Goal: Task Accomplishment & Management: Complete application form

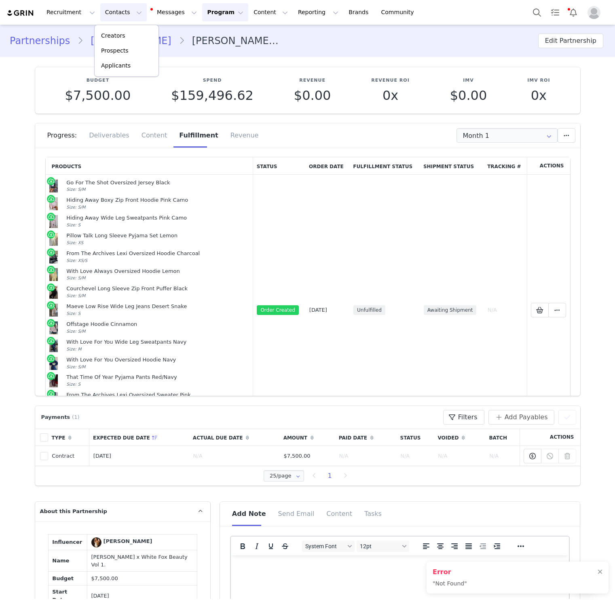
click at [211, 4] on button "Program Program" at bounding box center [225, 12] width 46 height 18
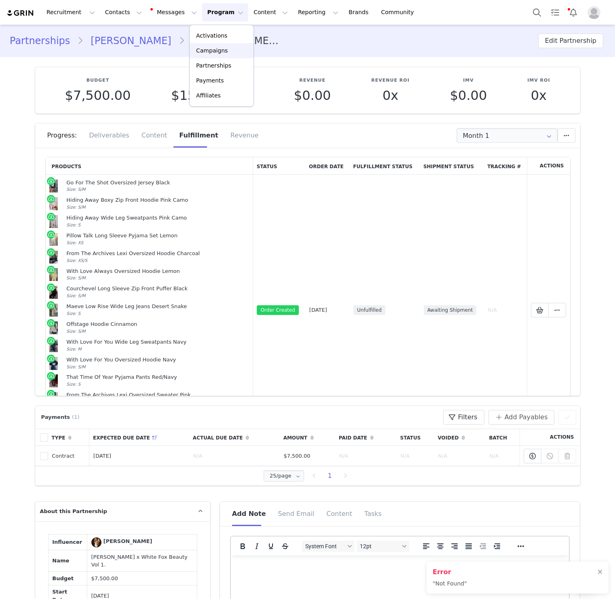
click at [213, 49] on p "Campaigns" at bounding box center [212, 50] width 32 height 8
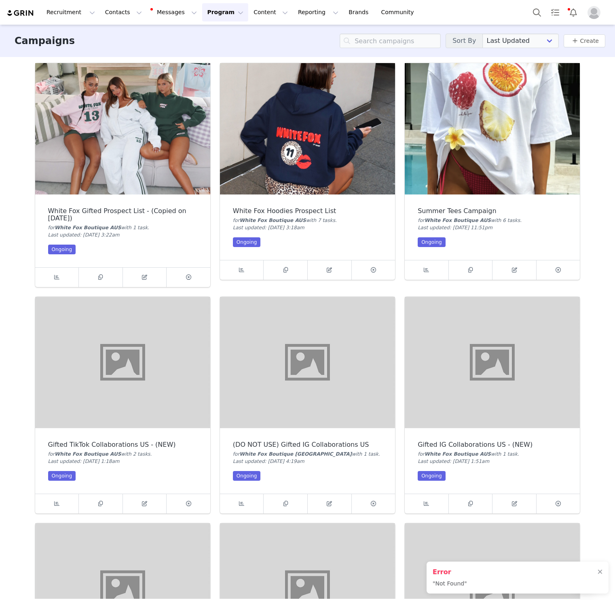
click at [441, 204] on div "Summer Tees Campaign for White Fox Boutique AUS with 6 task s . Last updated: […" at bounding box center [491, 226] width 175 height 65
click at [506, 271] on link at bounding box center [514, 269] width 44 height 19
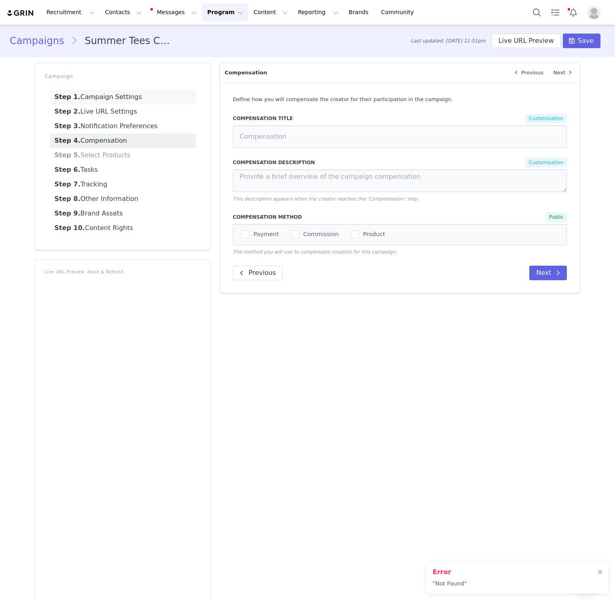
click at [95, 93] on link "Step 1. Campaign Settings" at bounding box center [123, 97] width 146 height 15
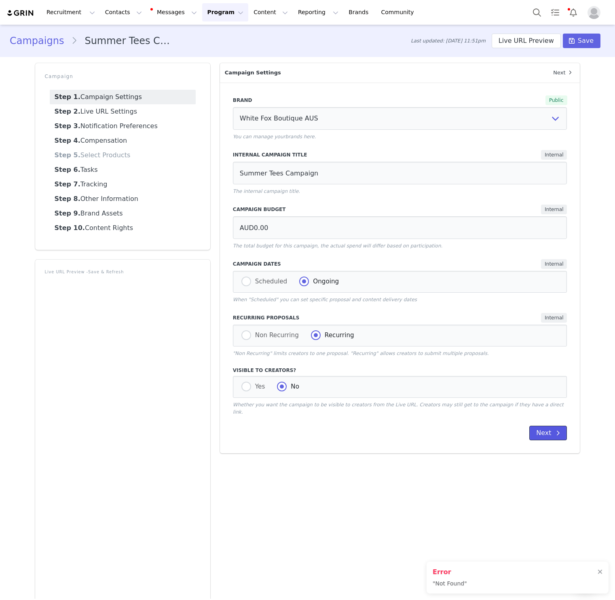
click at [548, 425] on button "Next" at bounding box center [548, 432] width 38 height 15
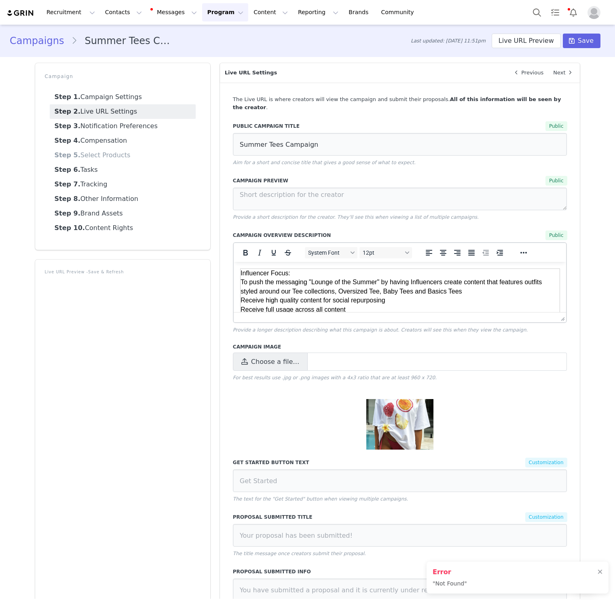
click at [250, 271] on td "Influencer Focus: To push the messaging "Lounge of the Summer" by having Influe…" at bounding box center [399, 296] width 319 height 55
copy td "Influencer Focus:"
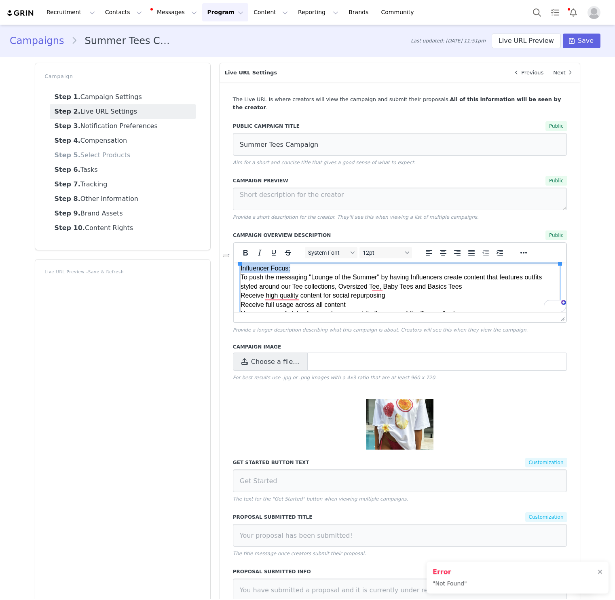
click at [243, 278] on td "Influencer Focus: To push the messaging "Lounge of the Summer" by having Influe…" at bounding box center [399, 291] width 319 height 55
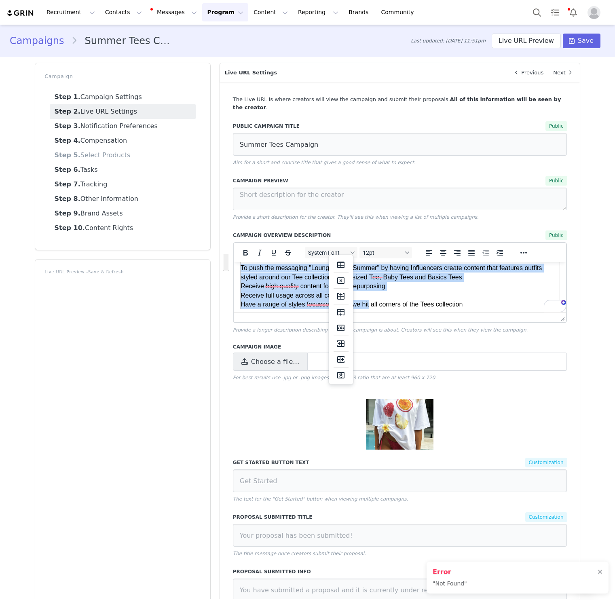
scroll to position [18, 0]
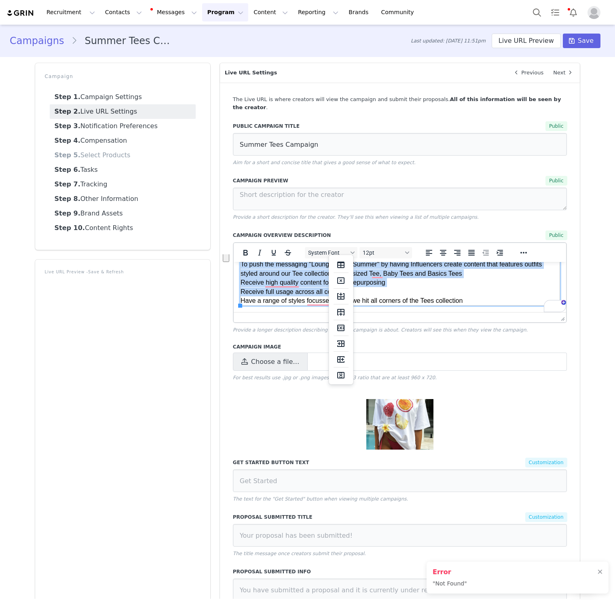
drag, startPoint x: 243, startPoint y: 278, endPoint x: 413, endPoint y: 293, distance: 170.8
click at [413, 294] on td "Influencer Focus: To push the messaging "Lounge of the Summer" by having Influe…" at bounding box center [399, 278] width 319 height 55
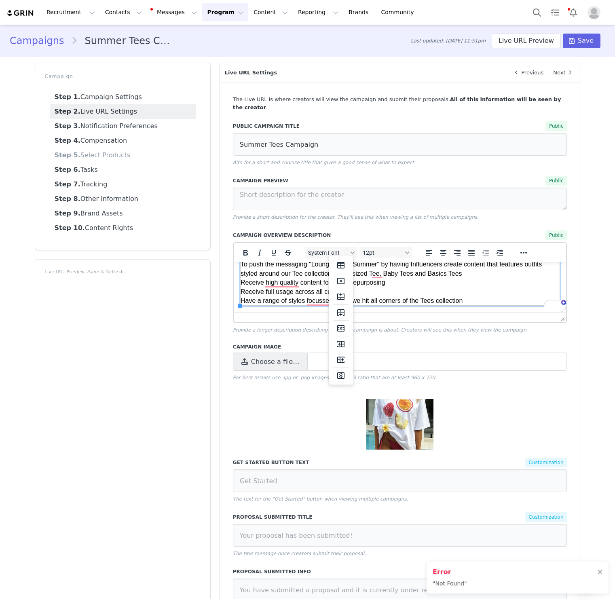
click at [466, 300] on td "Influencer Focus: To push the messaging "Lounge of the Summer" by having Influe…" at bounding box center [399, 278] width 319 height 55
drag, startPoint x: 468, startPoint y: 303, endPoint x: 280, endPoint y: 272, distance: 190.8
click at [247, 298] on td "Influencer Focus: To push the messaging "Lounge of the Summer" by having Influe…" at bounding box center [399, 278] width 319 height 55
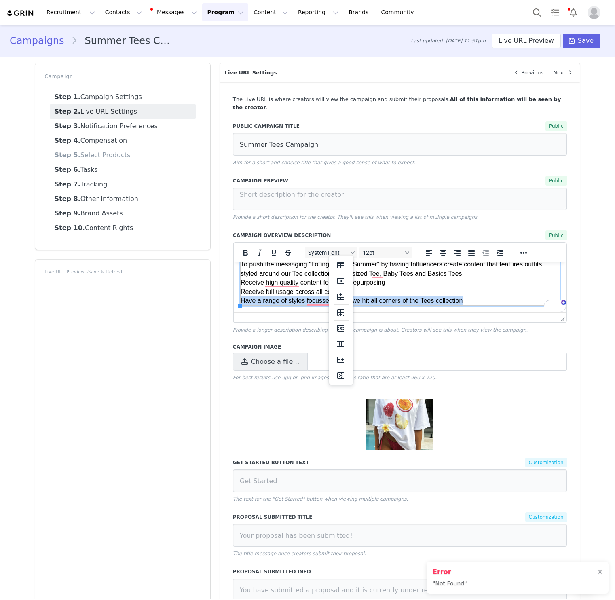
click at [470, 298] on td "Influencer Focus: To push the messaging "Lounge of the Summer" by having Influe…" at bounding box center [399, 278] width 319 height 55
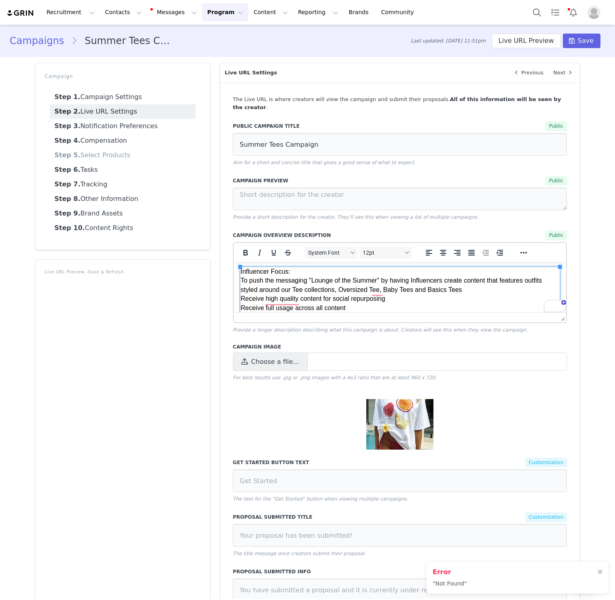
scroll to position [2, 0]
click at [366, 283] on td "Influencer Focus: To push the messaging "Lounge of the Summer" by having Influe…" at bounding box center [399, 294] width 319 height 55
click at [390, 282] on td "Influencer Focus: To push the messaging "Lounge of the Summer" by having Influe…" at bounding box center [399, 294] width 319 height 55
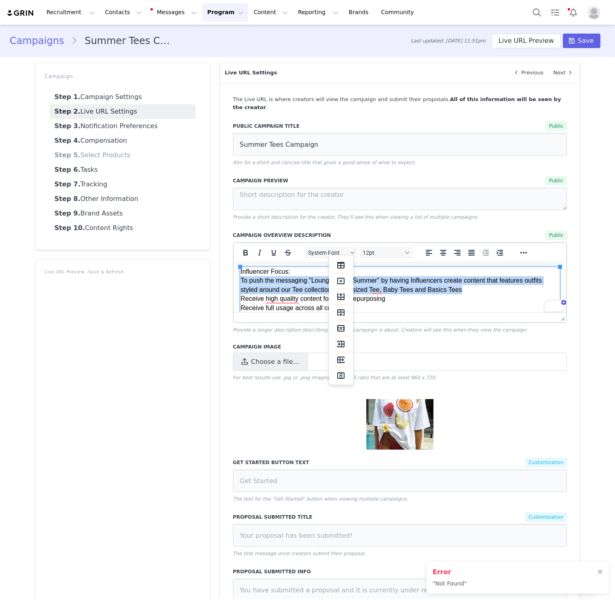
click at [390, 282] on td "Influencer Focus: To push the messaging "Lounge of the Summer" by having Influe…" at bounding box center [399, 294] width 319 height 55
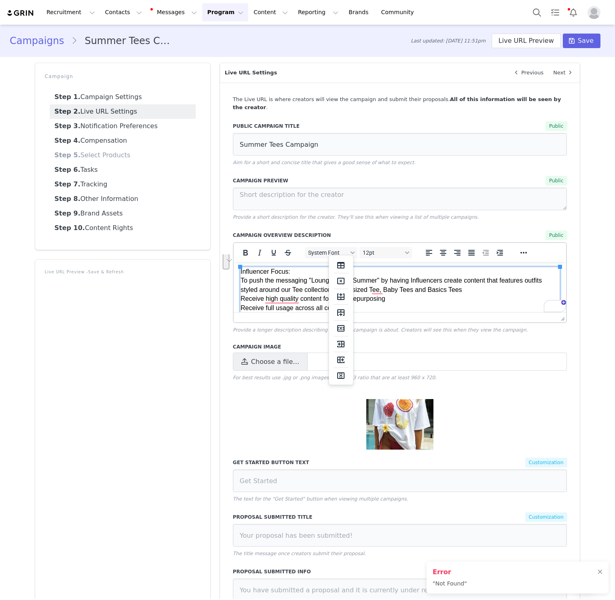
click at [458, 291] on td "Influencer Focus: To push the messaging "Lounge of the Summer" by having Influe…" at bounding box center [399, 294] width 319 height 55
click at [472, 289] on td "Influencer Focus: To push the messaging "Lounge of the Summer" by having Influe…" at bounding box center [399, 294] width 319 height 55
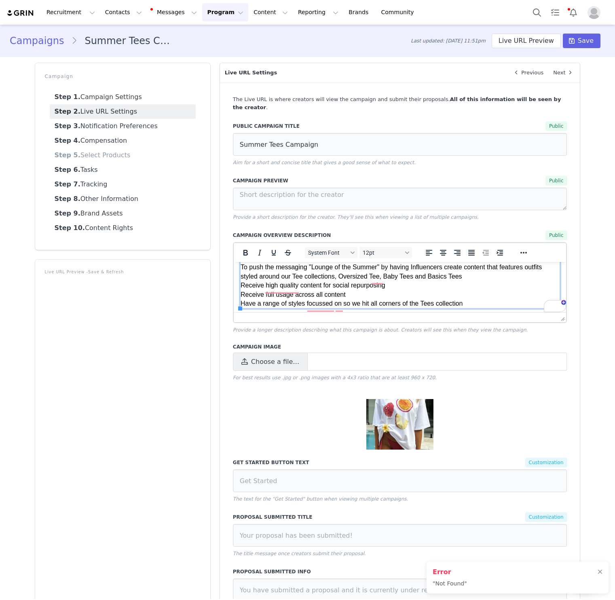
scroll to position [15, 0]
click at [361, 288] on td "Influencer Focus: To push the messaging "Lounge of the Summer" by having Influe…" at bounding box center [399, 280] width 319 height 55
click at [371, 286] on td "Influencer Focus: To push the messaging "Lounge of the Summer" by having Influe…" at bounding box center [399, 280] width 319 height 55
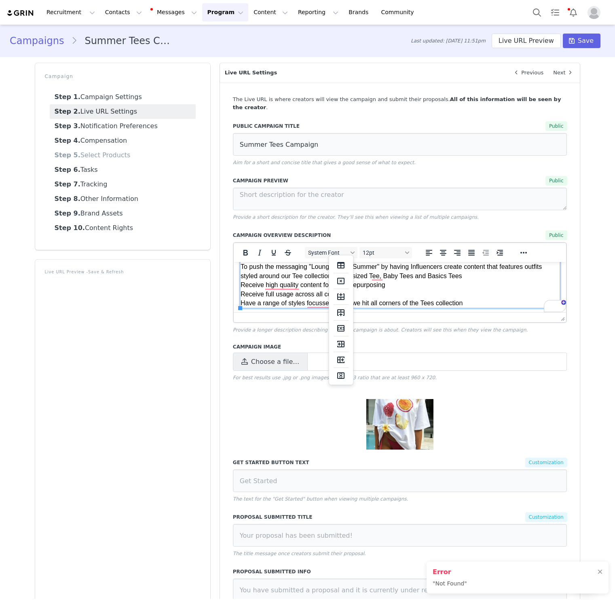
click at [297, 289] on td "Influencer Focus: To push the messaging "Lounge of the Summer" by having Influe…" at bounding box center [399, 280] width 319 height 55
click at [437, 326] on p "Provide a longer description describing what this campaign is about. Creators w…" at bounding box center [400, 329] width 334 height 7
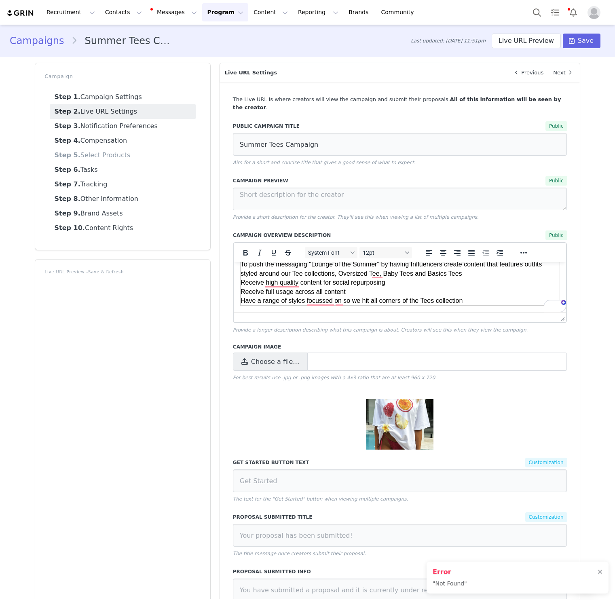
scroll to position [158, 0]
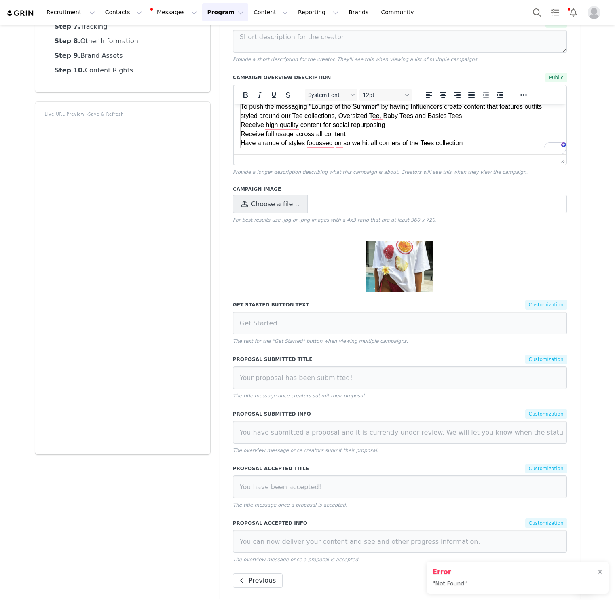
click at [308, 145] on td "Influencer Focus: To push the messaging "Lounge of the Summer" by having Influe…" at bounding box center [399, 120] width 319 height 55
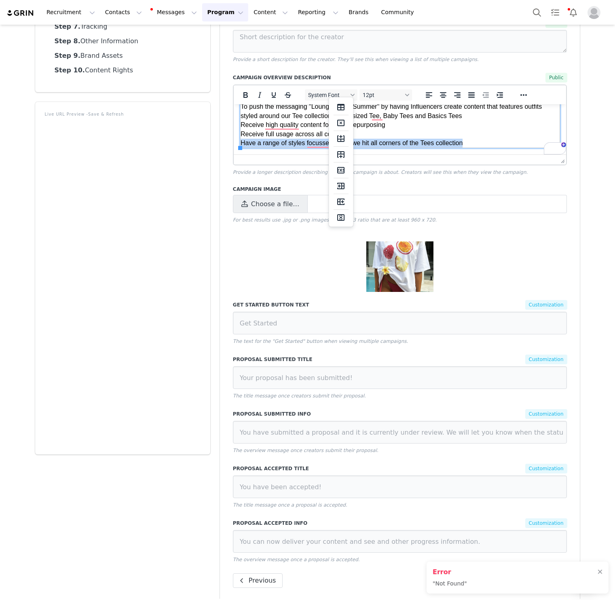
drag, startPoint x: 308, startPoint y: 145, endPoint x: 249, endPoint y: 304, distance: 170.2
click at [308, 145] on td "Influencer Focus: To push the messaging "Lounge of the Summer" by having Influe…" at bounding box center [399, 120] width 319 height 55
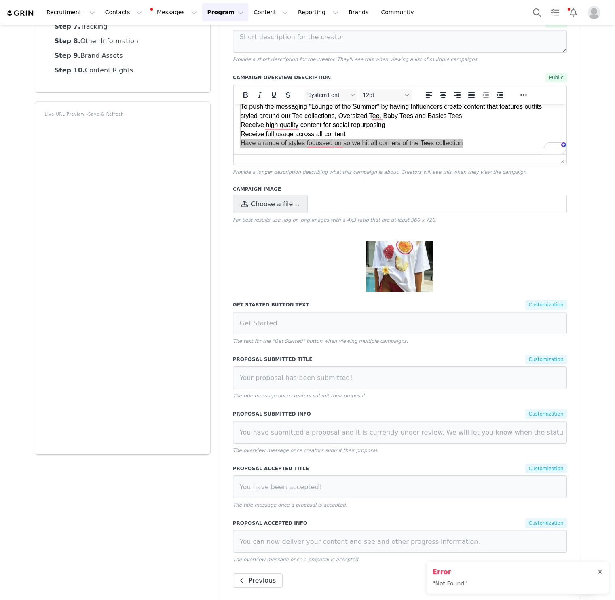
click at [601, 572] on div at bounding box center [599, 571] width 5 height 6
click at [544, 573] on button "Next" at bounding box center [548, 580] width 38 height 15
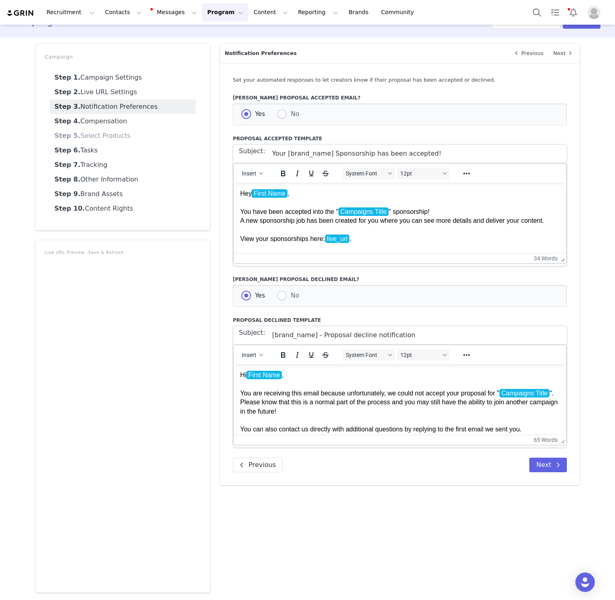
scroll to position [19, 0]
click at [550, 471] on button "Next" at bounding box center [548, 464] width 38 height 15
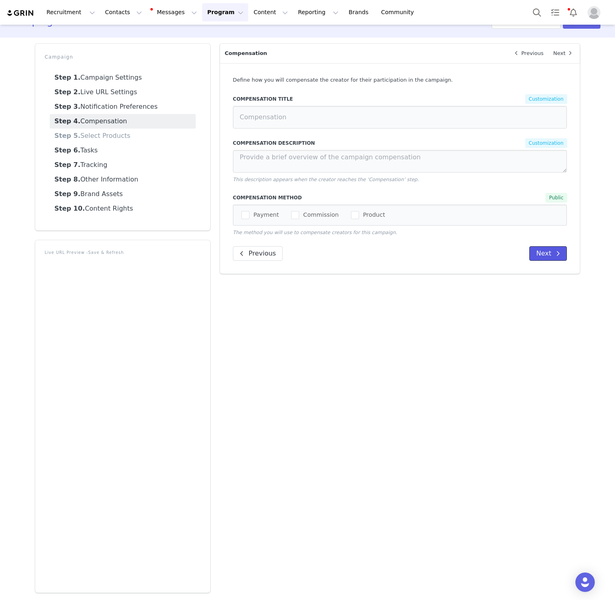
click at [531, 253] on button "Next" at bounding box center [548, 253] width 38 height 15
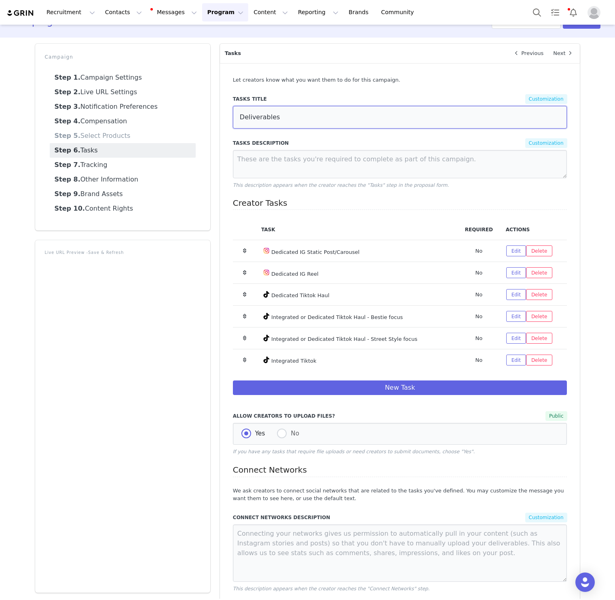
click at [261, 114] on input "Deliverables" at bounding box center [400, 117] width 334 height 23
click at [513, 251] on button "Edit" at bounding box center [516, 250] width 20 height 11
select select "5"
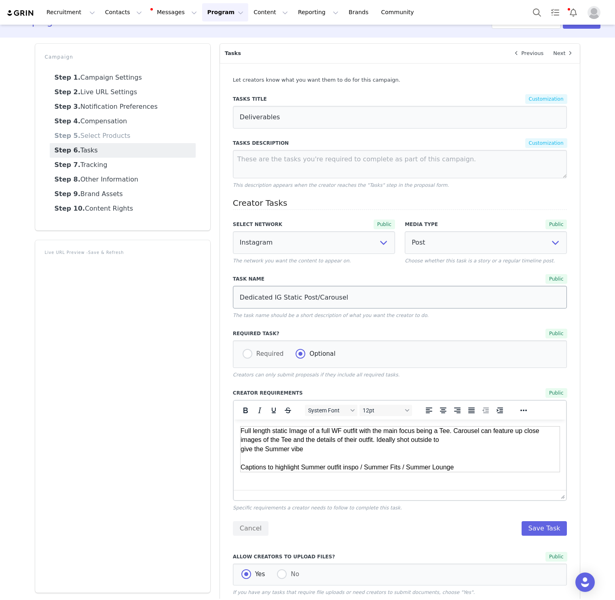
scroll to position [0, 0]
click at [371, 288] on input "Dedicated IG Static Post/Carousel" at bounding box center [400, 297] width 334 height 23
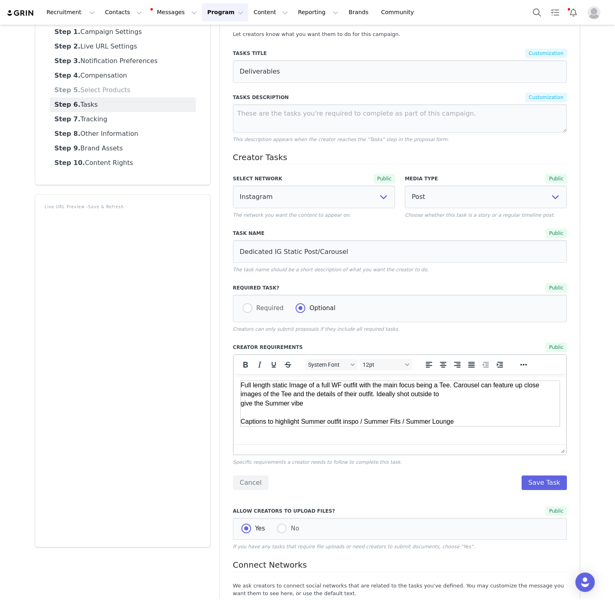
scroll to position [88, 0]
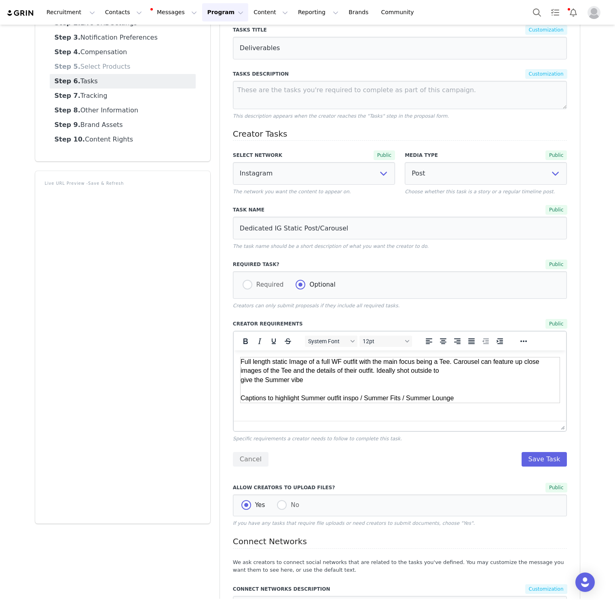
click at [244, 360] on td "Full length static Image of a full WF outfit with the main focus being a Tee. C…" at bounding box center [399, 380] width 319 height 46
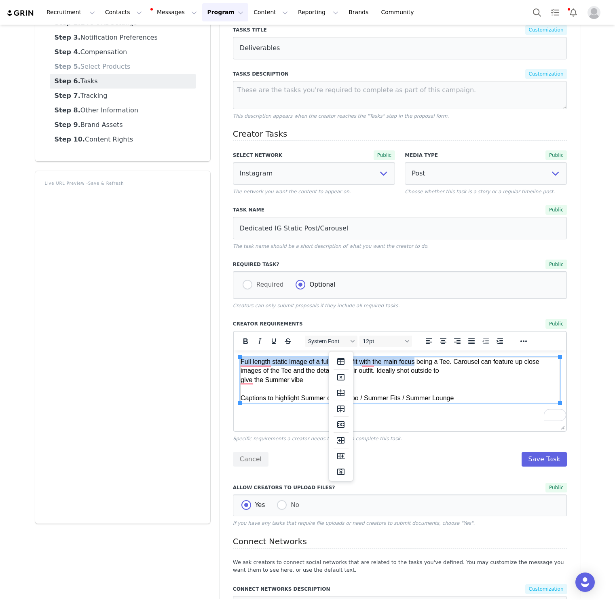
drag, startPoint x: 244, startPoint y: 360, endPoint x: 415, endPoint y: 360, distance: 170.5
click at [415, 360] on td "Full length static Image of a full WF outfit with the main focus being a Tee. C…" at bounding box center [399, 380] width 319 height 46
click at [437, 361] on td "Full length static Image of a full WF outfit with the main focus being a Tee. C…" at bounding box center [399, 380] width 319 height 46
click at [430, 361] on td "Full length static Image of a full WF outfit with the main focus being a Tee. C…" at bounding box center [399, 380] width 319 height 46
drag, startPoint x: 430, startPoint y: 361, endPoint x: 247, endPoint y: 360, distance: 183.0
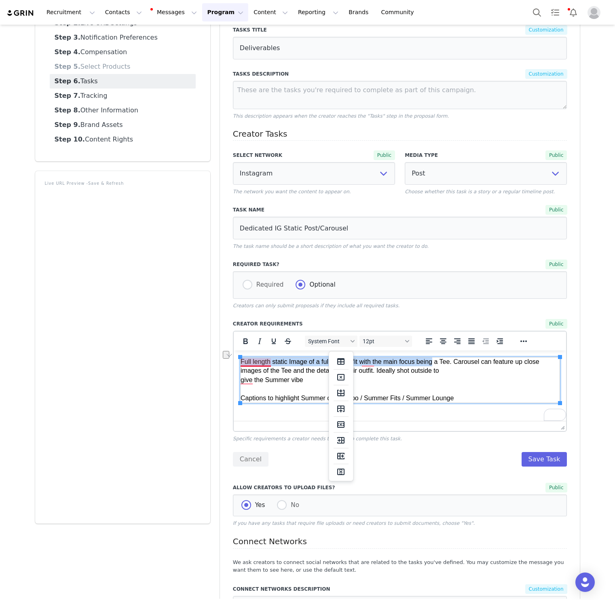
click at [247, 360] on td "Full length static Image of a full WF outfit with the main focus being a Tee. C…" at bounding box center [399, 380] width 319 height 46
copy td "Full length static Image of a full WF outfit with the main focus being"
click at [297, 364] on td "Full length static Image of a full WF outfit with the main focus being a Tee. C…" at bounding box center [399, 380] width 319 height 46
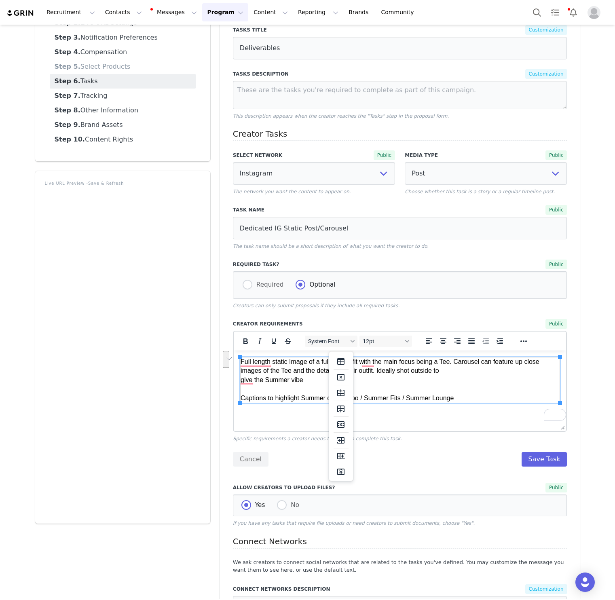
click at [299, 376] on td "Full length static Image of a full WF outfit with the main focus being a Tee. C…" at bounding box center [399, 380] width 319 height 46
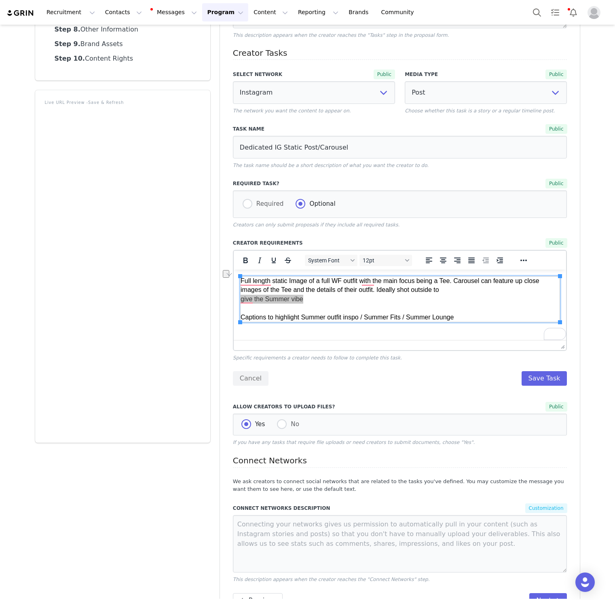
scroll to position [172, 0]
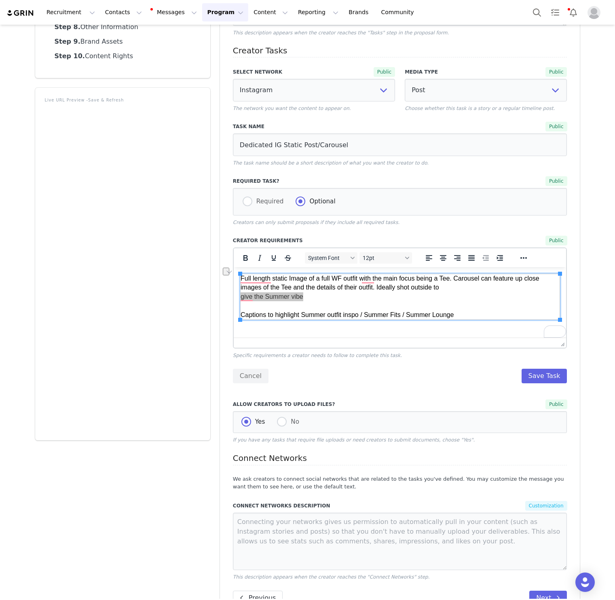
click at [232, 482] on div "Let creators know what you want them to do for this campaign. Tasks Title Custo…" at bounding box center [400, 264] width 360 height 707
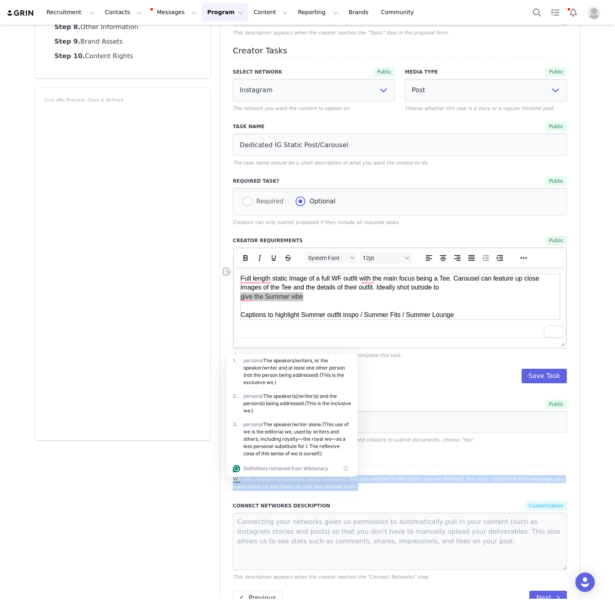
copy p "We ask creators to connect social networks that are related to the tasks you've…"
click at [553, 379] on button "Save Task" at bounding box center [544, 375] width 46 height 15
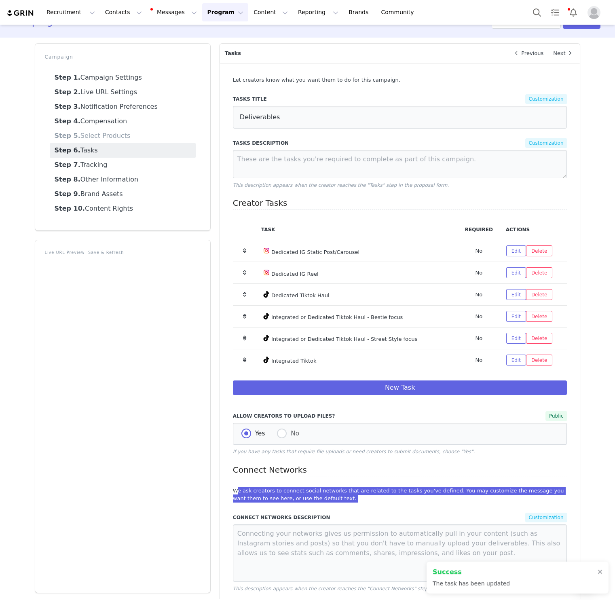
scroll to position [57, 0]
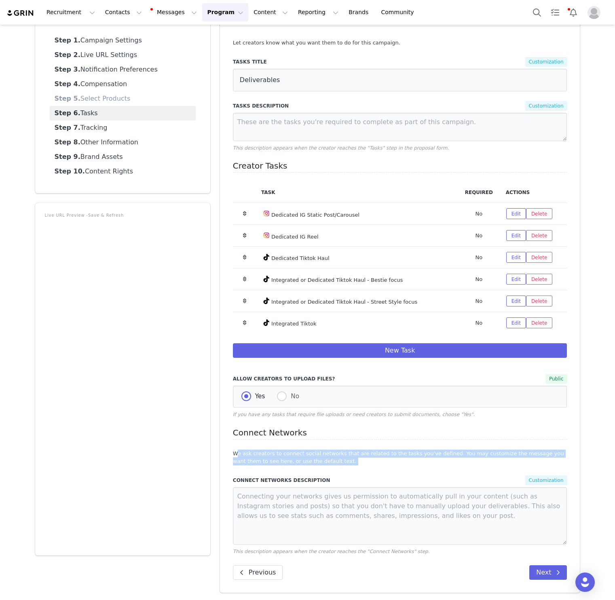
click at [313, 237] on span "Dedicated IG Reel" at bounding box center [294, 237] width 47 height 6
click at [276, 237] on span "Dedicated IG Reel" at bounding box center [294, 237] width 47 height 6
copy span "Dedicated IG Reel"
click at [514, 237] on button "Edit" at bounding box center [516, 235] width 20 height 11
select select "5"
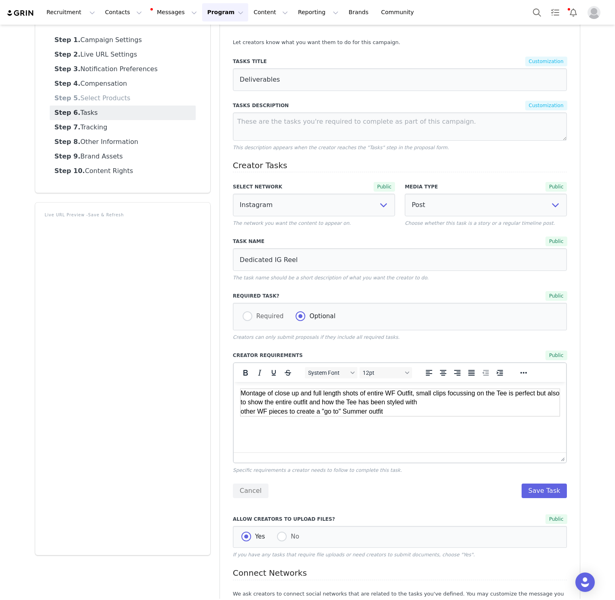
scroll to position [0, 0]
click at [250, 391] on td "Montage of close up and full length shots of entire WF Outfit, small clips focu…" at bounding box center [399, 402] width 319 height 27
click at [244, 393] on td "Montage of close up and full length shots of entire WF Outfit, small clips focu…" at bounding box center [399, 402] width 319 height 27
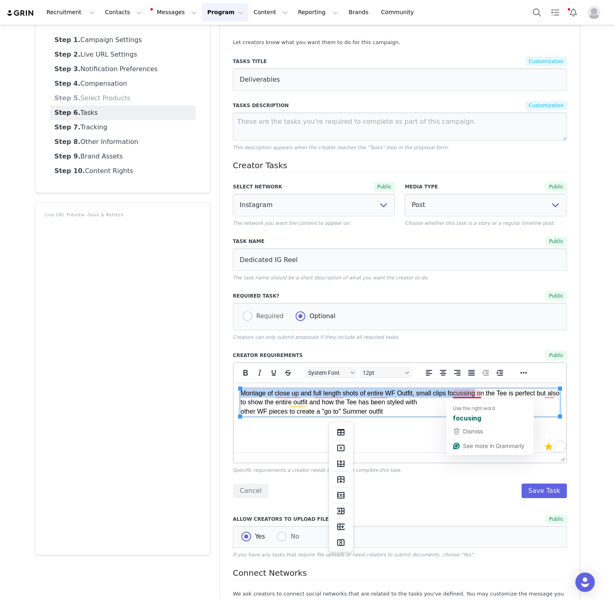
drag, startPoint x: 244, startPoint y: 393, endPoint x: 461, endPoint y: 394, distance: 217.4
click at [461, 394] on td "Montage of close up and full length shots of entire WF Outfit, small clips focu…" at bounding box center [399, 402] width 319 height 27
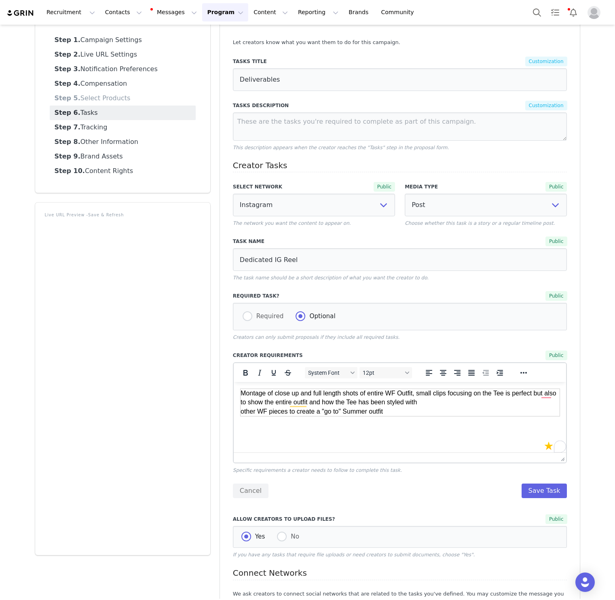
click at [492, 394] on td "Montage of close up and full length shots of entire WF Outfit, small clips focu…" at bounding box center [399, 402] width 319 height 27
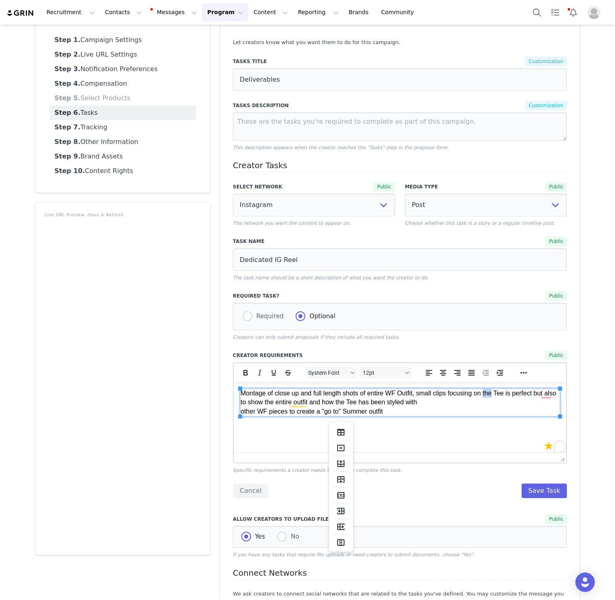
click at [492, 394] on td "Montage of close up and full length shots of entire WF Outfit, small clips focu…" at bounding box center [399, 402] width 319 height 27
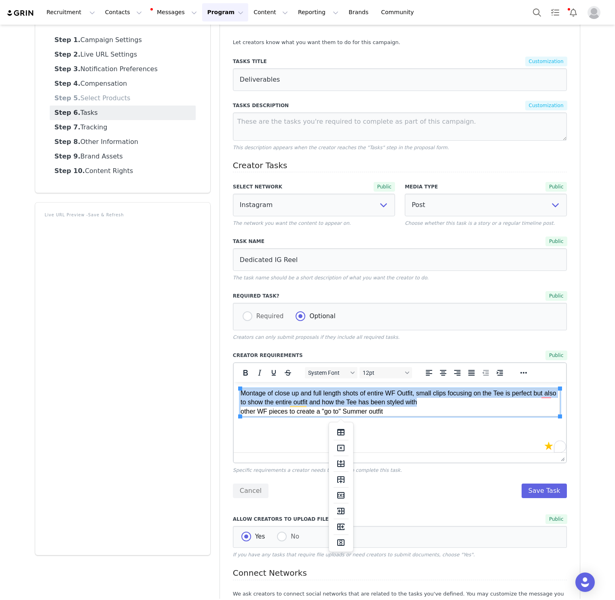
click at [492, 394] on td "Montage of close up and full length shots of entire WF Outfit, small clips focu…" at bounding box center [399, 402] width 319 height 27
click at [442, 392] on td "Montage of close up and full length shots of entire WF Outfit, small clips focu…" at bounding box center [399, 402] width 319 height 27
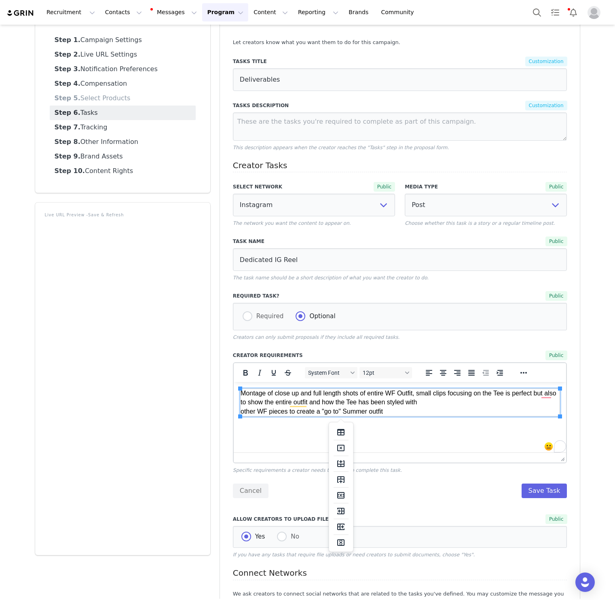
click at [494, 393] on td "Montage of close up and full length shots of entire WF Outfit, small clips focu…" at bounding box center [399, 402] width 319 height 27
copy td "Montage of close up and full length shots of entire WF Outfit, small clips focu…"
drag, startPoint x: 494, startPoint y: 393, endPoint x: 246, endPoint y: 392, distance: 248.5
click at [246, 392] on td "Montage of close up and full length shots of entire WF Outfit, small clips focu…" at bounding box center [399, 402] width 319 height 27
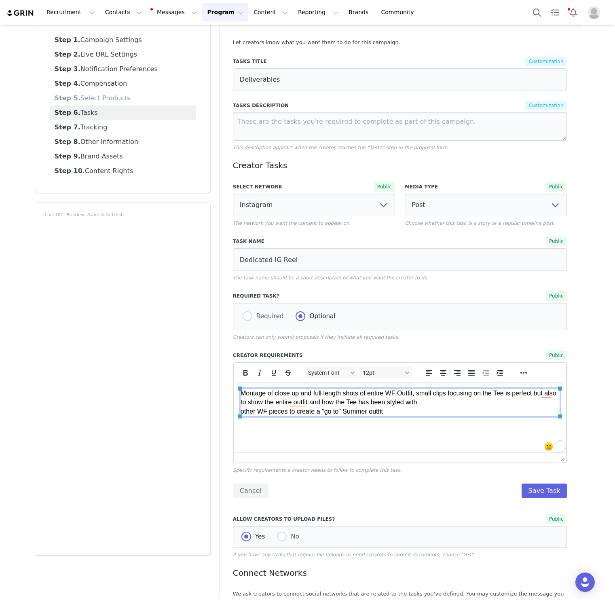
click at [272, 407] on td "Montage of close up and full length shots of entire WF Outfit, small clips focu…" at bounding box center [399, 402] width 319 height 27
click at [244, 412] on td "Montage of close up and full length shots of entire WF Outfit, small clips focu…" at bounding box center [399, 402] width 319 height 27
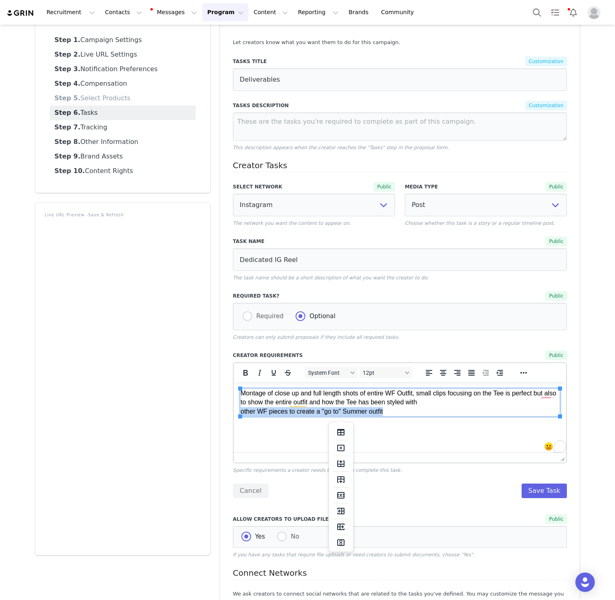
drag, startPoint x: 244, startPoint y: 412, endPoint x: 379, endPoint y: 411, distance: 135.0
click at [379, 411] on td "Montage of close up and full length shots of entire WF Outfit, small clips focu…" at bounding box center [399, 402] width 319 height 27
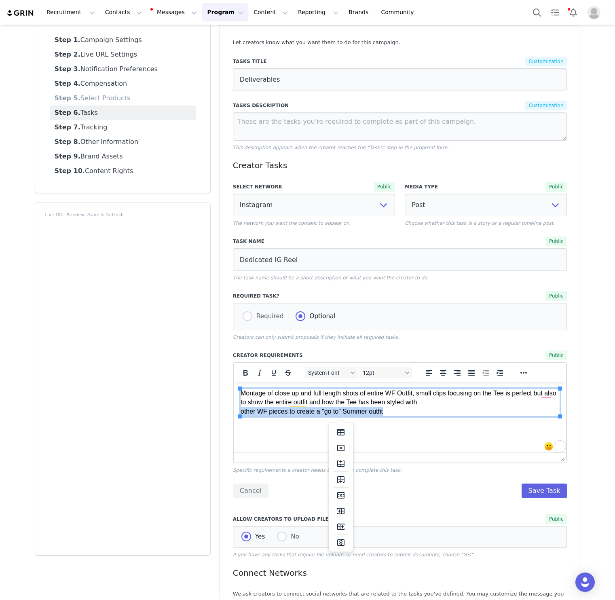
drag, startPoint x: 379, startPoint y: 411, endPoint x: 300, endPoint y: 410, distance: 78.4
click at [300, 410] on td "Montage of close up and full length shots of entire WF Outfit, small clips focu…" at bounding box center [399, 402] width 319 height 27
click at [247, 411] on td "Montage of close up and full length shots of entire WF Outfit, small clips focu…" at bounding box center [399, 402] width 319 height 27
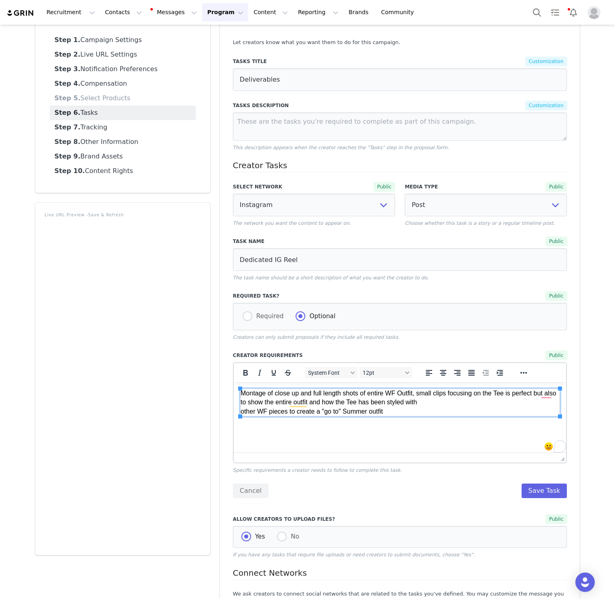
click at [247, 411] on td "Montage of close up and full length shots of entire WF Outfit, small clips focu…" at bounding box center [399, 402] width 319 height 27
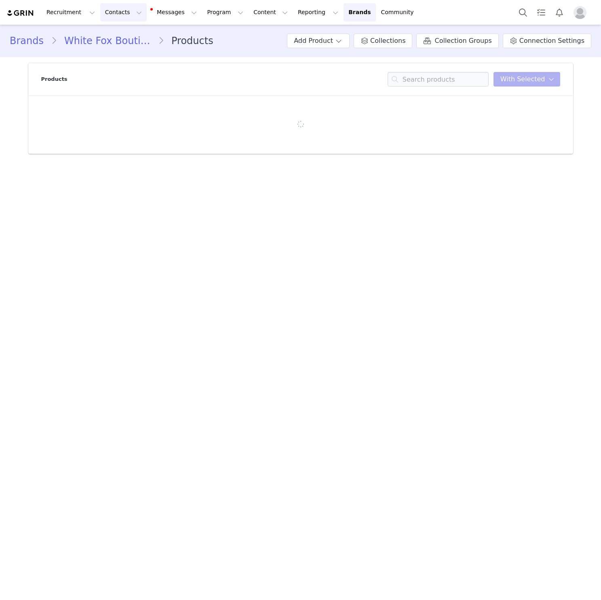
click at [107, 13] on button "Contacts Contacts" at bounding box center [123, 12] width 46 height 18
click at [207, 10] on button "Program Program" at bounding box center [225, 12] width 46 height 18
click at [217, 50] on p "Campaigns" at bounding box center [212, 50] width 32 height 8
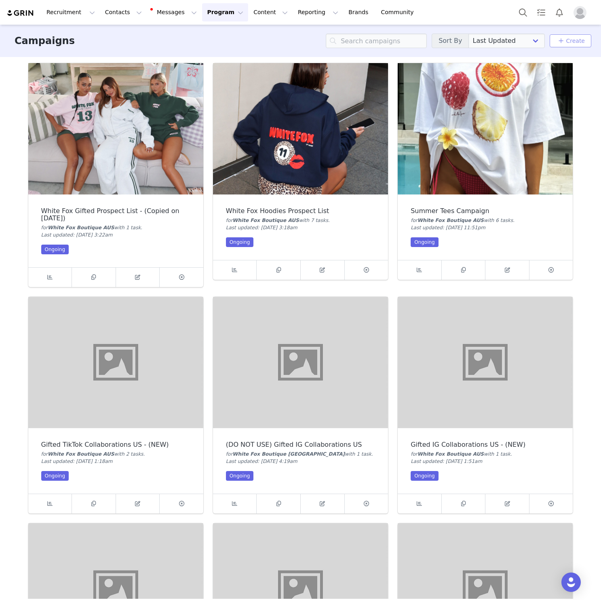
click at [572, 39] on link "Create" at bounding box center [570, 41] width 29 height 10
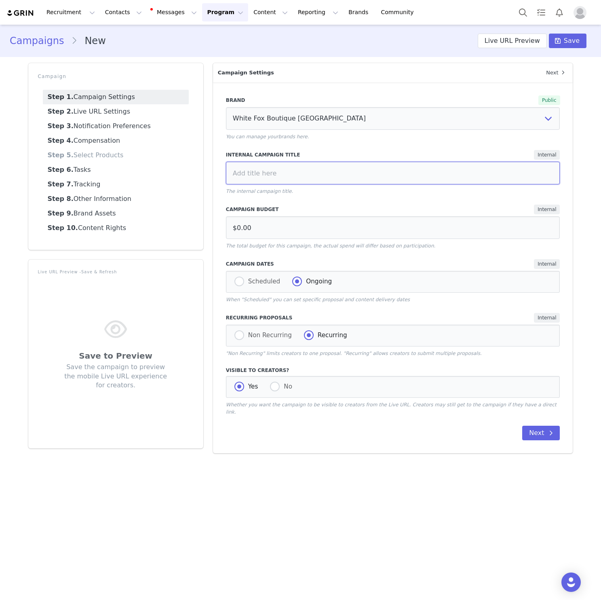
click at [451, 183] on input at bounding box center [393, 173] width 334 height 23
click at [231, 174] on input "Halloween Campaign" at bounding box center [393, 173] width 334 height 23
type input "Halloween Campaign"
click at [307, 213] on div "Campaign Budget Internal" at bounding box center [393, 209] width 334 height 10
click at [298, 385] on div "Yes No" at bounding box center [393, 387] width 334 height 22
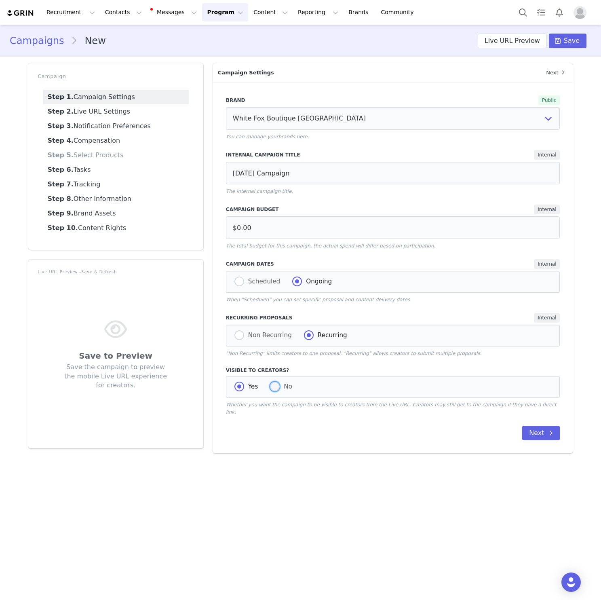
click at [270, 386] on span at bounding box center [275, 386] width 10 height 10
click at [270, 386] on input "No" at bounding box center [275, 386] width 10 height 11
radio input "true"
radio input "false"
radio input "true"
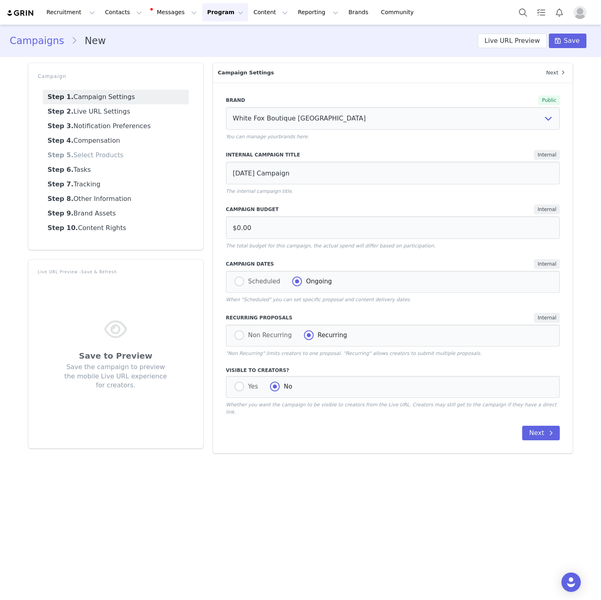
click at [314, 434] on div "Brand Public White Fox Boutique USA White Fox Boutique AUS White Fox Boutique U…" at bounding box center [393, 267] width 360 height 371
click at [547, 428] on span at bounding box center [551, 433] width 10 height 10
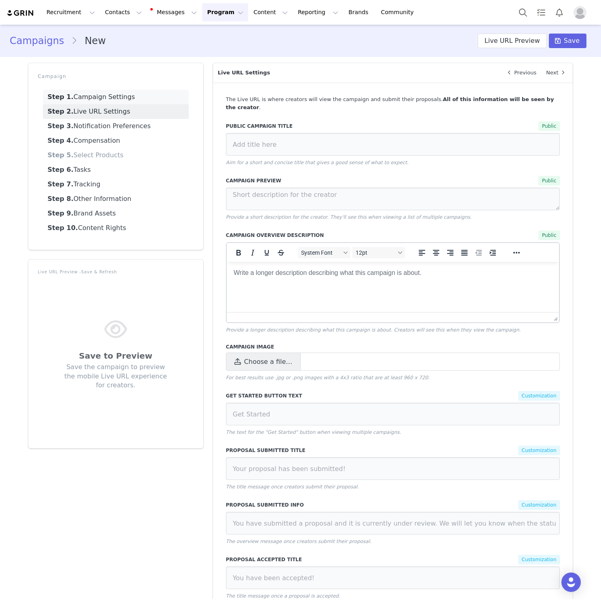
click at [131, 97] on link "Step 1. Campaign Settings" at bounding box center [116, 97] width 146 height 15
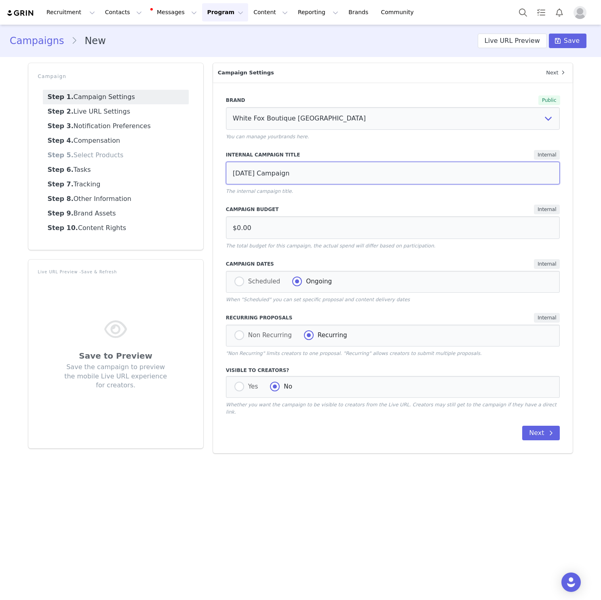
click at [321, 180] on input "Halloween Campaign" at bounding box center [393, 173] width 334 height 23
click at [160, 109] on link "Step 2. Live URL Settings" at bounding box center [116, 111] width 146 height 15
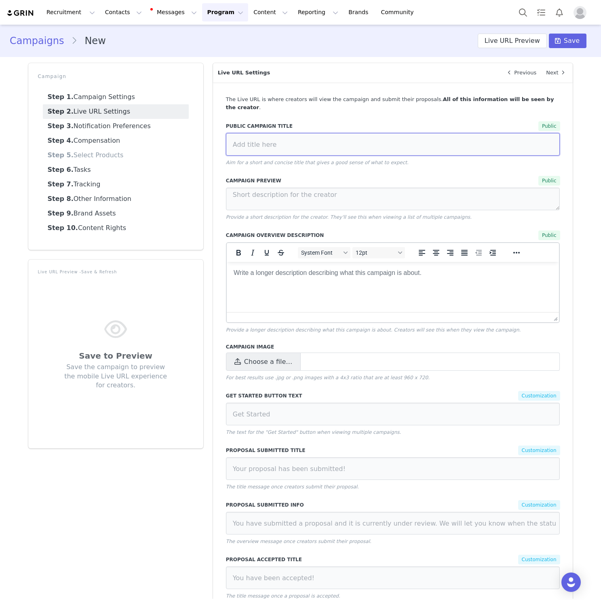
click at [289, 143] on input at bounding box center [393, 144] width 334 height 23
paste input "Halloween Campaign"
type input "Halloween Campaign"
click at [309, 213] on p "Provide a short description for the creator. They'll see this when viewing a li…" at bounding box center [393, 216] width 334 height 7
click at [410, 272] on body "Rich Text Area. Press ALT-0 for help." at bounding box center [393, 272] width 320 height 9
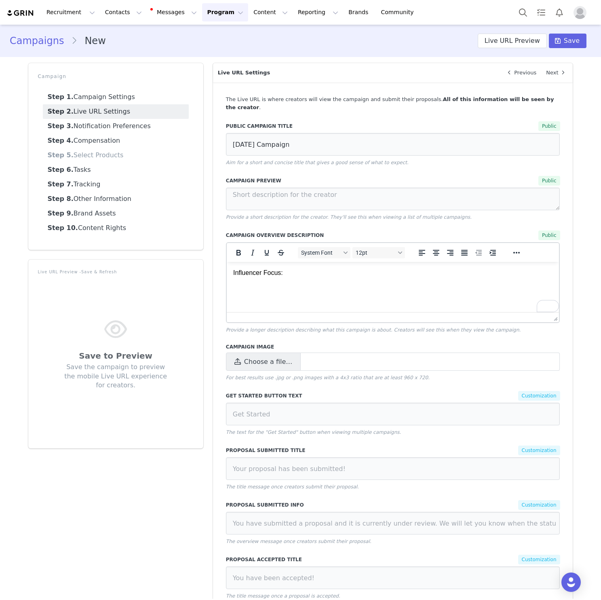
click at [274, 263] on html "Influencer Focus:" at bounding box center [392, 273] width 333 height 22
click at [284, 271] on p "Influencer Focus:" at bounding box center [393, 272] width 320 height 9
click at [294, 274] on p "Influencer Focus:" at bounding box center [393, 272] width 320 height 9
click at [315, 271] on p "Influencer Focus:" at bounding box center [393, 272] width 320 height 9
click at [419, 273] on p "Influencer Focus:" at bounding box center [393, 272] width 320 height 9
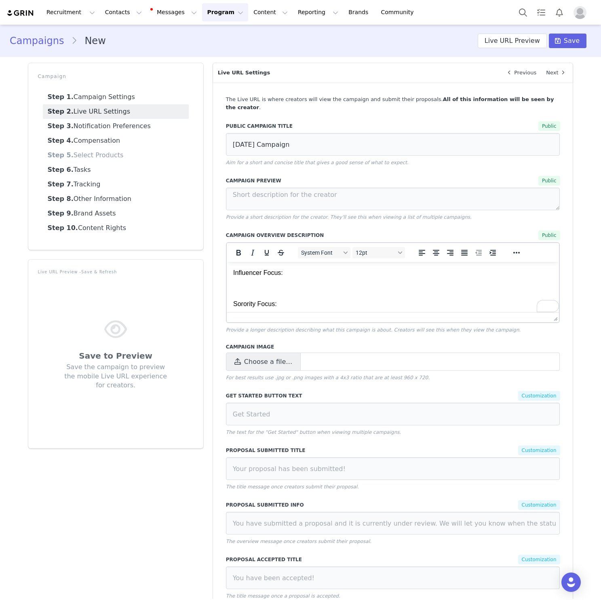
click at [419, 282] on body "Influencer Focus: Sorority Focus:" at bounding box center [393, 288] width 320 height 40
click at [421, 299] on body "Influencer Focus: Sorority Focus:" at bounding box center [393, 288] width 320 height 40
click at [423, 312] on div at bounding box center [393, 317] width 333 height 10
click at [397, 306] on html "Influencer Focus: Sorority Focus:" at bounding box center [392, 285] width 333 height 53
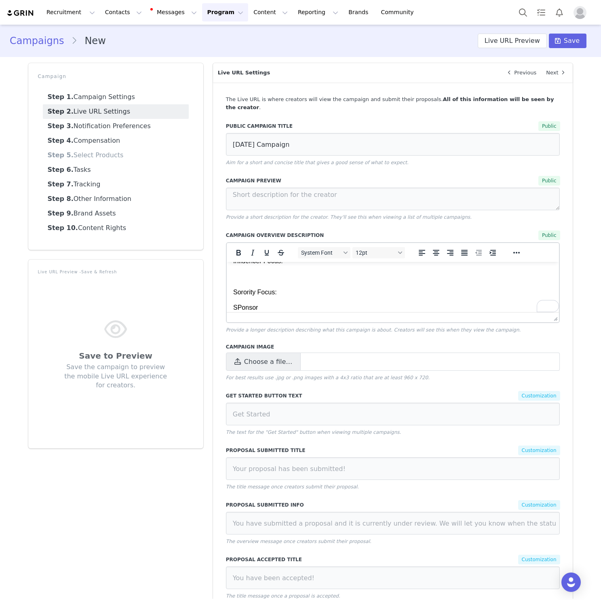
scroll to position [0, 0]
click at [275, 292] on p "To enrich screen reader interactions, please activate Accessibility in Grammarl…" at bounding box center [393, 288] width 320 height 9
click at [274, 280] on body "Influencer Focus: Sorority Focus: SPonsor" at bounding box center [393, 296] width 320 height 56
click at [269, 282] on body "Influencer Focus: Sorority Focus: SPonsor" at bounding box center [393, 296] width 320 height 56
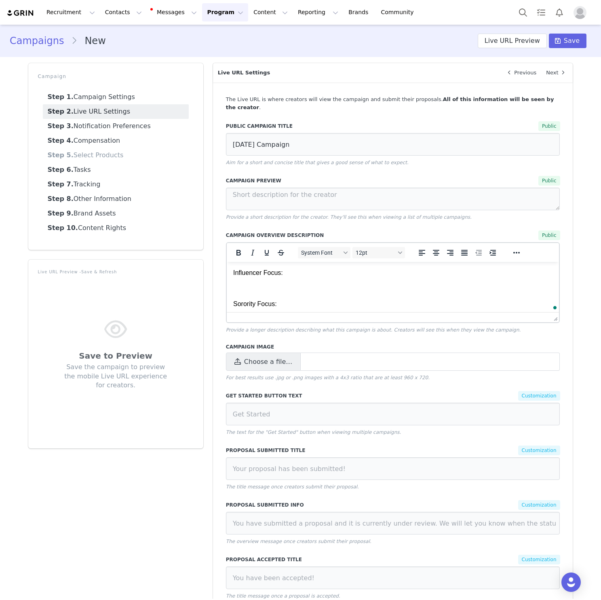
click at [311, 289] on p "To enrich screen reader interactions, please activate Accessibility in Grammarl…" at bounding box center [393, 288] width 320 height 9
click at [234, 287] on p "Build out a list of creators who would be good for Halloween-inspired outfits" at bounding box center [393, 288] width 320 height 9
click at [287, 274] on p "Influencer Focus: Build out a list of creators who would be good for Halloween-…" at bounding box center [393, 272] width 320 height 9
click at [522, 273] on p "Influencer Focus: Build out a list of creators who would be good for Halloween-…" at bounding box center [393, 272] width 320 height 9
click at [291, 270] on p "Influencer Focus: Build out a list of creators who would be good for Halloween-…" at bounding box center [393, 277] width 320 height 18
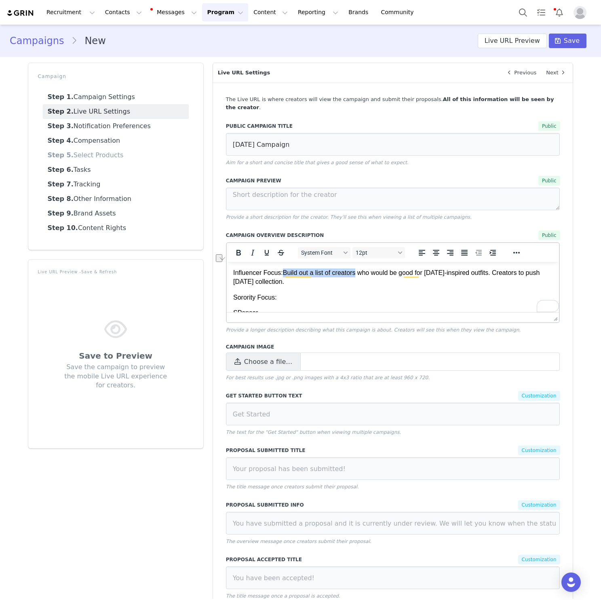
drag, startPoint x: 291, startPoint y: 270, endPoint x: 350, endPoint y: 270, distance: 59.0
click at [350, 271] on p "Influencer Focus: Build out a list of creators who would be good for Halloween-…" at bounding box center [393, 277] width 320 height 18
click at [312, 274] on p "Influencer Focus: To push the who would be good for Halloween-inspired outfits.…" at bounding box center [393, 277] width 320 height 18
drag, startPoint x: 312, startPoint y: 274, endPoint x: 507, endPoint y: 274, distance: 195.2
click at [507, 274] on p "Influencer Focus: To push the who would be good for Halloween-inspired outfits.…" at bounding box center [393, 277] width 320 height 18
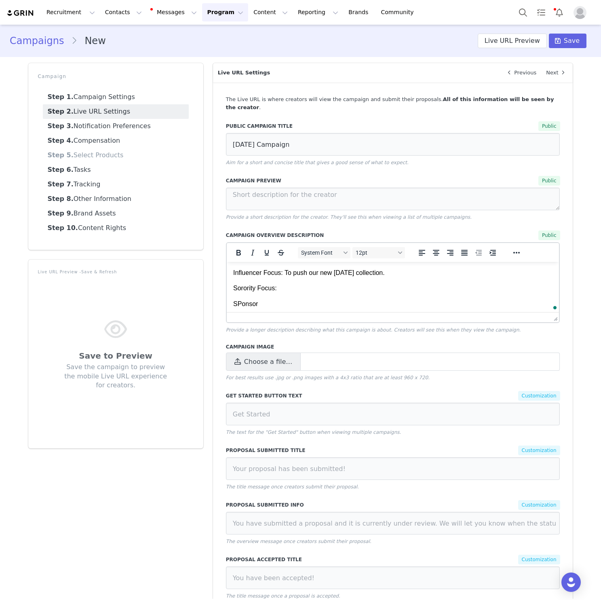
click at [462, 273] on p "Influencer Focus: To push our new Halloween collection." at bounding box center [393, 272] width 320 height 9
click at [442, 278] on body "Influencer Focus: To push our new Halloween collection by having Influencers cr…" at bounding box center [393, 288] width 320 height 40
click at [440, 276] on p "Influencer Focus: To push our new Halloween collection by having Influencers cr…" at bounding box center [393, 272] width 320 height 9
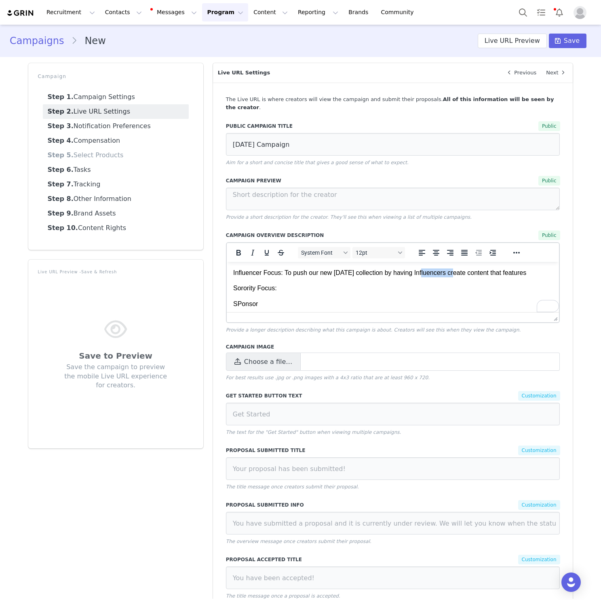
click at [440, 276] on p "Influencer Focus: To push our new Halloween collection by having Influencers cr…" at bounding box center [393, 272] width 320 height 9
click at [552, 275] on p "Influencer Focus: To push our new Halloween collection by having Influencers cr…" at bounding box center [393, 272] width 320 height 9
click at [292, 273] on p "Influencer Focus: To push our new Halloween collection by having Influencers cr…" at bounding box center [393, 272] width 320 height 9
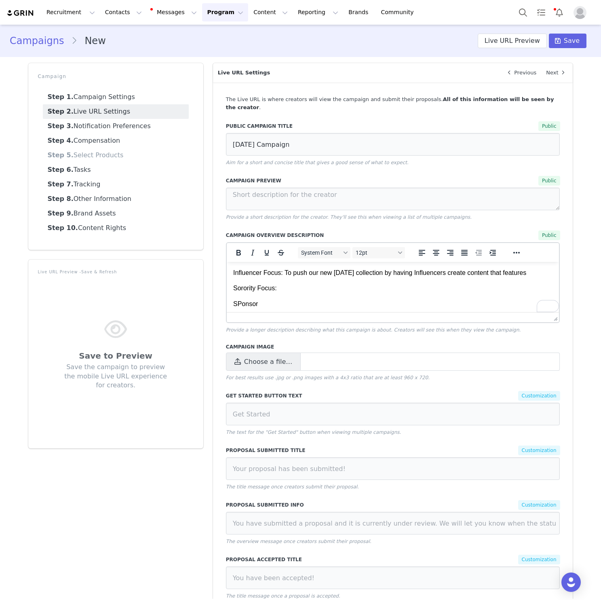
click at [288, 273] on p "Influencer Focus: To push our new Halloween collection by having Influencers cr…" at bounding box center [393, 272] width 320 height 9
drag, startPoint x: 288, startPoint y: 273, endPoint x: 321, endPoint y: 275, distance: 32.8
click at [321, 275] on p "Influencer Focus: To push our new Halloween collection by having Influencers cr…" at bounding box center [393, 272] width 320 height 9
click at [327, 277] on p "Influencer Focus: To push our new Halloween collection by having Influencers cr…" at bounding box center [393, 272] width 320 height 9
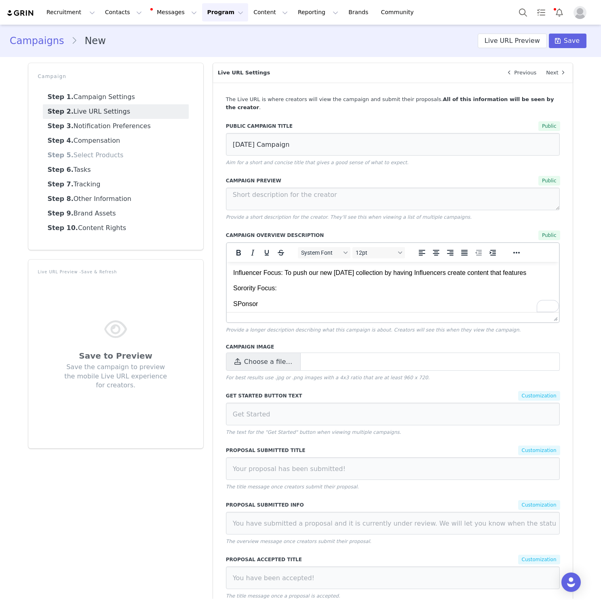
click at [284, 284] on p "Sorority Focus:" at bounding box center [393, 288] width 320 height 9
click at [276, 301] on p "SPonsor" at bounding box center [393, 303] width 320 height 9
click at [241, 307] on p "SPonsor" at bounding box center [393, 303] width 320 height 9
click at [269, 310] on html "Influencer Focus: To push our new Halloween collection by having Influencers cr…" at bounding box center [392, 288] width 333 height 53
click at [269, 301] on p "Sponsor" at bounding box center [393, 303] width 320 height 9
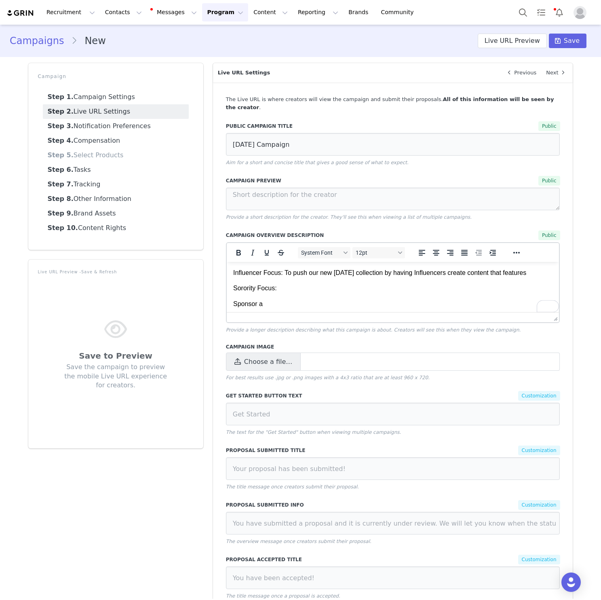
click at [244, 289] on p "Sorority Focus:" at bounding box center [393, 288] width 320 height 9
copy p "Sorority"
click at [299, 303] on p "Sponsor a" at bounding box center [393, 303] width 320 height 9
click at [358, 298] on body "Influencer Focus: To push our new Halloween collection by having Influencers cr…" at bounding box center [393, 288] width 320 height 40
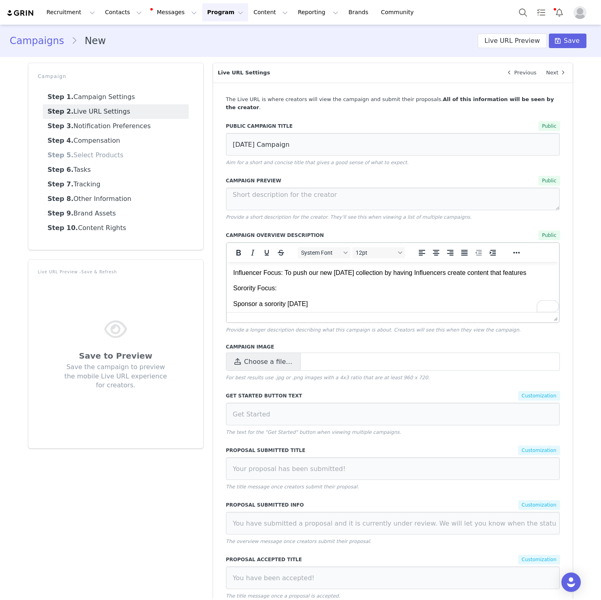
click at [358, 303] on p "Sponsor a sorority Halloween" at bounding box center [393, 303] width 320 height 9
click at [265, 357] on span "Choose a file…" at bounding box center [268, 362] width 48 height 10
click at [265, 352] on input "Choose a file…" at bounding box center [393, 361] width 334 height 18
type input "C:\fakepath\Screenshot 2025-10-01 at 2.18.19 pm.png"
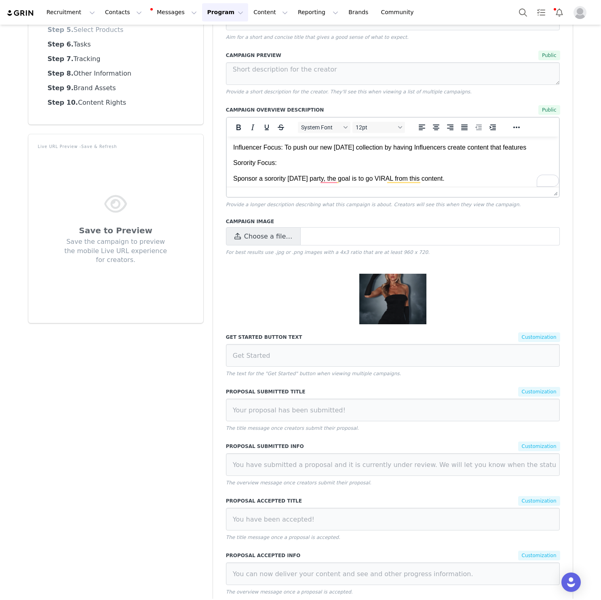
scroll to position [158, 0]
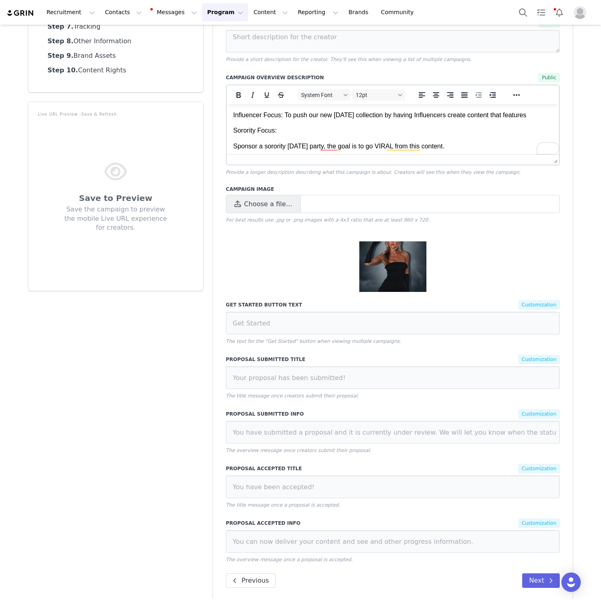
click at [409, 247] on img at bounding box center [392, 266] width 67 height 51
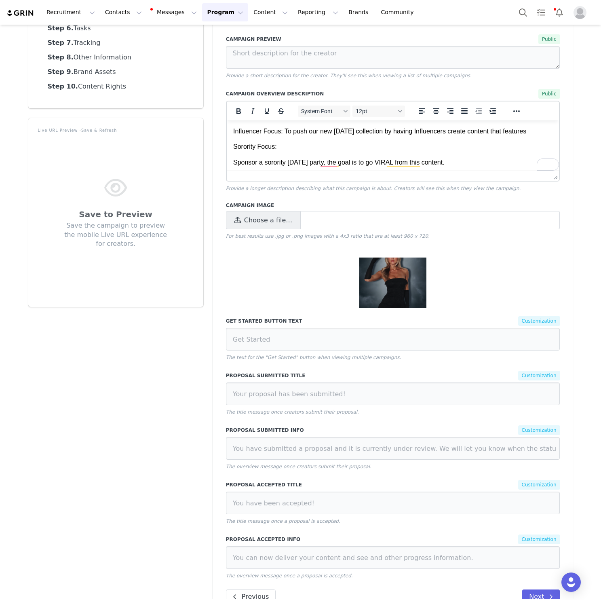
scroll to position [139, 0]
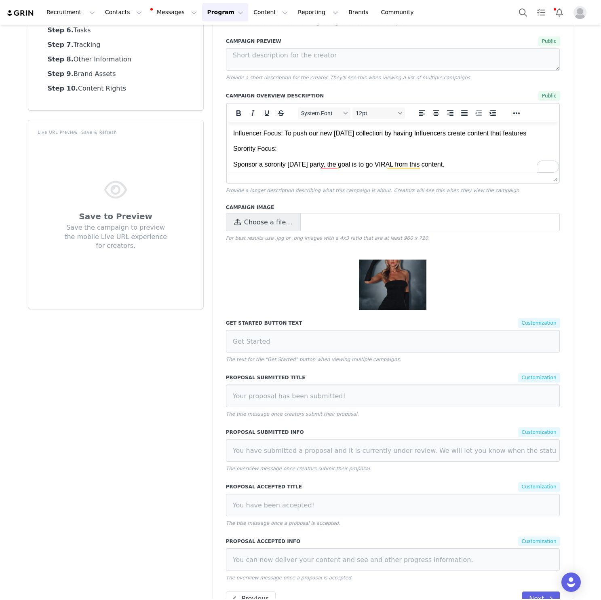
click at [405, 269] on img at bounding box center [392, 284] width 67 height 51
drag, startPoint x: 245, startPoint y: 222, endPoint x: 270, endPoint y: 250, distance: 36.9
click at [270, 250] on div "Campaign Image Choose a file… For best results use .jpg or .png images with a 4…" at bounding box center [393, 261] width 334 height 114
click at [369, 261] on img at bounding box center [392, 284] width 67 height 51
click at [393, 279] on img at bounding box center [392, 284] width 67 height 51
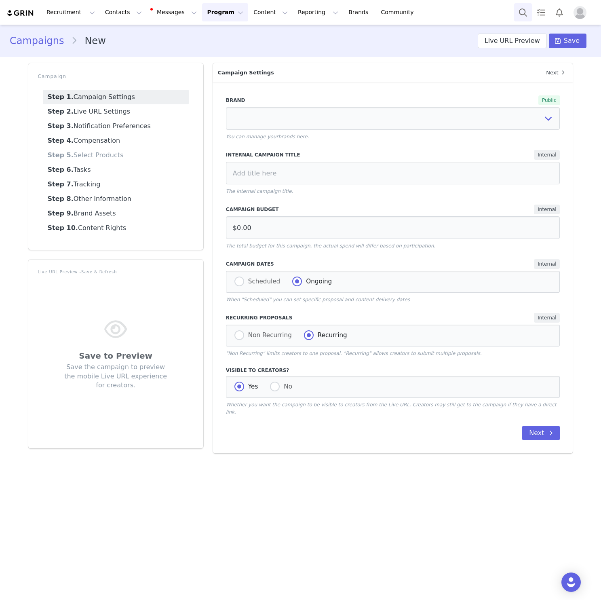
select select
click at [274, 383] on span at bounding box center [275, 386] width 10 height 11
click at [274, 383] on input "No" at bounding box center [275, 386] width 10 height 11
radio input "true"
select select
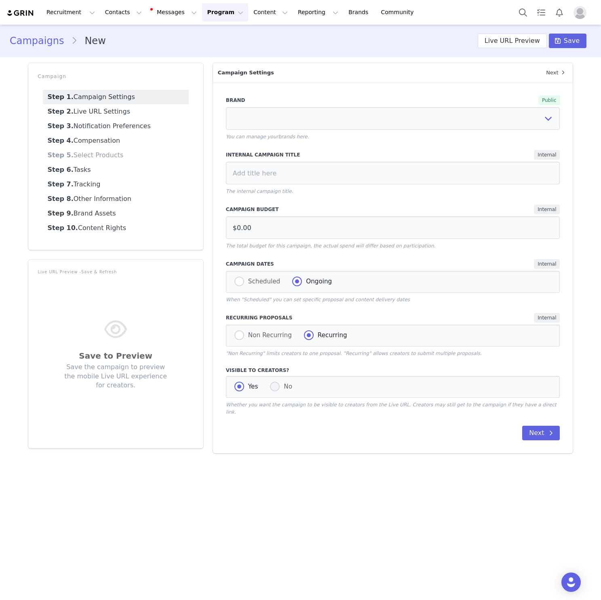
radio input "false"
radio input "true"
click at [315, 137] on p "You can manage your brands here ." at bounding box center [393, 136] width 334 height 7
click at [319, 123] on select "White Fox Boutique USA White Fox Boutique AUS White Fox Boutique UK" at bounding box center [393, 118] width 334 height 23
select select "53c3bcc0-a659-4026-a849-d1d372a06fab"
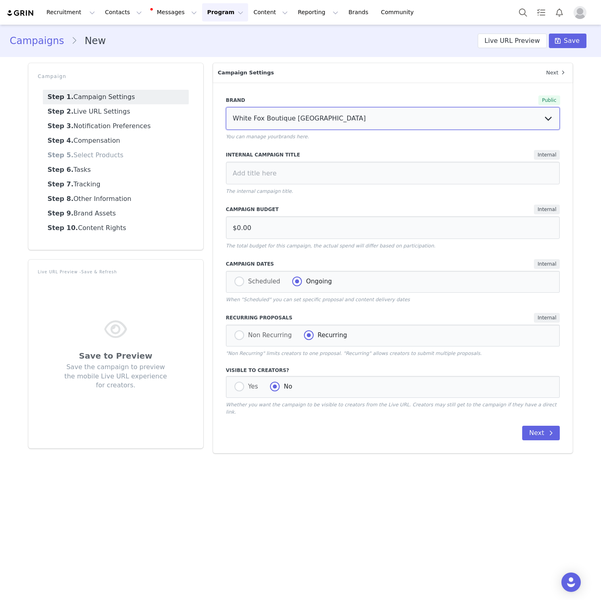
click at [226, 107] on select "White Fox Boutique USA White Fox Boutique AUS White Fox Boutique UK" at bounding box center [393, 118] width 334 height 23
click at [282, 193] on p "The internal campaign title." at bounding box center [393, 190] width 334 height 7
click at [286, 173] on input at bounding box center [393, 173] width 334 height 23
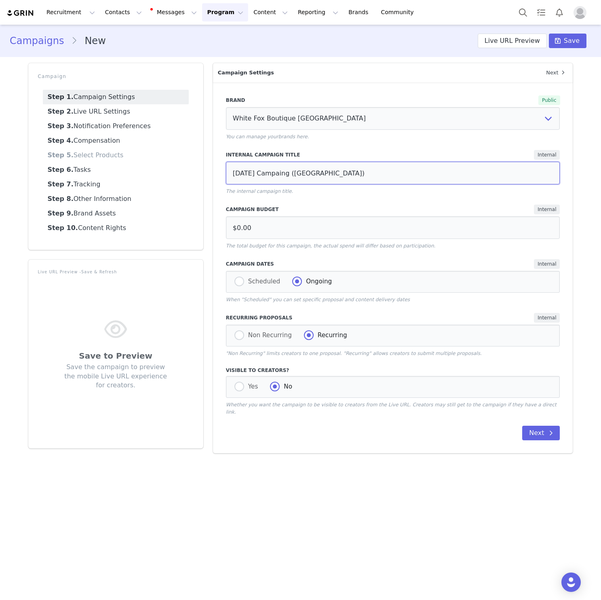
click at [285, 174] on input "Halloween Campaing (US)" at bounding box center [393, 173] width 334 height 23
click at [316, 174] on input "Halloween Campaign (US)" at bounding box center [393, 173] width 334 height 23
type input "Halloween Campaign (US)"
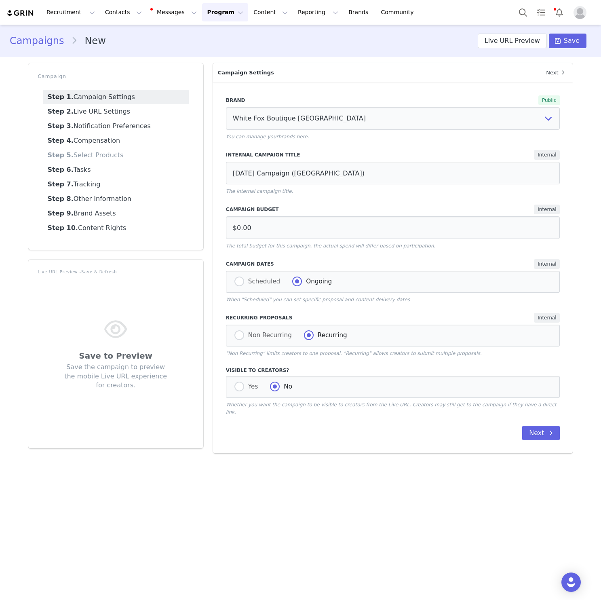
click at [540, 417] on div "Brand Public White Fox Boutique USA White Fox Boutique AUS White Fox Boutique U…" at bounding box center [393, 267] width 360 height 371
click at [532, 425] on button "Next" at bounding box center [541, 432] width 38 height 15
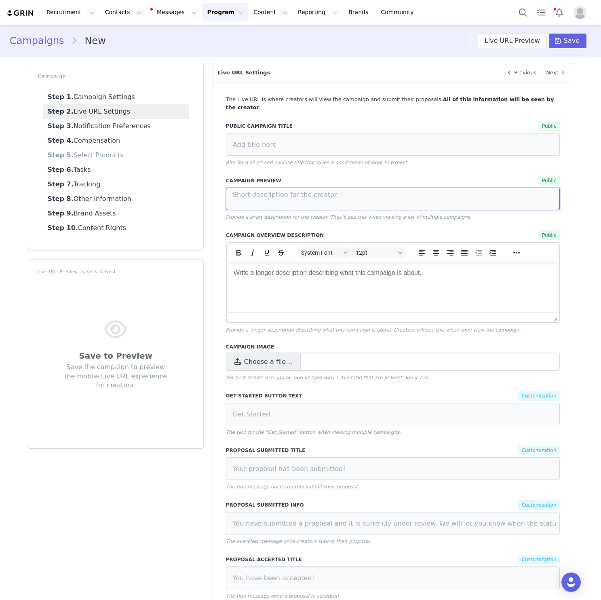
click at [383, 197] on textarea at bounding box center [393, 198] width 334 height 23
click at [391, 135] on input at bounding box center [393, 144] width 334 height 23
paste input "Halloween Campaign (US)"
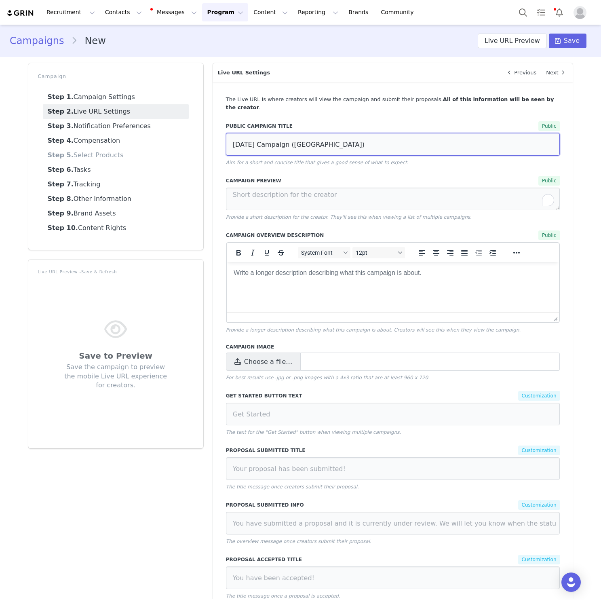
type input "Halloween Campaign (US)"
click at [348, 213] on p "Provide a short description for the creator. They'll see this when viewing a li…" at bounding box center [393, 216] width 334 height 7
click at [327, 281] on html at bounding box center [392, 273] width 333 height 22
click at [327, 282] on html at bounding box center [392, 273] width 333 height 22
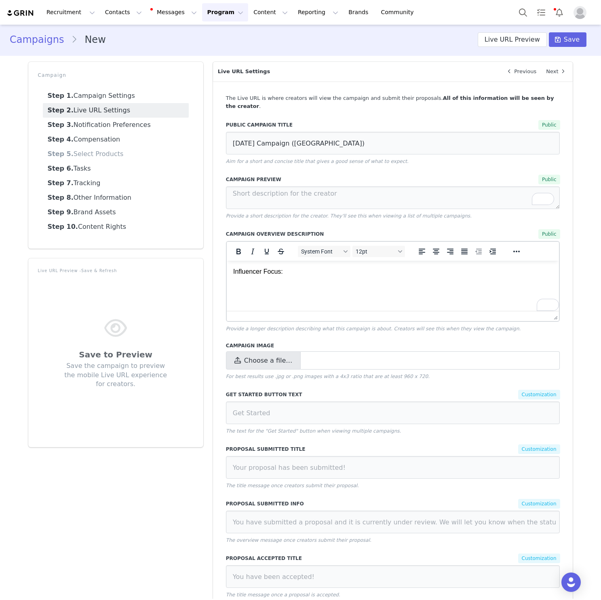
click at [273, 358] on span "Choose a file…" at bounding box center [263, 360] width 75 height 18
click at [273, 358] on input "Choose a file…" at bounding box center [393, 360] width 334 height 18
type input "C:\fakepath\Screenshot 2025-10-01 at 2.18.19 pm.png"
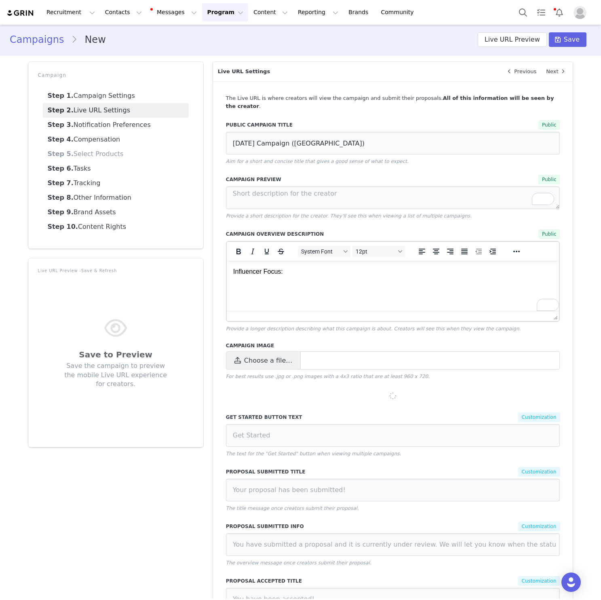
click at [366, 282] on html "Influencer Focus:" at bounding box center [392, 272] width 333 height 22
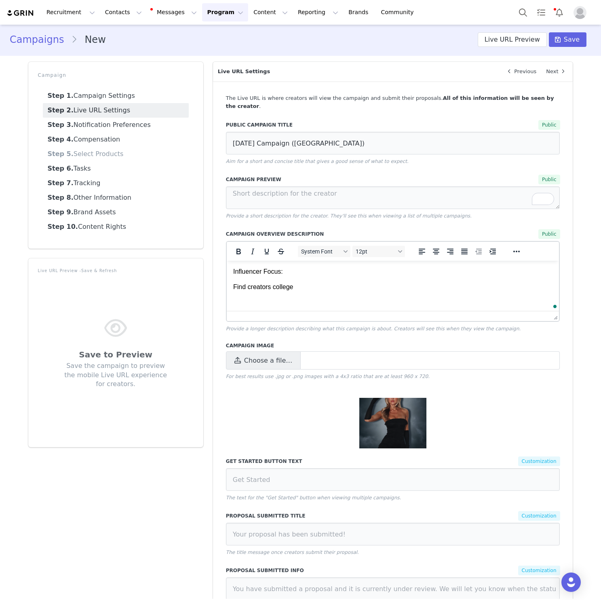
click at [266, 286] on p "Find creators college" at bounding box center [393, 286] width 320 height 9
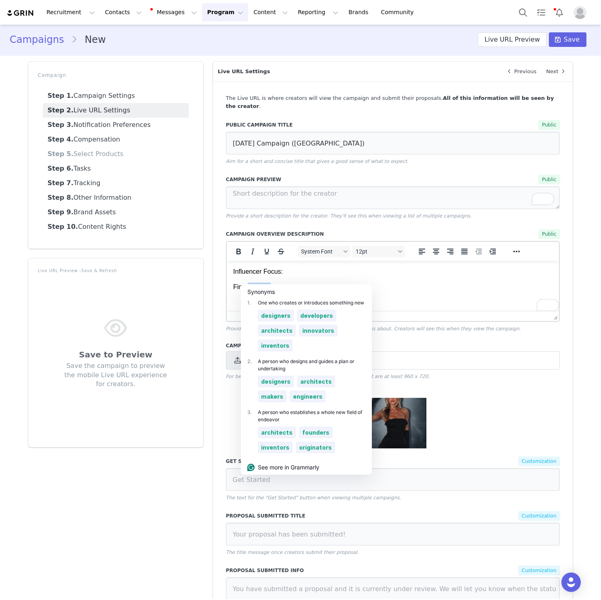
copy p "creators"
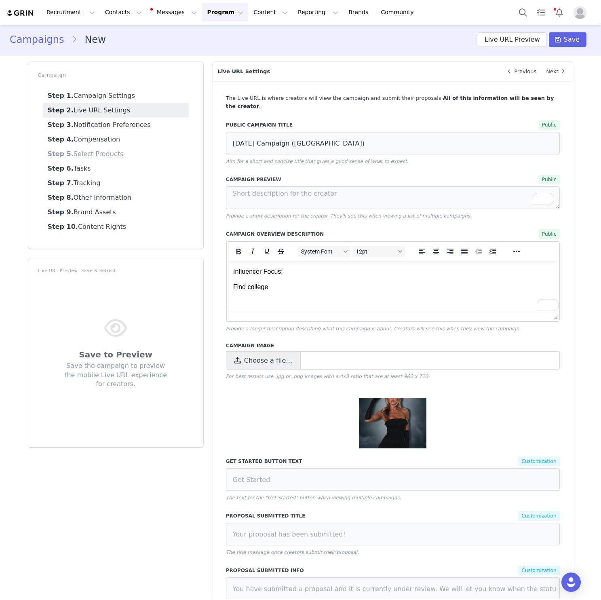
click at [291, 291] on p "Find college" at bounding box center [393, 286] width 320 height 9
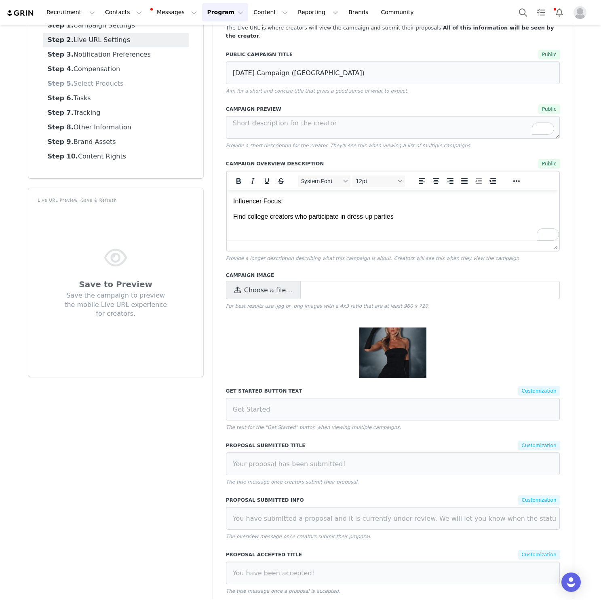
scroll to position [72, 0]
click at [396, 220] on p "Find college creators who participate in dress-up parties" at bounding box center [393, 216] width 320 height 9
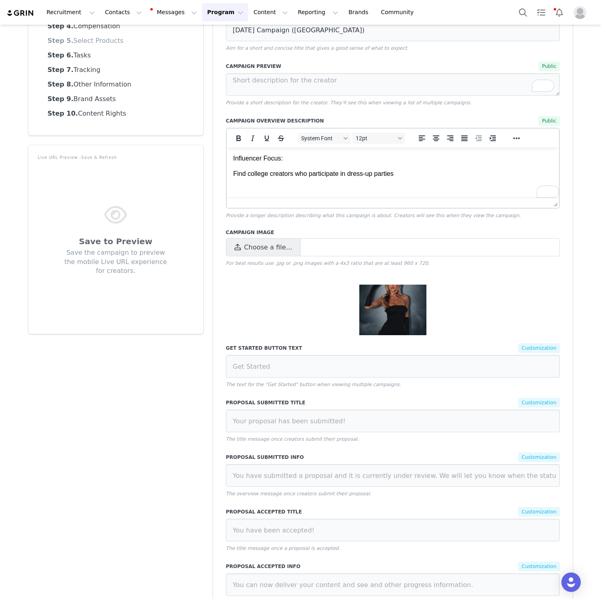
scroll to position [40, 0]
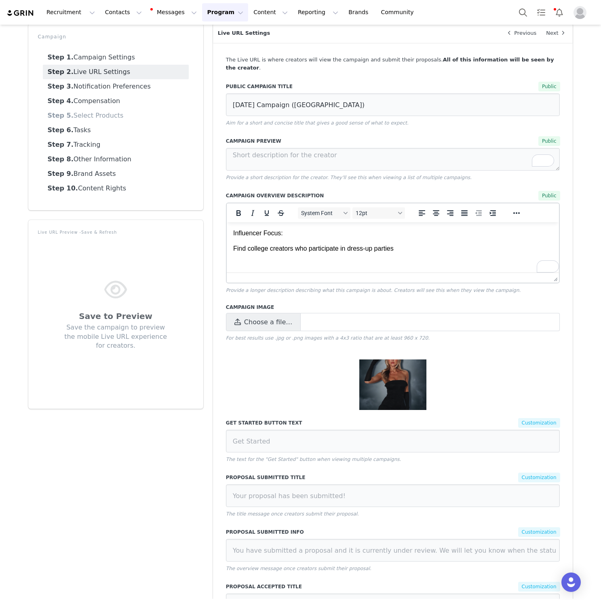
click at [401, 255] on html "Influencer Focus: Find college creators who participate in dress-up parties" at bounding box center [392, 241] width 333 height 38
click at [403, 252] on p "Find college creators who participate in dress-up parties" at bounding box center [393, 248] width 320 height 9
click at [383, 251] on p "Find college creators who participate in dress-up parties" at bounding box center [393, 248] width 320 height 9
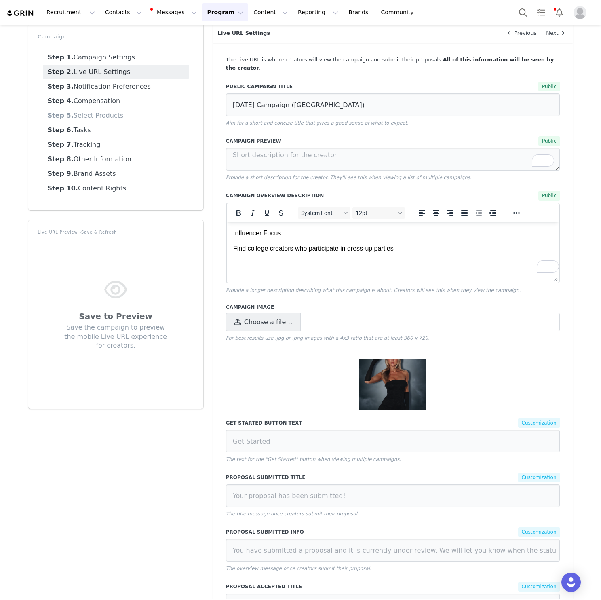
click at [404, 254] on html "Influencer Focus: Find college creators who participate in dress-up parties" at bounding box center [392, 241] width 333 height 38
click at [397, 248] on p "Find college creators who participate in dress-up parties" at bounding box center [393, 248] width 320 height 9
drag, startPoint x: 397, startPoint y: 248, endPoint x: 328, endPoint y: 249, distance: 68.7
click at [328, 250] on p "Find college creators who participate in dress-up parties" at bounding box center [393, 248] width 320 height 9
click at [313, 250] on p "Find college creators who suit the collection." at bounding box center [393, 248] width 320 height 9
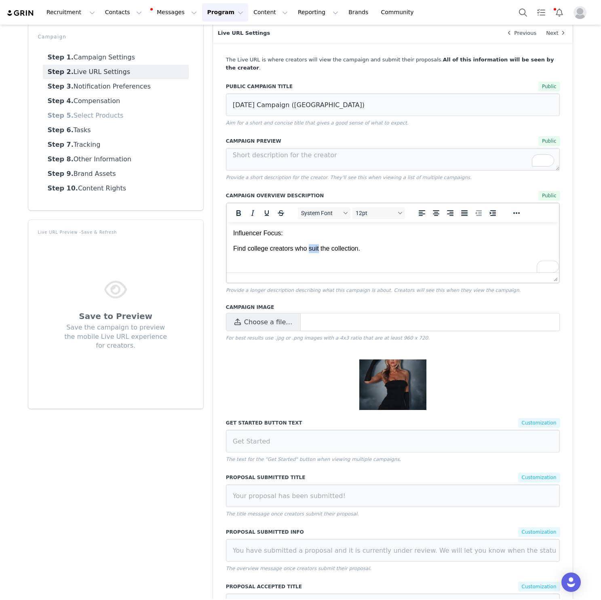
click at [313, 250] on p "Find college creators who suit the collection." at bounding box center [393, 248] width 320 height 9
click at [348, 250] on p "Find college creators who are suitable the collection." at bounding box center [393, 248] width 320 height 9
click at [413, 241] on body "Influencer Focus: Find college creators who are suitable and align with the Hal…" at bounding box center [393, 241] width 320 height 25
click at [465, 250] on p "Find college creators who are suitable and align with the Halloween collection." at bounding box center [393, 248] width 320 height 9
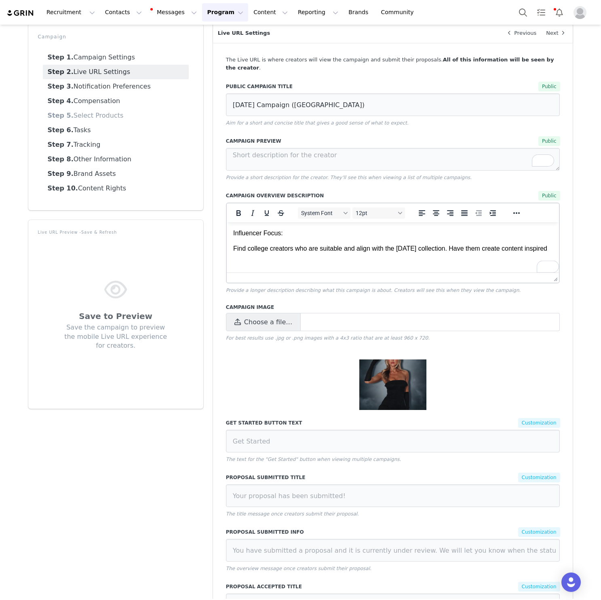
click at [470, 250] on p "Find college creators who are suitable and align with the Halloween collection.…" at bounding box center [393, 248] width 320 height 9
drag, startPoint x: 470, startPoint y: 250, endPoint x: 472, endPoint y: 256, distance: 6.4
click at [472, 253] on p "Find college creators who are suitable and align with the Halloween collection.…" at bounding box center [393, 248] width 320 height 9
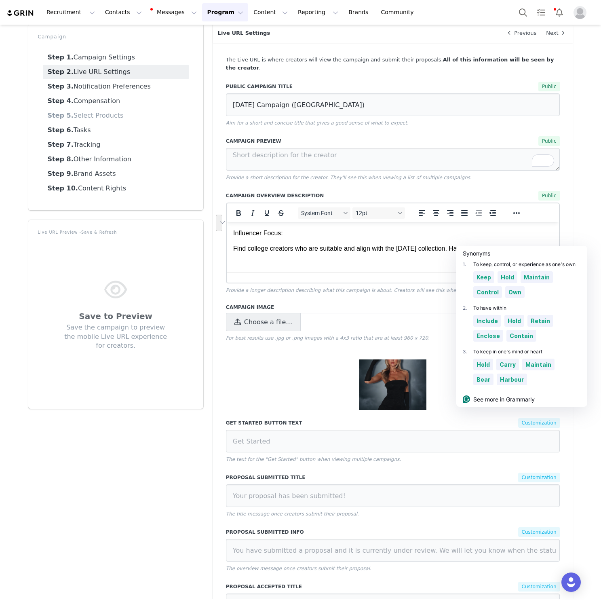
click at [468, 248] on p "Find college creators who are suitable and align with the Halloween collection.…" at bounding box center [393, 248] width 320 height 9
drag, startPoint x: 468, startPoint y: 248, endPoint x: 469, endPoint y: 256, distance: 7.3
click at [469, 253] on p "Find college creators who are suitable and align with the Halloween collection.…" at bounding box center [393, 248] width 320 height 9
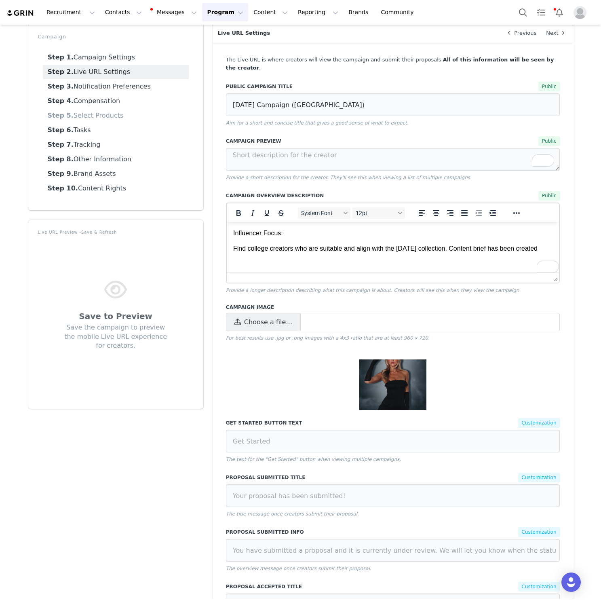
click at [359, 260] on html "Influencer Focus: Find college creators who are suitable and align with the Hal…" at bounding box center [392, 241] width 333 height 38
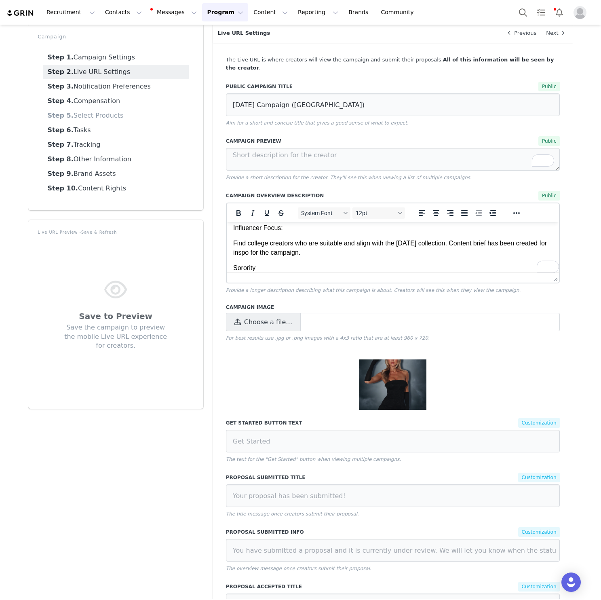
click at [274, 227] on p "Influencer Focus:" at bounding box center [393, 227] width 320 height 9
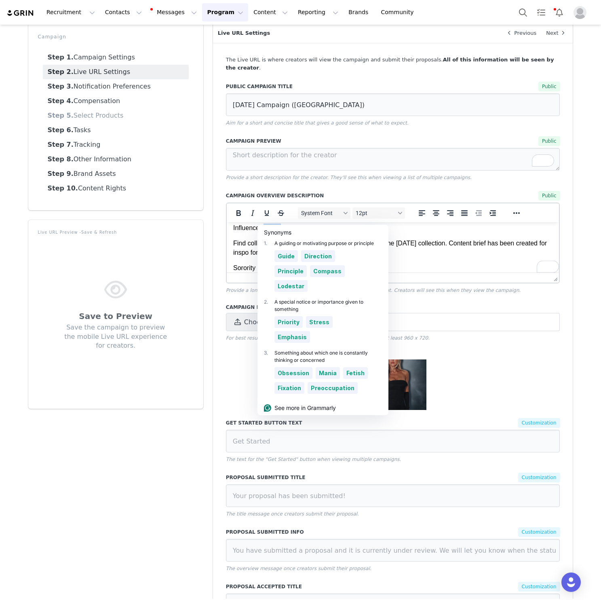
click at [274, 227] on p "Influencer Focus:" at bounding box center [393, 227] width 320 height 9
drag, startPoint x: 274, startPoint y: 227, endPoint x: 285, endPoint y: 226, distance: 11.4
click at [285, 226] on p "Influencer Focus:" at bounding box center [393, 227] width 320 height 9
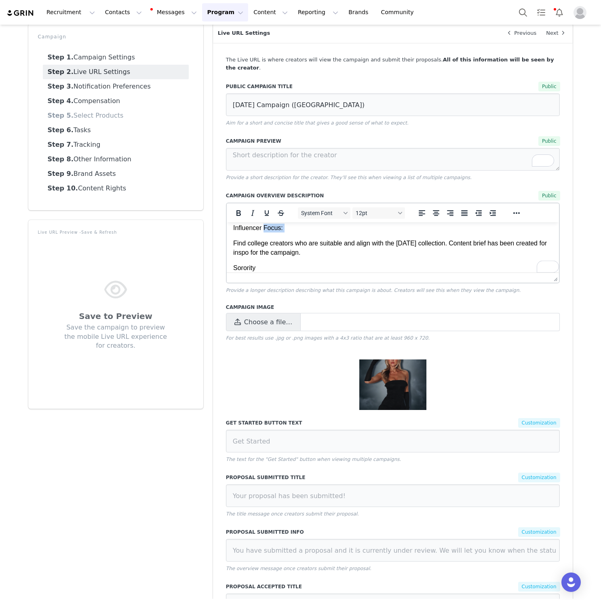
copy p "Focus:"
click at [274, 264] on p "Sorority" at bounding box center [393, 267] width 320 height 9
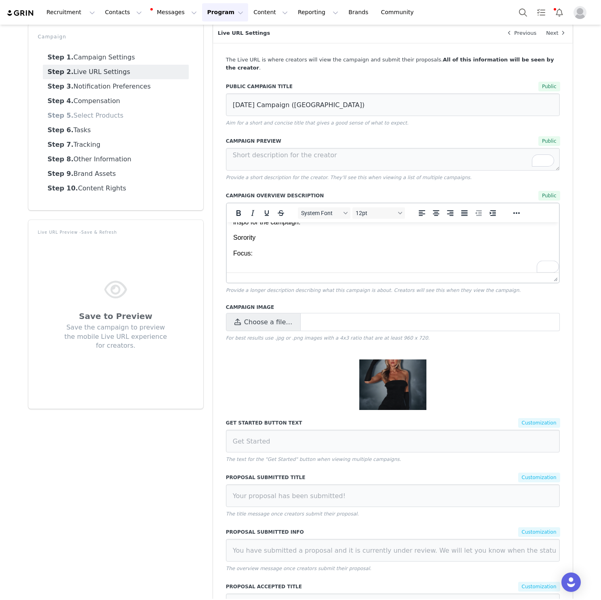
scroll to position [36, 0]
click at [227, 259] on html "Influencer Focus: Find college creators who are suitable and align with the Hal…" at bounding box center [392, 233] width 333 height 93
click at [236, 261] on p "Focus:" at bounding box center [393, 261] width 320 height 9
click at [234, 261] on p "Focus:" at bounding box center [393, 261] width 320 height 9
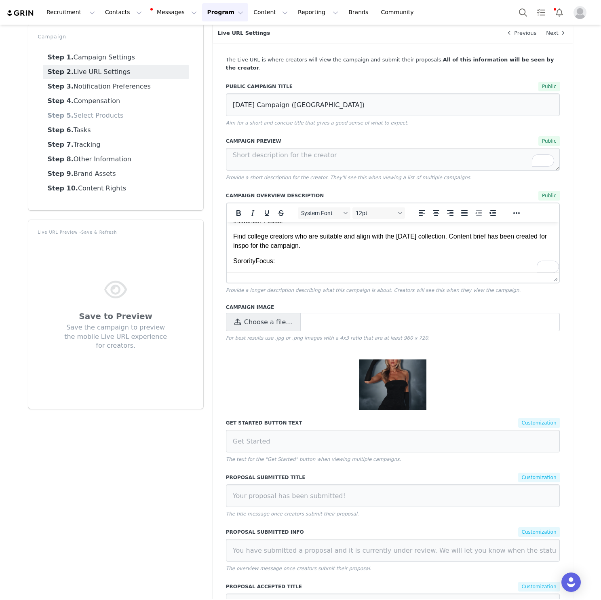
scroll to position [12, 0]
click at [249, 261] on p "Sorority Focus:" at bounding box center [393, 261] width 320 height 9
click at [300, 257] on p "Sorority Focus:" at bounding box center [393, 261] width 320 height 9
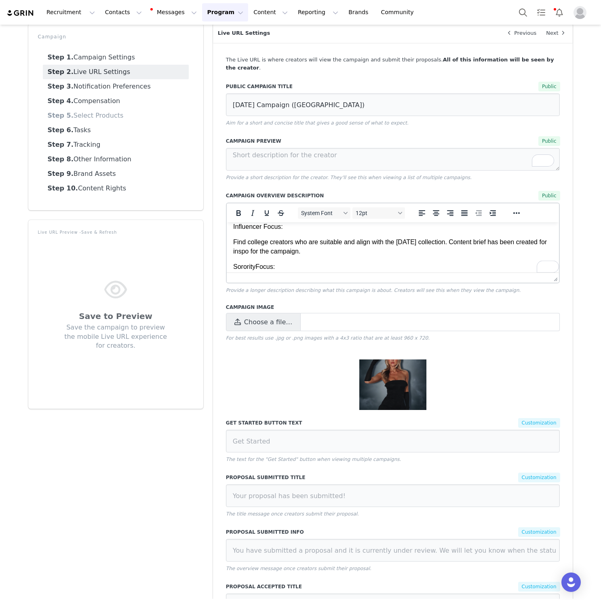
scroll to position [6, 0]
click at [316, 253] on p "Find college creators who are suitable and align with the Halloween collection.…" at bounding box center [393, 247] width 320 height 18
click at [297, 272] on div at bounding box center [393, 277] width 333 height 10
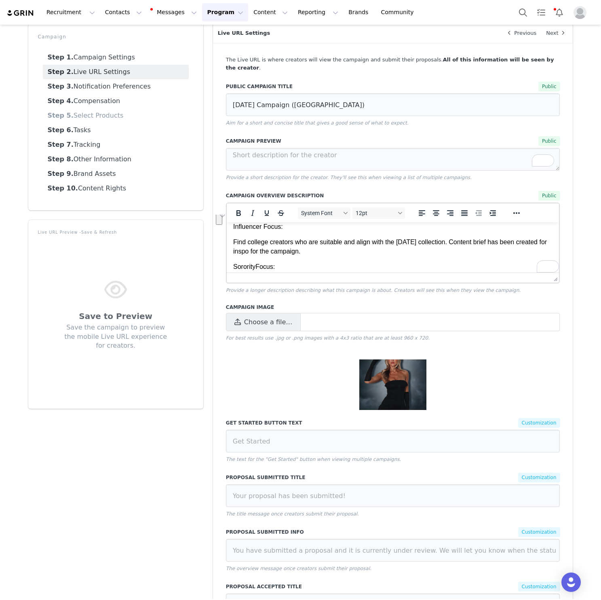
click at [291, 270] on p "Sorority Focus:" at bounding box center [393, 266] width 320 height 9
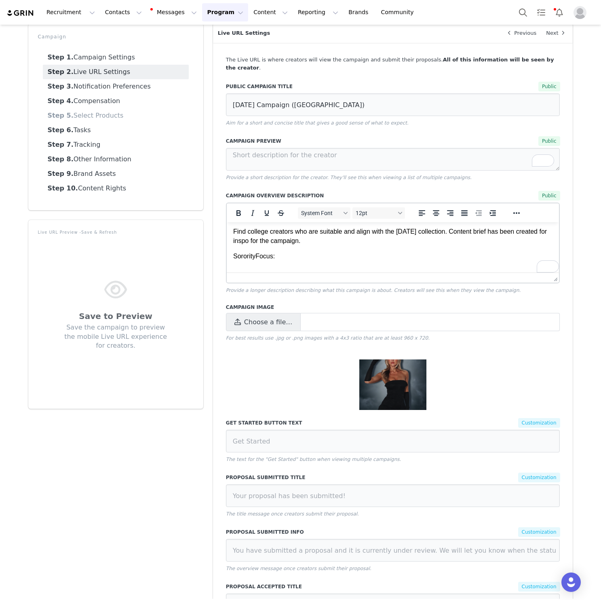
scroll to position [0, 0]
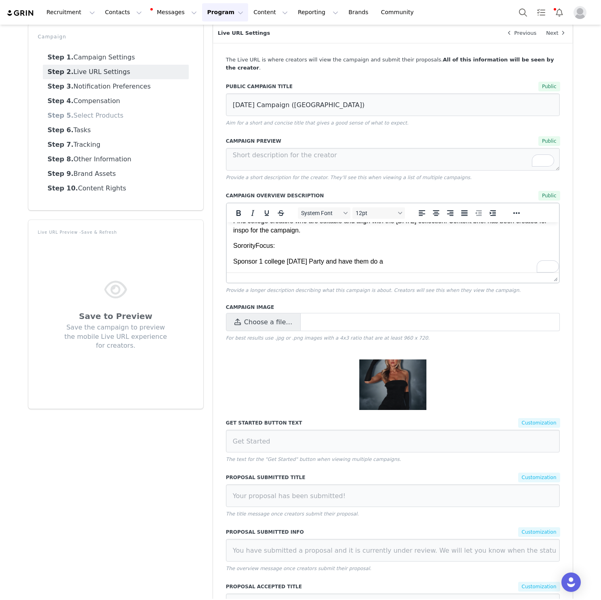
drag, startPoint x: 323, startPoint y: 267, endPoint x: 328, endPoint y: 267, distance: 4.8
click at [323, 267] on body "Influencer Focus: Find college creators who are suitable and align with the Hal…" at bounding box center [393, 241] width 320 height 80
drag, startPoint x: 431, startPoint y: 261, endPoint x: 234, endPoint y: 242, distance: 198.1
click at [234, 241] on body "Influencer Focus: Find college creators who are suitable and align with the Hal…" at bounding box center [393, 241] width 320 height 80
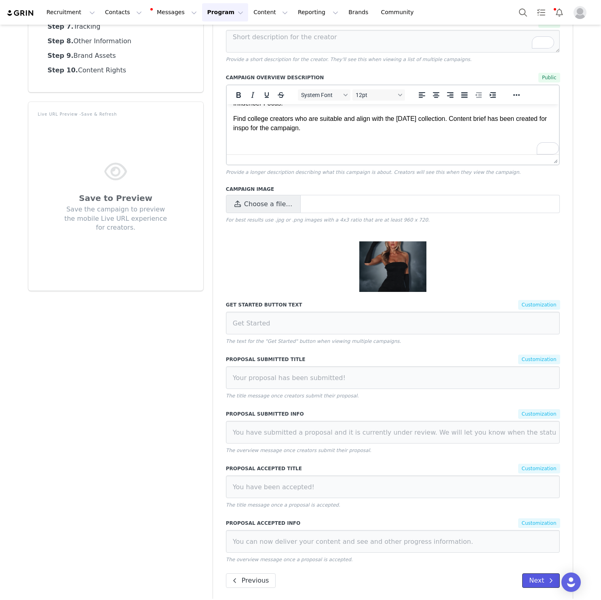
click at [545, 573] on button "Next" at bounding box center [541, 580] width 38 height 15
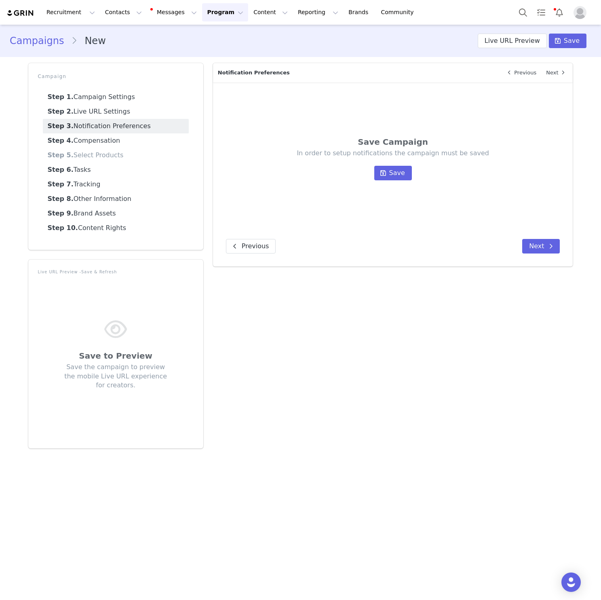
click at [389, 160] on div "In order to setup notifications the campaign must be saved Save" at bounding box center [393, 165] width 286 height 32
click at [389, 170] on button "Save" at bounding box center [393, 173] width 38 height 15
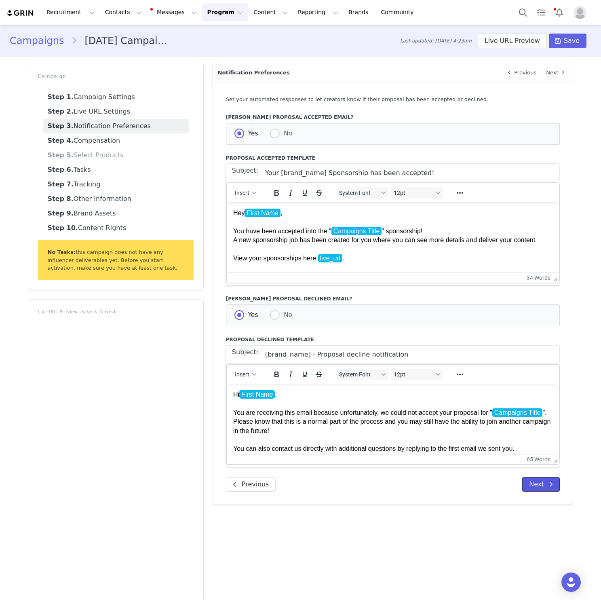
click at [530, 484] on button "Next" at bounding box center [541, 484] width 38 height 15
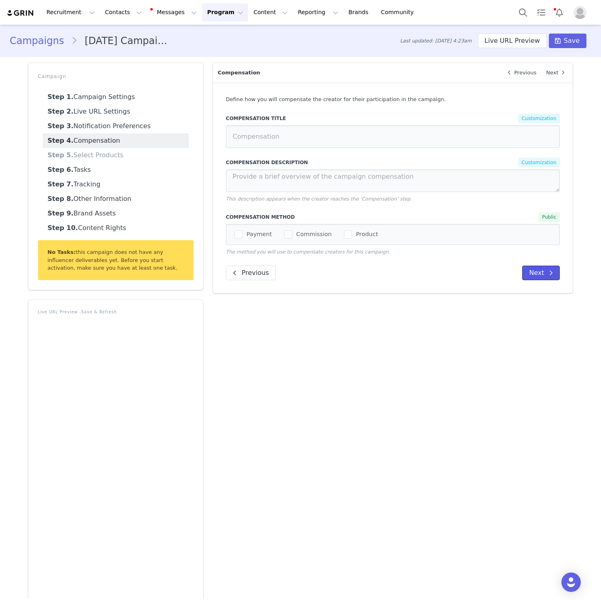
click at [541, 273] on button "Next" at bounding box center [541, 272] width 38 height 15
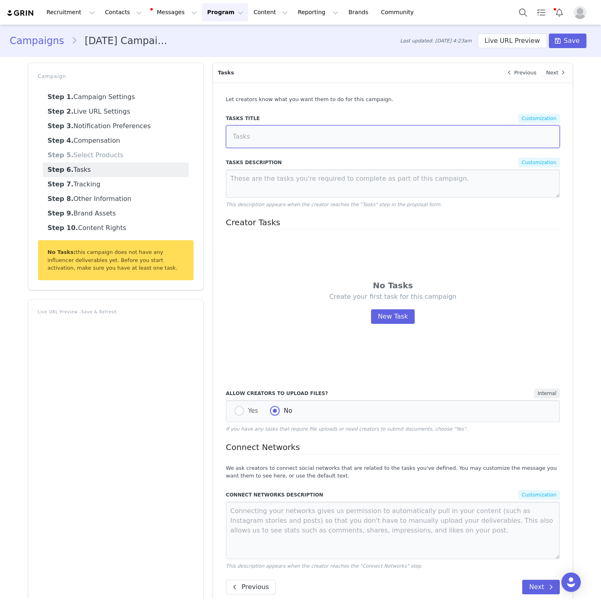
click at [417, 133] on input at bounding box center [393, 136] width 334 height 23
paste input "Deliverables"
type input "Deliverables"
click at [407, 318] on button "New Task" at bounding box center [393, 316] width 44 height 15
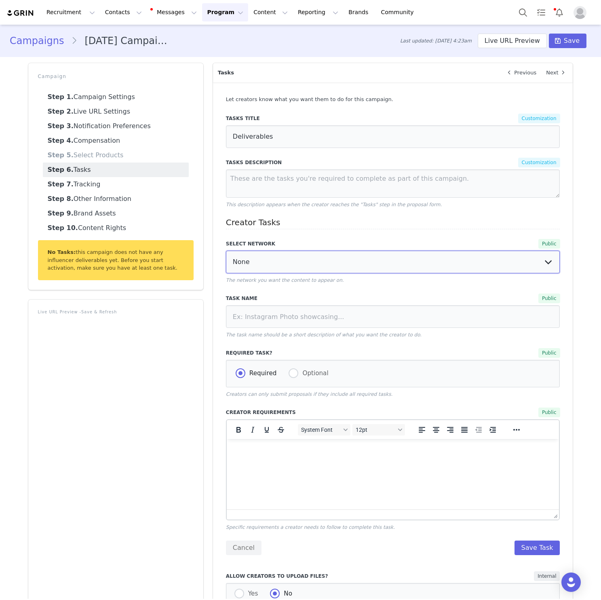
click at [392, 261] on select "None YouTube Twitter Instagram Facebook Twitch TikTok Pinterest" at bounding box center [393, 262] width 334 height 23
click at [226, 251] on select "None YouTube Twitter Instagram Facebook Twitch TikTok Pinterest" at bounding box center [393, 262] width 334 height 23
click at [415, 246] on div "Public" at bounding box center [481, 244] width 158 height 10
click at [415, 254] on select "None YouTube Twitter Instagram Facebook Twitch TikTok Pinterest" at bounding box center [393, 262] width 334 height 23
select select "5"
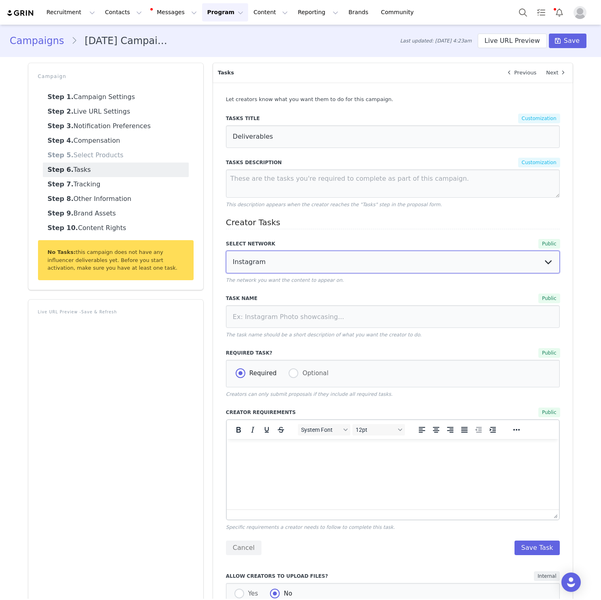
click at [226, 251] on select "None YouTube Twitter Instagram Facebook Twitch TikTok Pinterest" at bounding box center [393, 262] width 334 height 23
click at [532, 302] on div "Public" at bounding box center [481, 298] width 158 height 10
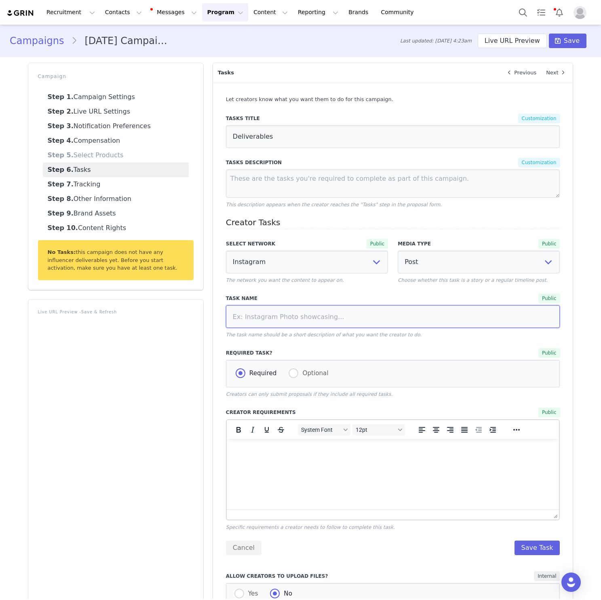
click at [465, 305] on input at bounding box center [393, 316] width 334 height 23
paste input "Dedicated IG Static Post/Carousel"
type input "Dedicated IG Static Post/Carousel"
click at [250, 358] on div "Required Task? Public Required Optional Creators can only submit proposals if t…" at bounding box center [393, 373] width 334 height 50
click at [301, 372] on span "Optional" at bounding box center [313, 372] width 30 height 7
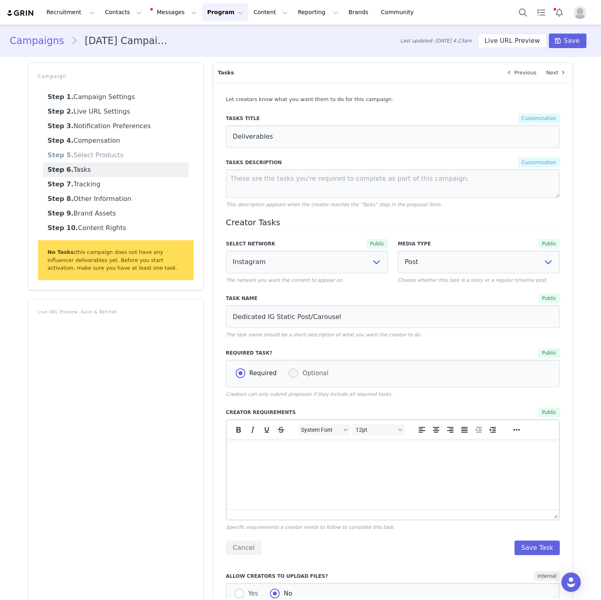
click at [298, 372] on input "Optional" at bounding box center [293, 373] width 10 height 11
radio input "true"
radio input "false"
radio input "true"
click at [395, 461] on html at bounding box center [392, 450] width 333 height 22
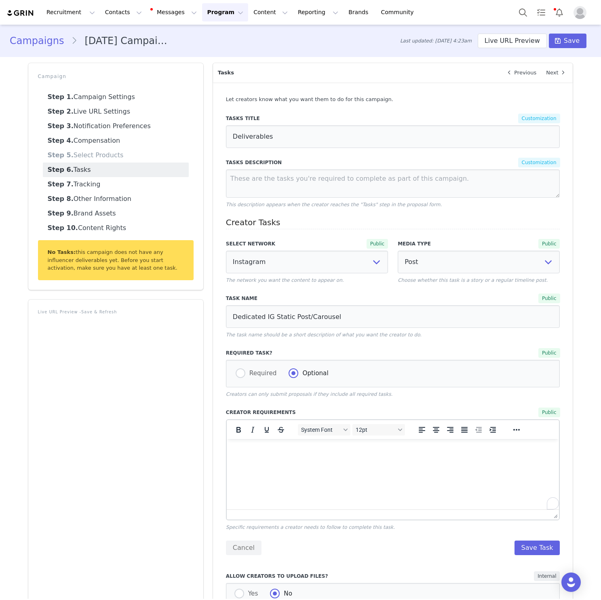
paste body "To enrich screen reader interactions, please activate Accessibility in Grammarl…"
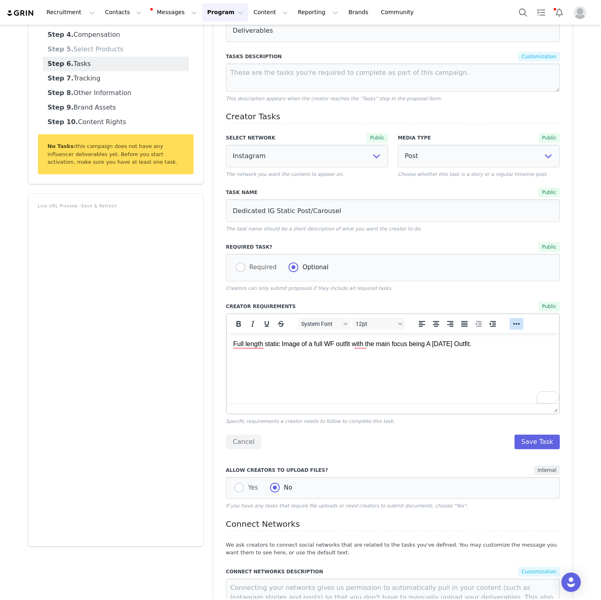
scroll to position [107, 0]
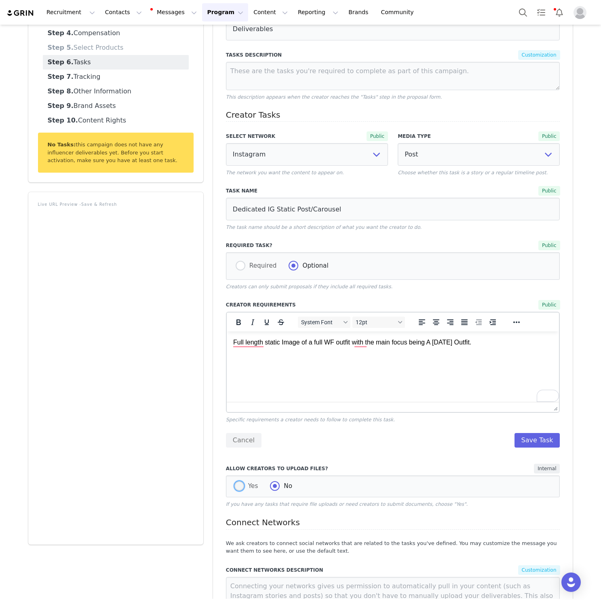
click at [234, 485] on span at bounding box center [239, 486] width 10 height 10
click at [234, 485] on input "Yes" at bounding box center [239, 486] width 10 height 11
radio input "true"
radio input "false"
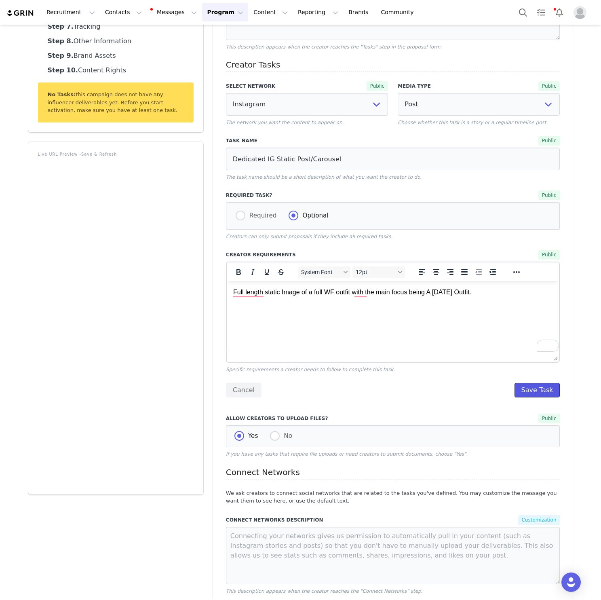
click at [528, 394] on button "Save Task" at bounding box center [537, 390] width 46 height 15
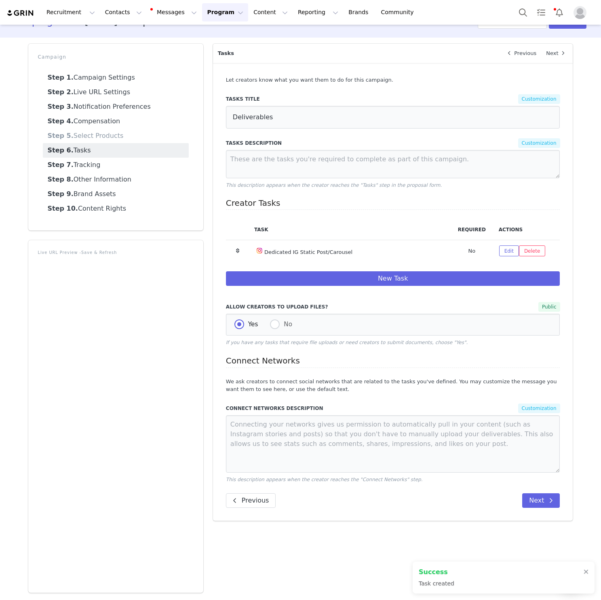
scroll to position [19, 0]
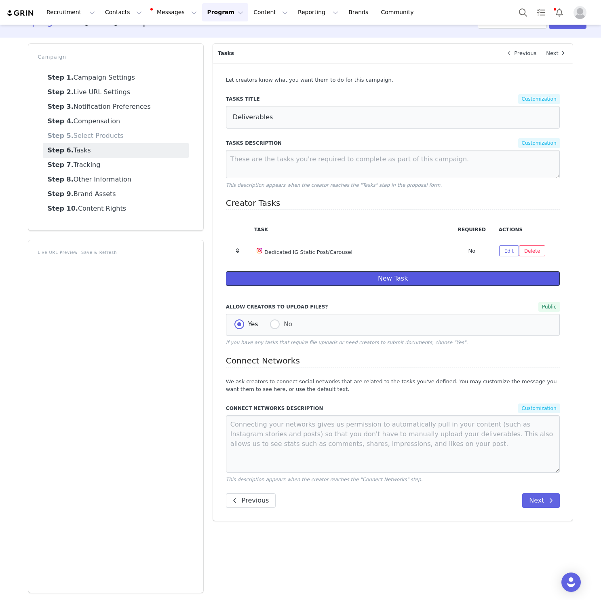
click at [390, 274] on button "New Task" at bounding box center [393, 278] width 334 height 15
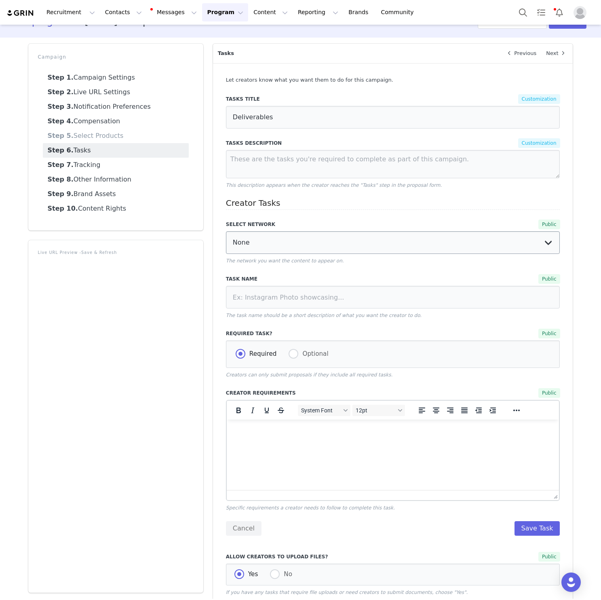
scroll to position [0, 0]
click at [436, 240] on select "None YouTube Twitter Instagram Facebook Twitch TikTok Pinterest" at bounding box center [393, 242] width 334 height 23
click at [430, 239] on select "None YouTube Twitter Instagram Facebook Twitch TikTok Pinterest" at bounding box center [393, 242] width 334 height 23
select select "5"
click at [226, 231] on select "None YouTube Twitter Instagram Facebook Twitch TikTok Pinterest" at bounding box center [393, 242] width 334 height 23
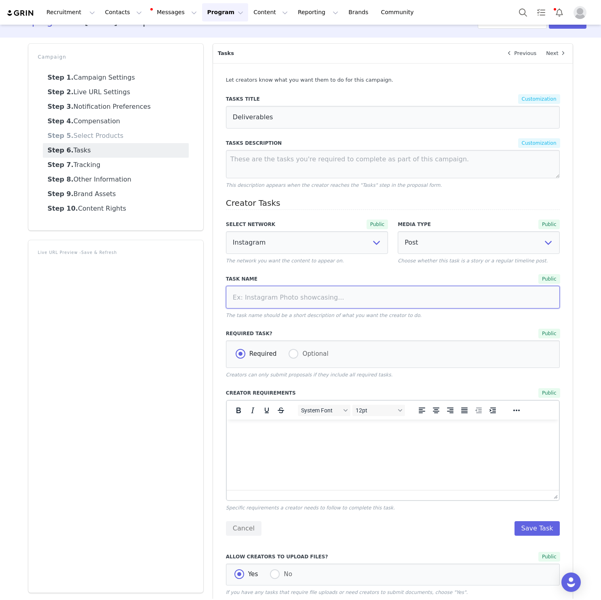
click at [360, 303] on input at bounding box center [393, 297] width 334 height 23
paste input "Dedicated IG Reel"
type input "Dedicated IG Reel"
select select
type input "Dedicated IG Reel"
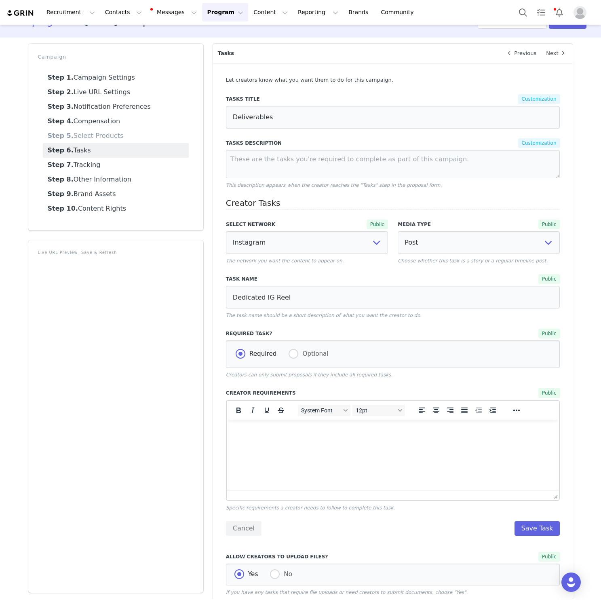
click at [505, 259] on p "Choose whether this task is a story or a regular timeline post." at bounding box center [479, 260] width 162 height 7
click at [507, 247] on select "Post Story" at bounding box center [479, 242] width 162 height 23
select select
click at [398, 231] on select "Post Story" at bounding box center [479, 242] width 162 height 23
click at [274, 574] on span at bounding box center [275, 574] width 10 height 10
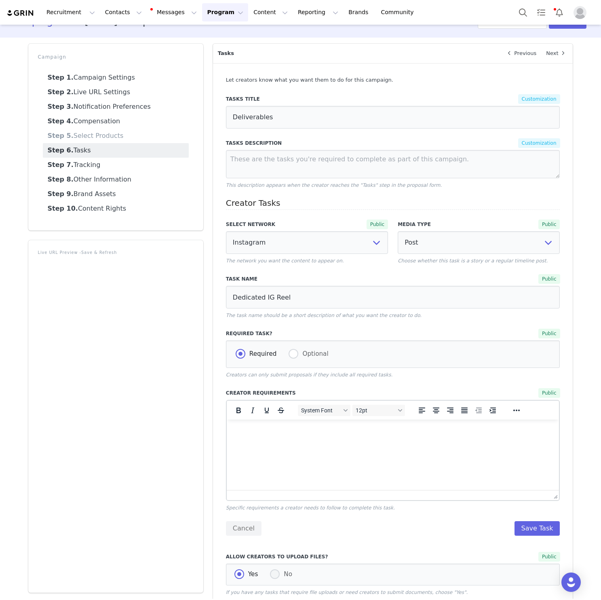
click at [274, 574] on input "No" at bounding box center [275, 574] width 10 height 11
radio input "true"
radio input "false"
radio input "true"
click at [443, 434] on p "Rich Text Area. Press ALT-0 for help." at bounding box center [393, 430] width 320 height 9
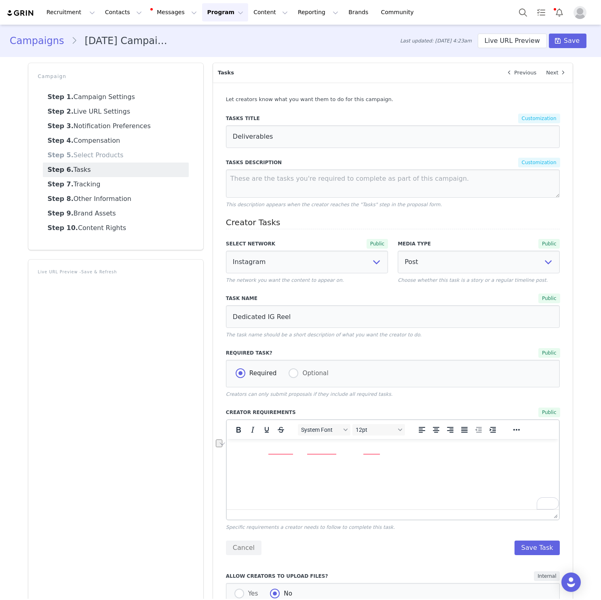
select select "5"
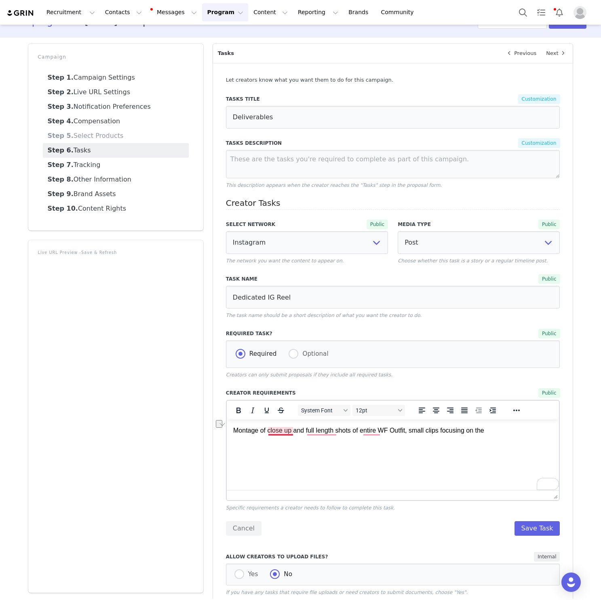
click at [281, 430] on p "Montage of close up and full length shots of entire WF Outfit, small clips focu…" at bounding box center [393, 430] width 320 height 9
click at [435, 434] on p "Montage of close-up and full-length shots of the entire WF Outfit, small clips …" at bounding box center [393, 430] width 320 height 9
drag, startPoint x: 435, startPoint y: 434, endPoint x: 501, endPoint y: 434, distance: 66.7
click at [501, 434] on p "Montage of close-up and full-length shots of the entire WF Outfit, small clips …" at bounding box center [393, 430] width 320 height 9
click at [432, 432] on p "Montage of close-up and full-length shots of the entire WF Outfit, small clips …" at bounding box center [393, 430] width 320 height 9
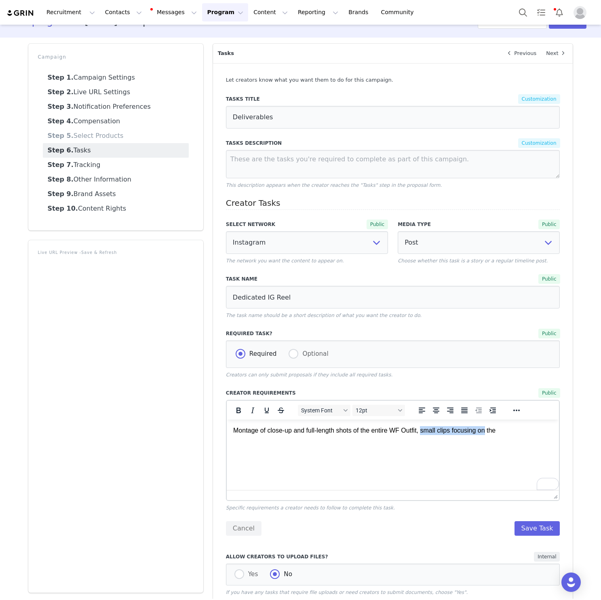
drag, startPoint x: 432, startPoint y: 432, endPoint x: 491, endPoint y: 432, distance: 59.0
click at [491, 432] on p "Montage of close-up and full-length shots of the entire WF Outfit, small clips …" at bounding box center [393, 430] width 320 height 9
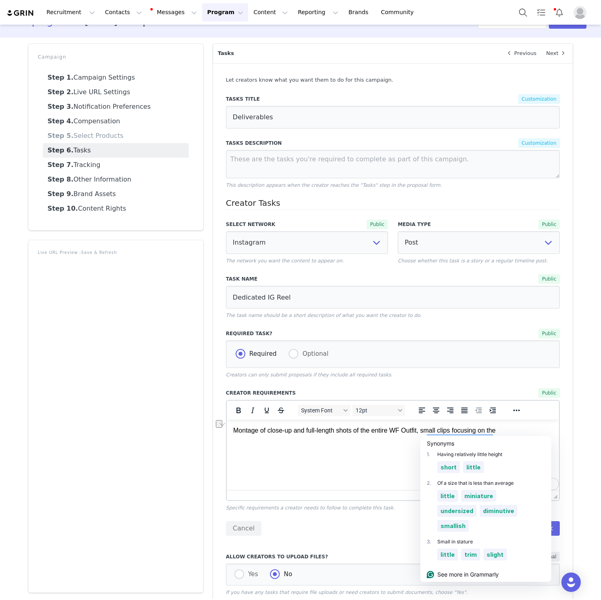
click at [492, 432] on p "Montage of close-up and full-length shots of the entire WF Outfit, small clips …" at bounding box center [393, 430] width 320 height 9
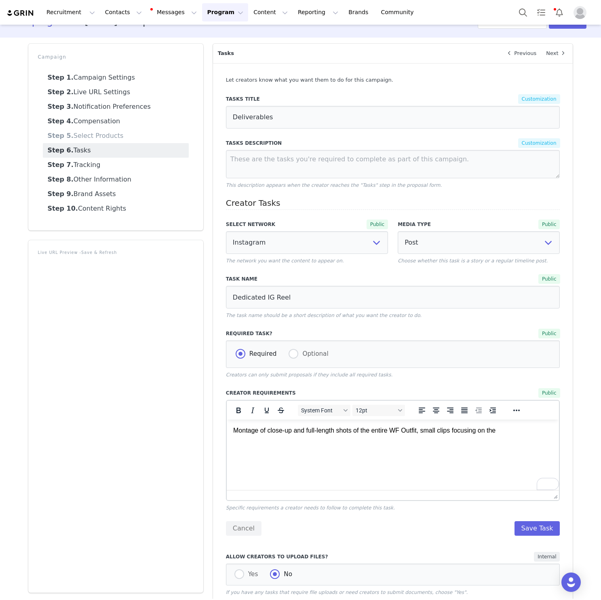
click at [515, 432] on p "Montage of close-up and full-length shots of the entire WF Outfit, small clips …" at bounding box center [393, 430] width 320 height 9
click at [351, 441] on html "Montage of close-up and full-length shots of the entire WF Outfit, small clips …" at bounding box center [392, 430] width 333 height 22
click at [286, 441] on html "Montage of close-up and full-length shots of the entire WF Outfit, with small c…" at bounding box center [392, 430] width 333 height 22
click at [524, 435] on p "Montage of close-up and full-length shots of the entire WF Outfit, with small c…" at bounding box center [393, 430] width 320 height 9
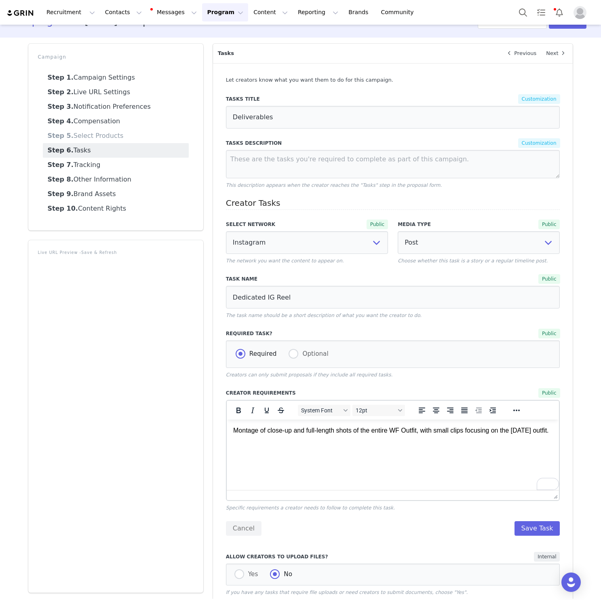
click at [447, 435] on p "Montage of close-up and full-length shots of the entire WF Outfit, with small c…" at bounding box center [393, 430] width 320 height 9
click at [447, 433] on p "Montage of close-up and full-length shots of the entire WF Outfit, with small c…" at bounding box center [393, 430] width 320 height 9
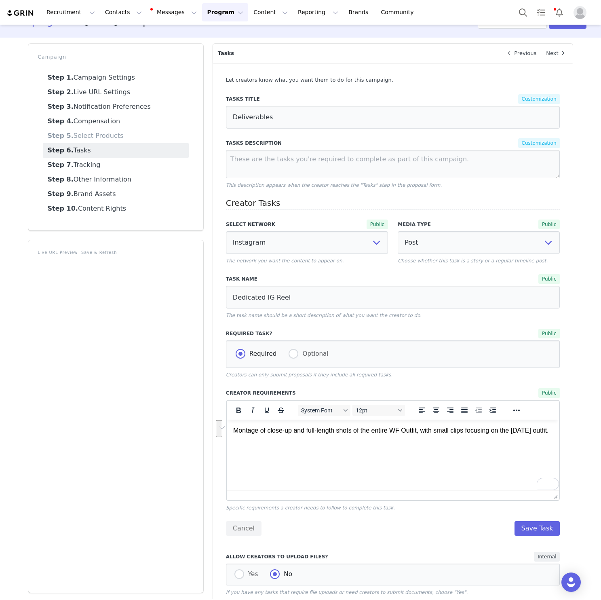
click at [447, 433] on p "Montage of close-up and full-length shots of the entire WF Outfit, with small c…" at bounding box center [393, 430] width 320 height 9
click at [446, 441] on html "Montage of close-up and full-length shots of the entire WF Outfit, with small c…" at bounding box center [392, 430] width 333 height 22
click at [440, 435] on p "Montage of close-up and full-length shots of the entire WF Outfit, with small c…" at bounding box center [393, 430] width 320 height 9
click at [440, 434] on p "Montage of close-up and full-length shots of the entire WF Outfit, with small c…" at bounding box center [393, 430] width 320 height 9
click at [441, 435] on p "Montage of close-up and full-length shots of the entire WF Outfit, with small c…" at bounding box center [393, 430] width 320 height 9
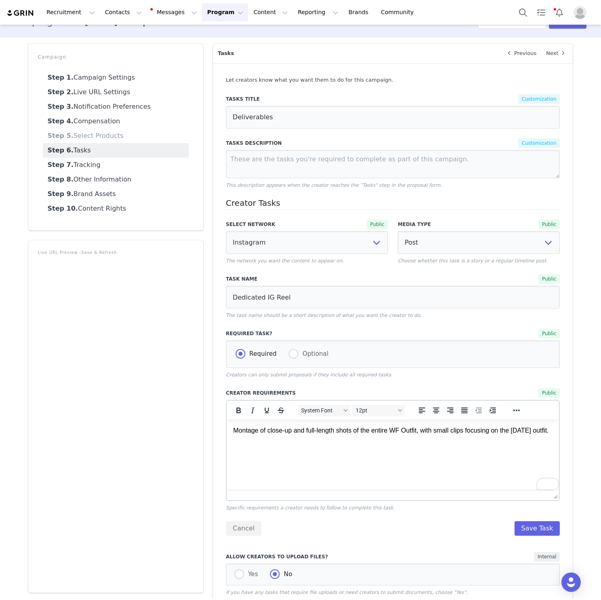
click at [441, 435] on p "Montage of close-up and full-length shots of the entire WF Outfit, with small c…" at bounding box center [393, 430] width 320 height 9
click at [262, 435] on p "Montage of close-up and full-length shots of the entire WF Outfit, with small c…" at bounding box center [393, 430] width 320 height 9
click at [261, 438] on p "Montage of close-up and full-length shots of the entire WF Outfit, with small c…" at bounding box center [393, 435] width 320 height 18
click at [273, 438] on p "Montage of close-up and full-length shots of the entire WF Outfit, with small c…" at bounding box center [393, 435] width 320 height 18
click at [256, 440] on p "Montage of close-up and full-length shots of the entire WF Outfit, with small c…" at bounding box center [393, 435] width 320 height 18
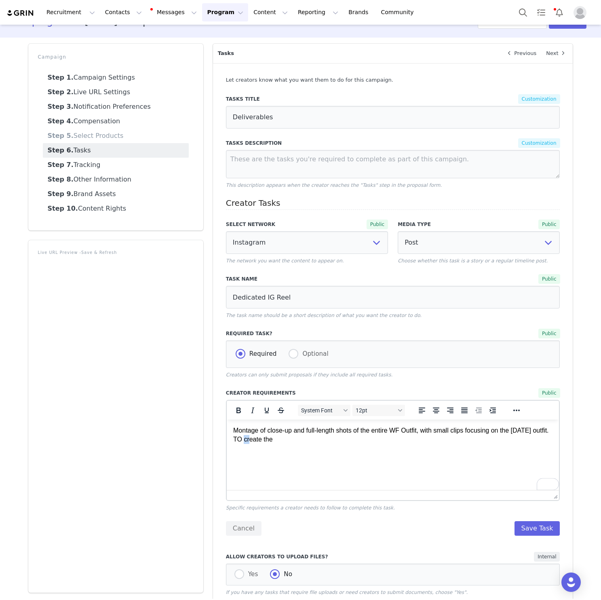
click at [256, 440] on p "Montage of close-up and full-length shots of the entire WF Outfit, with small c…" at bounding box center [393, 435] width 320 height 18
click at [269, 442] on p "Montage of close-up and full-length shots of the entire WF Outfit, with small c…" at bounding box center [393, 435] width 320 height 18
click at [282, 442] on p "Montage of close-up and full-length shots of the entire WF Outfit, with small c…" at bounding box center [393, 435] width 320 height 18
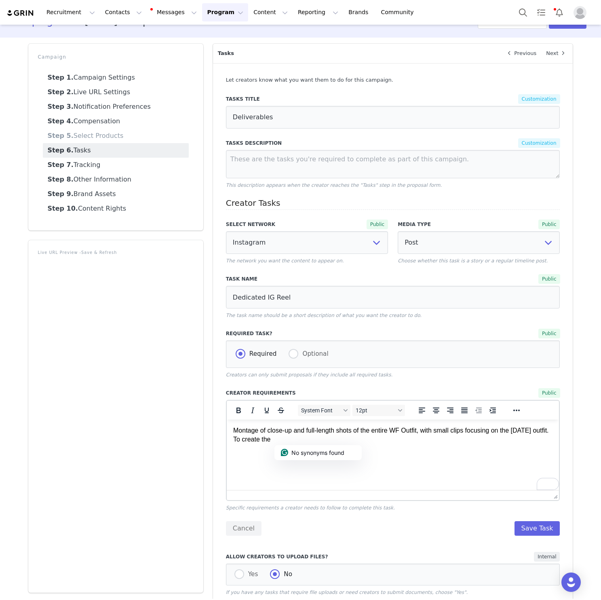
click at [269, 436] on p "Montage of close-up and full-length shots of the entire WF Outfit, with small c…" at bounding box center [393, 435] width 320 height 18
click at [269, 440] on p "Montage of close-up and full-length shots of the entire WF Outfit, with small c…" at bounding box center [393, 435] width 320 height 18
click at [295, 448] on body "Montage of close-up and full-length shots of the entire WF Outfit, with small c…" at bounding box center [393, 450] width 320 height 49
click at [299, 439] on p "Montage of close-up and full-length shots of the entire WF Outfit, with small c…" at bounding box center [393, 435] width 320 height 18
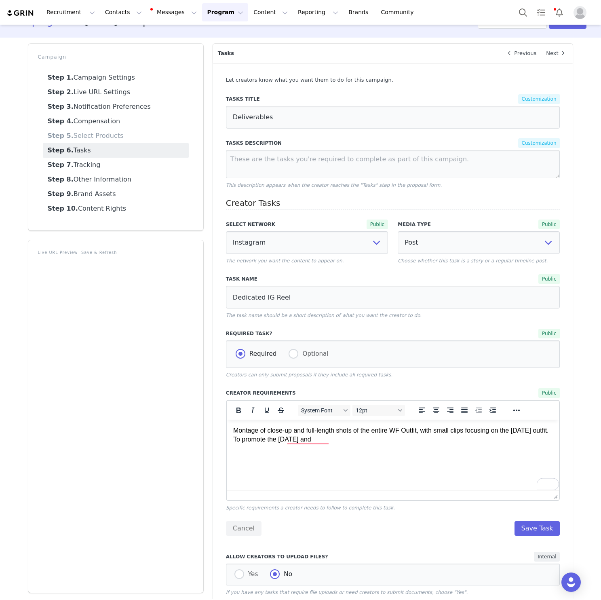
click at [339, 440] on p "Montage of close-up and full-length shots of the entire WF Outfit, with small c…" at bounding box center [393, 435] width 320 height 18
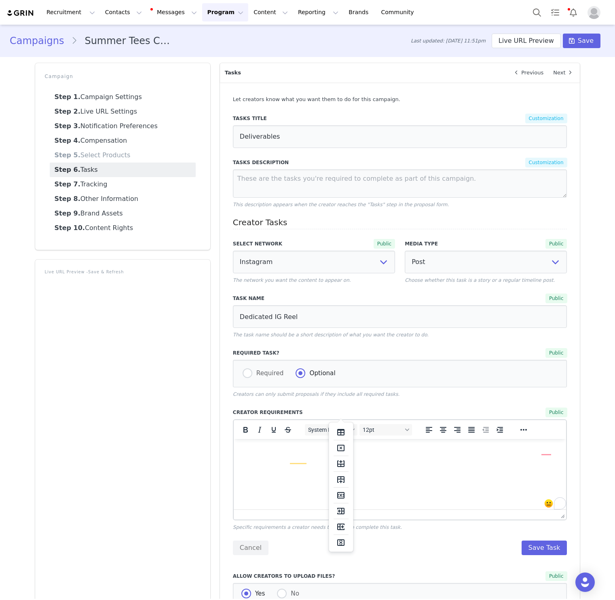
select select "5"
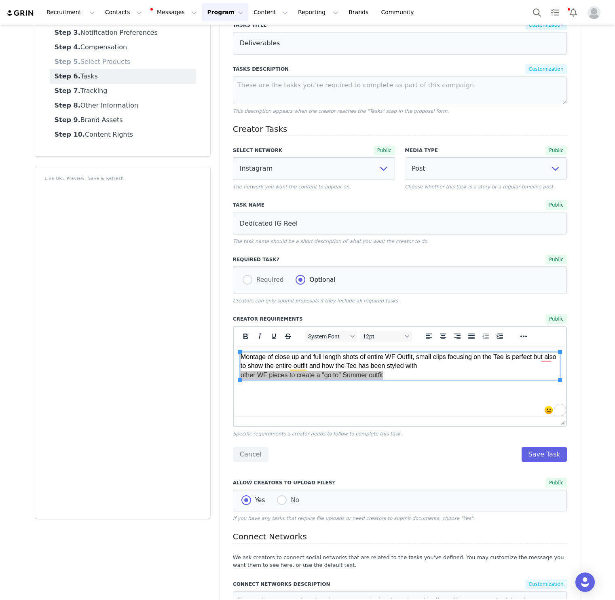
scroll to position [102, 0]
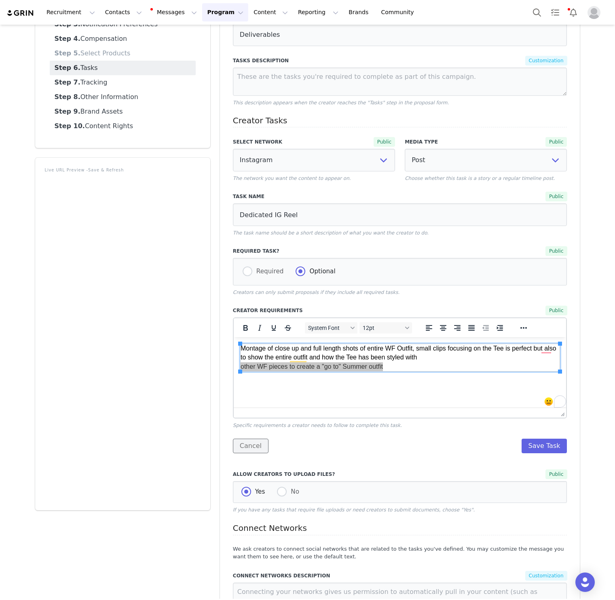
click at [247, 451] on button "Cancel" at bounding box center [251, 445] width 36 height 15
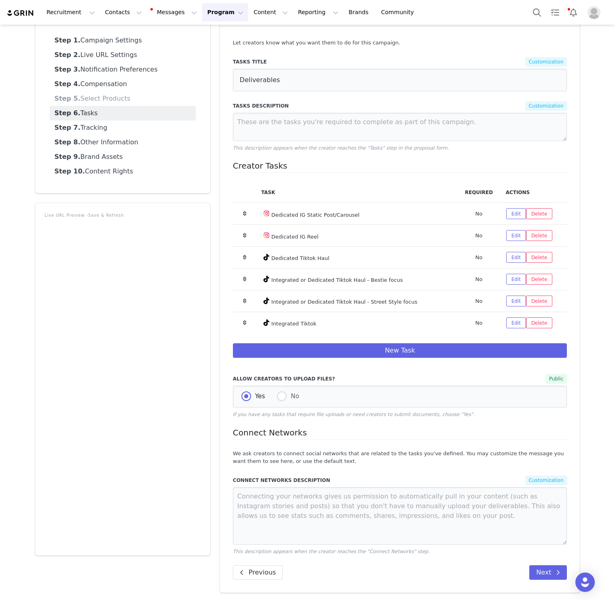
scroll to position [57, 0]
click at [518, 257] on button "Edit" at bounding box center [516, 257] width 20 height 11
select select "9"
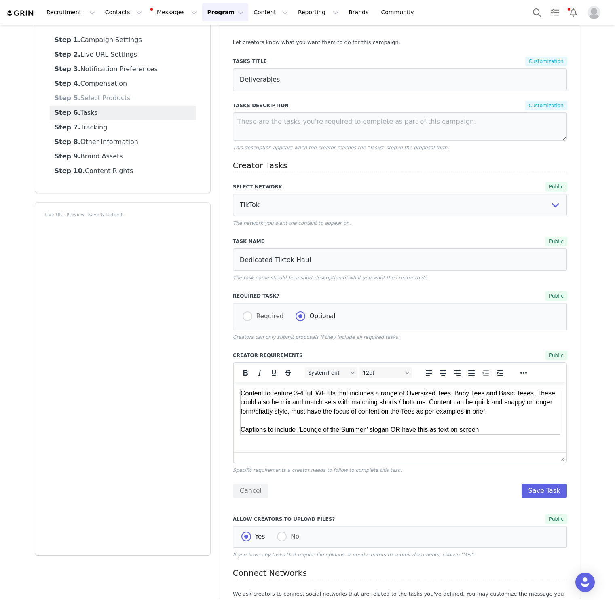
scroll to position [0, 0]
click at [247, 395] on td "Content to feature 3-4 full WF fits that includes a range of Oversized Tees, Ba…" at bounding box center [399, 412] width 319 height 46
drag, startPoint x: 247, startPoint y: 395, endPoint x: 472, endPoint y: 430, distance: 227.8
click at [472, 430] on td "Content to feature 3-4 full WF fits that includes a range of Oversized Tees, Ba…" at bounding box center [399, 412] width 319 height 46
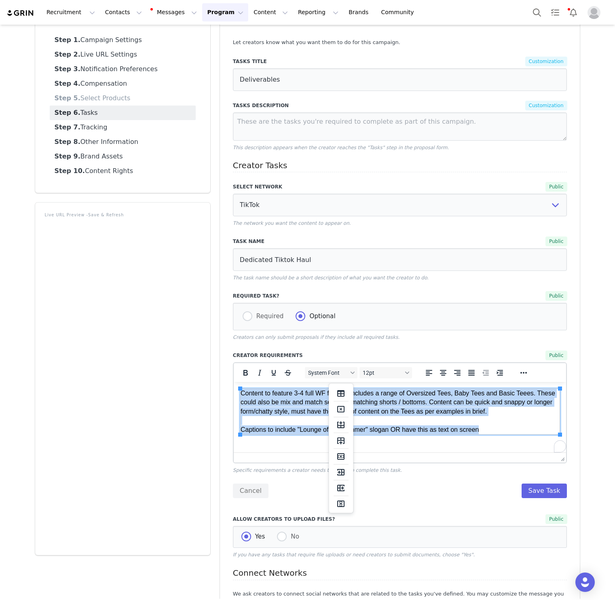
click at [472, 427] on td "Content to feature 3-4 full WF fits that includes a range of Oversized Tees, Ba…" at bounding box center [399, 412] width 319 height 46
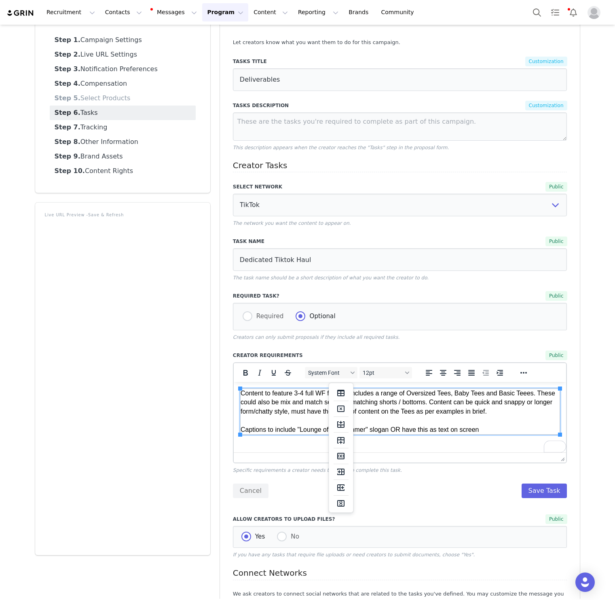
click at [457, 475] on div "Select Network Public None YouTube Twitter Instagram Facebook Twitch TikTok Pin…" at bounding box center [400, 337] width 334 height 321
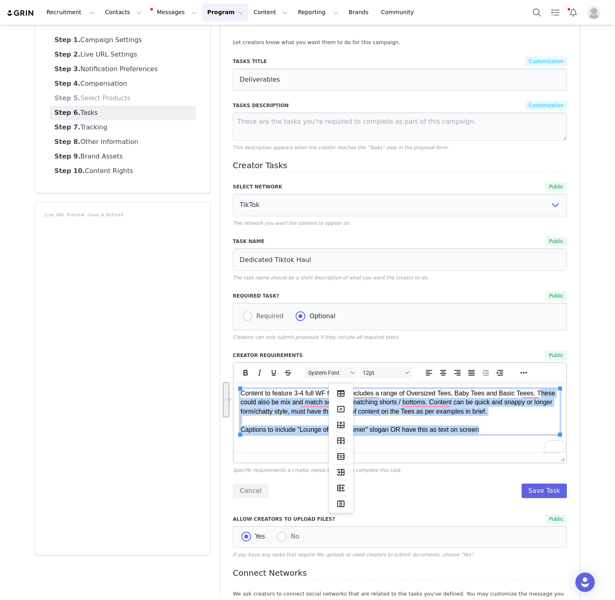
drag, startPoint x: 489, startPoint y: 432, endPoint x: 242, endPoint y: 394, distance: 249.4
click at [242, 393] on td "Content to feature 3-4 full WF fits that includes a range of Oversized Tees, Ba…" at bounding box center [399, 412] width 319 height 46
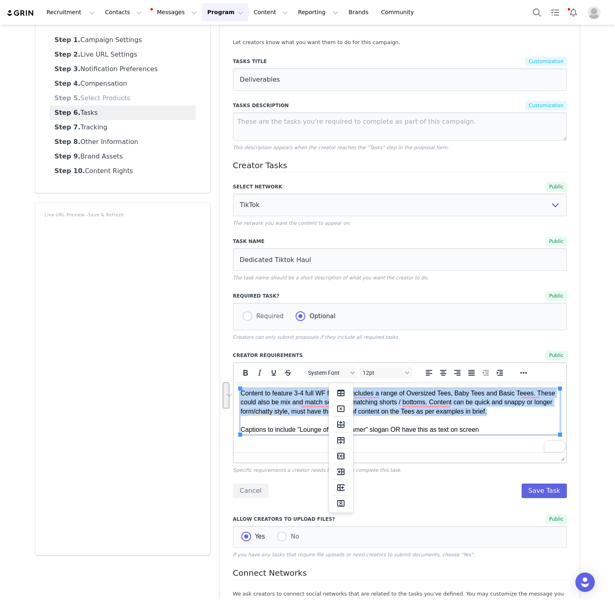
drag, startPoint x: 242, startPoint y: 393, endPoint x: 262, endPoint y: 941, distance: 548.2
click at [522, 411] on td "Content to feature 3-4 full WF fits that includes a range of Oversized Tees, Ba…" at bounding box center [399, 412] width 319 height 46
copy td "Content to feature 3-4 full WF fits that includes a range of Oversized Tees, Ba…"
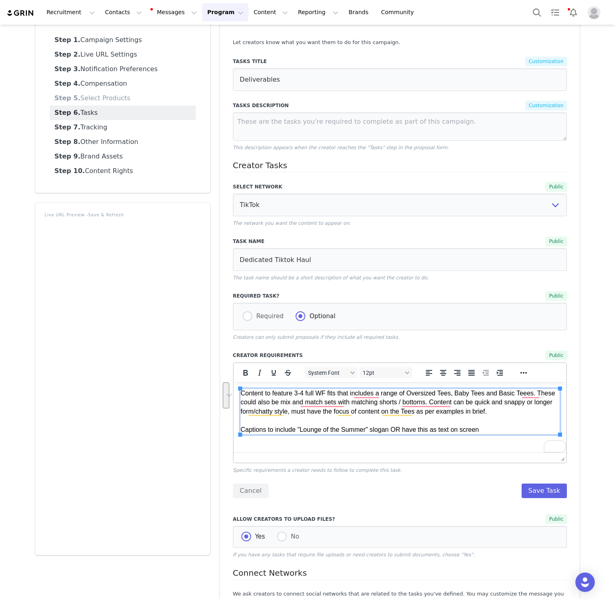
click at [419, 413] on td "Content to feature 3-4 full WF fits that includes a range of Oversized Tees, Ba…" at bounding box center [399, 412] width 319 height 46
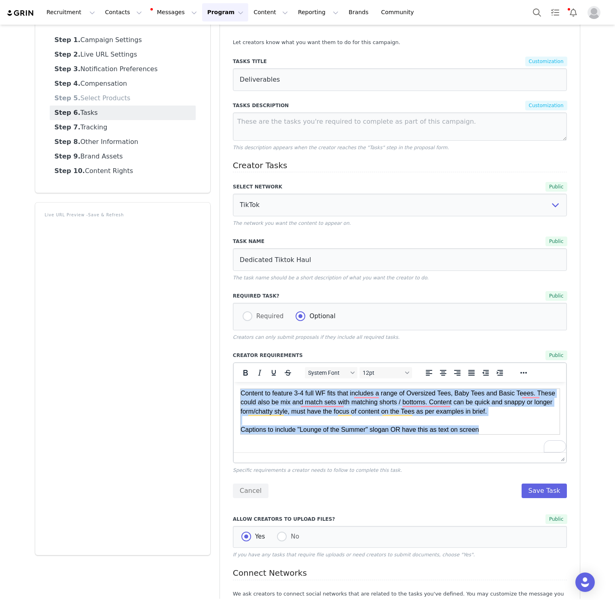
drag, startPoint x: 489, startPoint y: 431, endPoint x: 275, endPoint y: 377, distance: 220.8
click at [275, 382] on html "Content to feature 3-4 full WF fits that includes a range of Oversized Tees, Ba…" at bounding box center [399, 411] width 333 height 59
paste body "To enrich screen reader interactions, please activate Accessibility in Grammarl…"
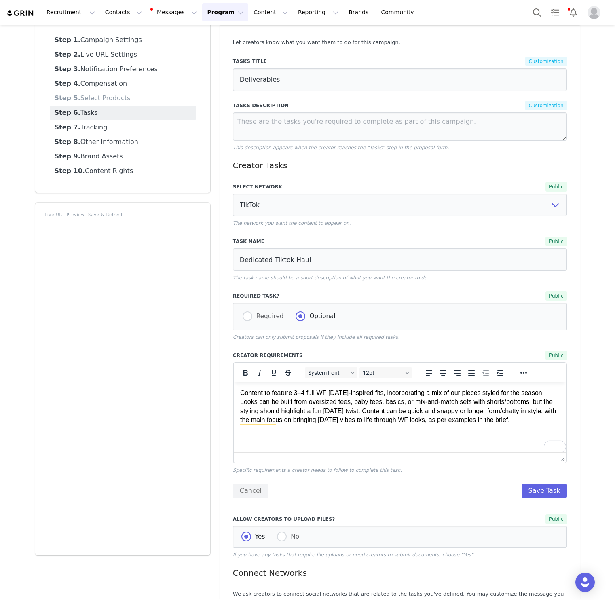
click at [322, 419] on p "Content to feature 3–4 full WF [DATE]-inspired fits, incorporating a mix of our…" at bounding box center [400, 406] width 320 height 36
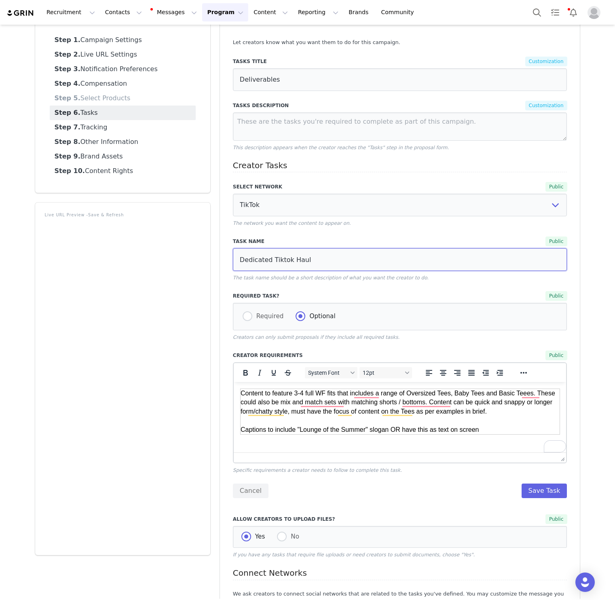
click at [325, 256] on input "Dedicated Tiktok Haul" at bounding box center [400, 259] width 334 height 23
click at [247, 495] on button "Cancel" at bounding box center [251, 490] width 36 height 15
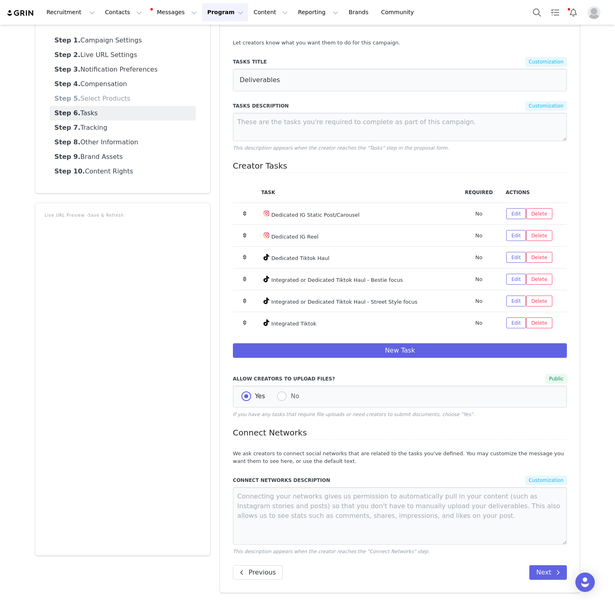
click at [574, 311] on div "Let creators know what you want them to do for this campaign. Tasks Title Custo…" at bounding box center [400, 309] width 360 height 566
click at [516, 277] on button "Edit" at bounding box center [516, 279] width 20 height 11
select select "9"
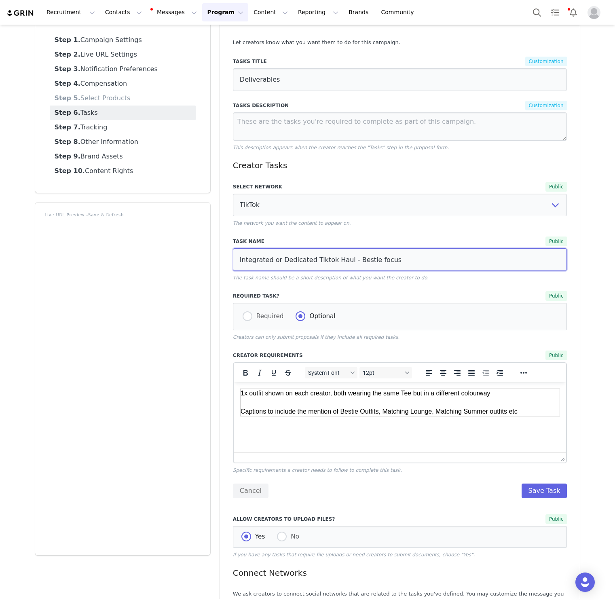
click at [244, 260] on input "Integrated or Dedicated Tiktok Haul - Bestie focus" at bounding box center [400, 259] width 334 height 23
drag, startPoint x: 244, startPoint y: 260, endPoint x: 339, endPoint y: 261, distance: 94.2
click at [339, 261] on input "Integrated or Dedicated Tiktok Haul - Bestie focus" at bounding box center [400, 259] width 334 height 23
click at [375, 261] on input "Integrated or Dedicated Tiktok Haul - Bestie focus" at bounding box center [400, 259] width 334 height 23
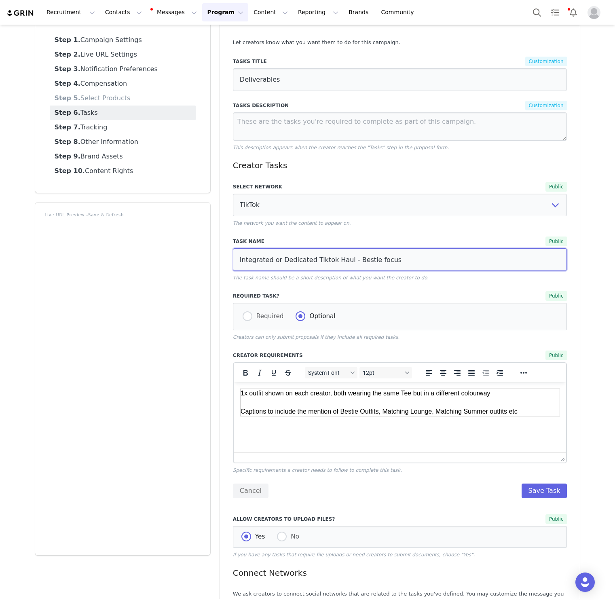
click at [375, 261] on input "Integrated or Dedicated Tiktok Haul - Bestie focus" at bounding box center [400, 259] width 334 height 23
click at [380, 261] on input "Integrated or Dedicated Tiktok Haul - Bestie focus" at bounding box center [400, 259] width 334 height 23
click at [260, 488] on button "Cancel" at bounding box center [251, 490] width 36 height 15
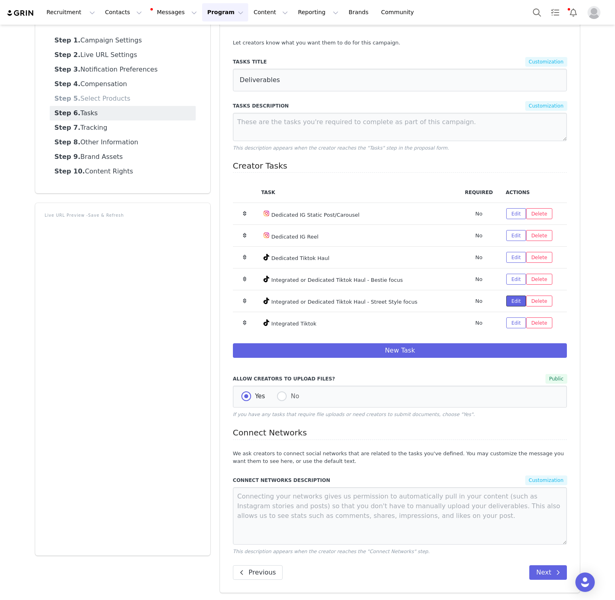
click at [516, 303] on button "Edit" at bounding box center [516, 300] width 20 height 11
select select "9"
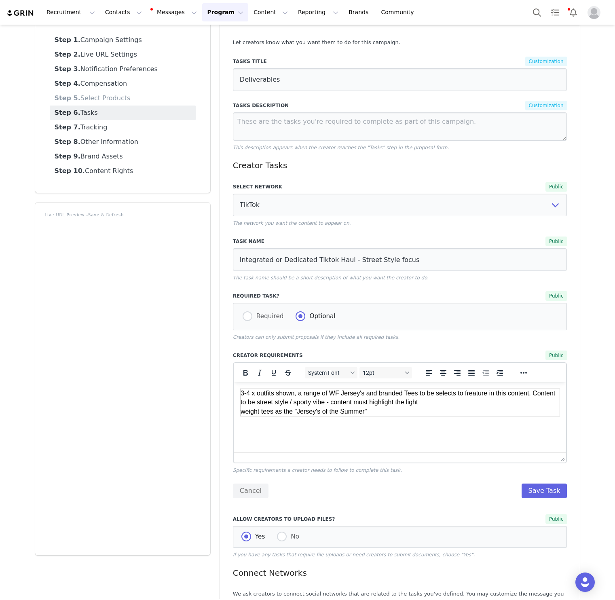
click at [307, 402] on td "3-4 x outfits shown, a range of WF Jersey's and branded Tees to be selects to f…" at bounding box center [399, 402] width 319 height 27
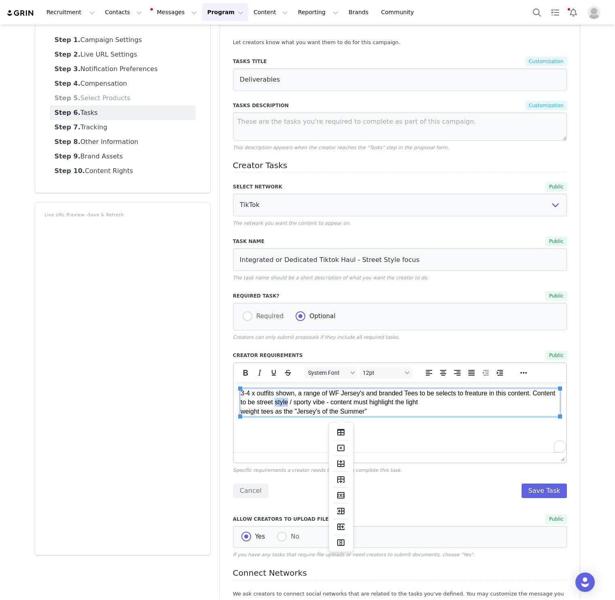
click at [307, 402] on td "3-4 x outfits shown, a range of WF Jersey's and branded Tees to be selects to f…" at bounding box center [399, 402] width 319 height 27
click at [258, 477] on div "Select Network Public None YouTube Twitter Instagram Facebook Twitch TikTok Pin…" at bounding box center [400, 337] width 334 height 321
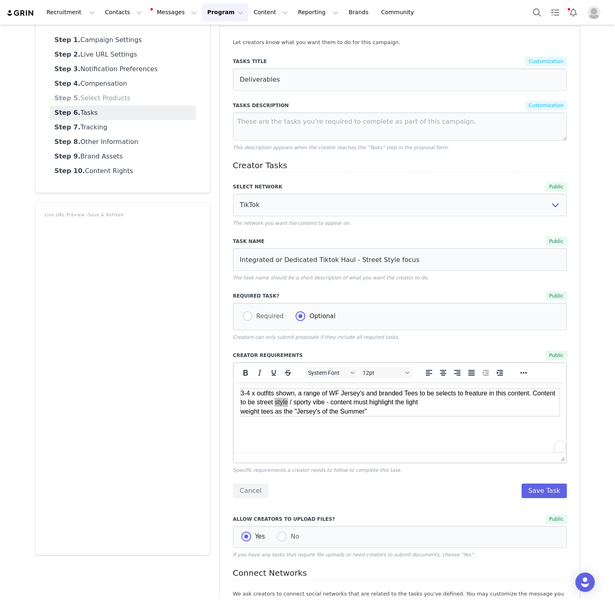
click at [256, 482] on div "Select Network Public None YouTube Twitter Instagram Facebook Twitch TikTok Pin…" at bounding box center [400, 337] width 334 height 321
click at [254, 493] on button "Cancel" at bounding box center [251, 490] width 36 height 15
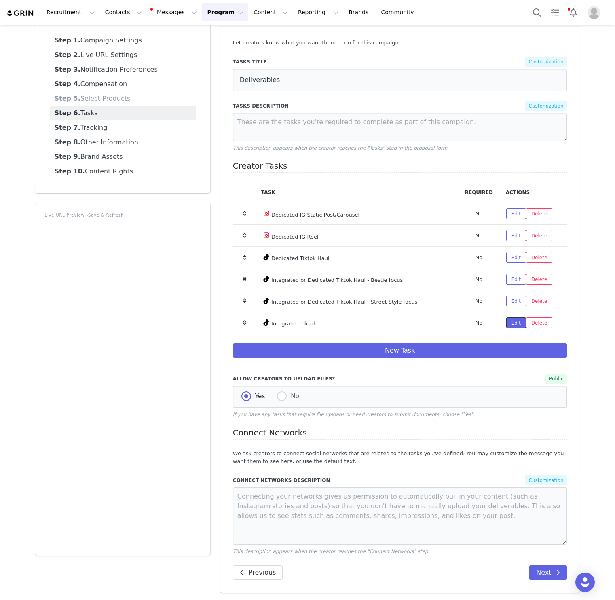
click at [523, 326] on button "Edit" at bounding box center [516, 322] width 20 height 11
select select "9"
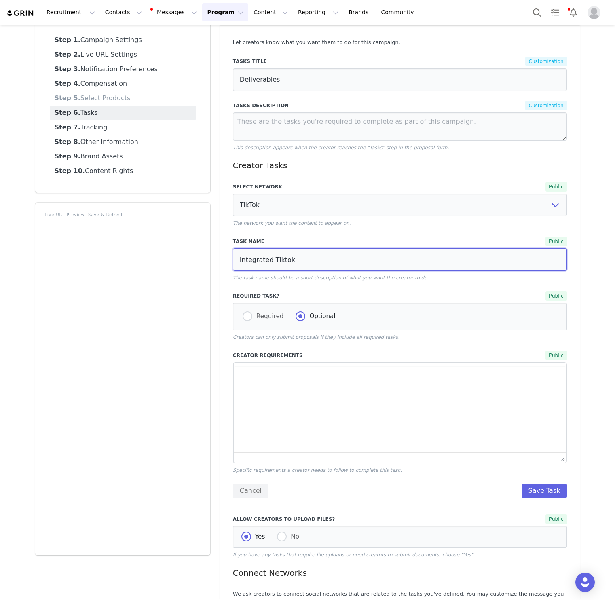
click at [288, 265] on input "Integrated Tiktok" at bounding box center [400, 259] width 334 height 23
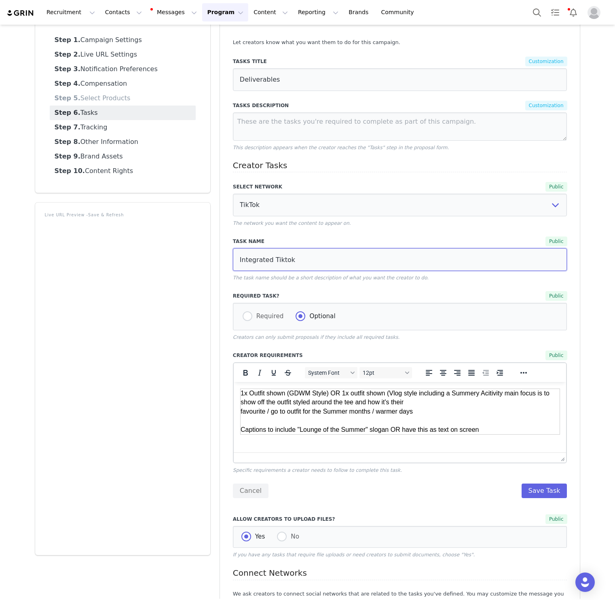
click at [255, 259] on input "Integrated Tiktok" at bounding box center [400, 259] width 334 height 23
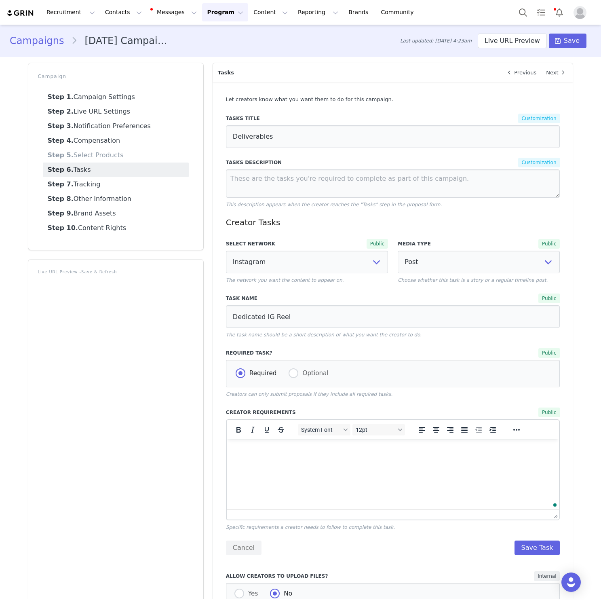
select select "5"
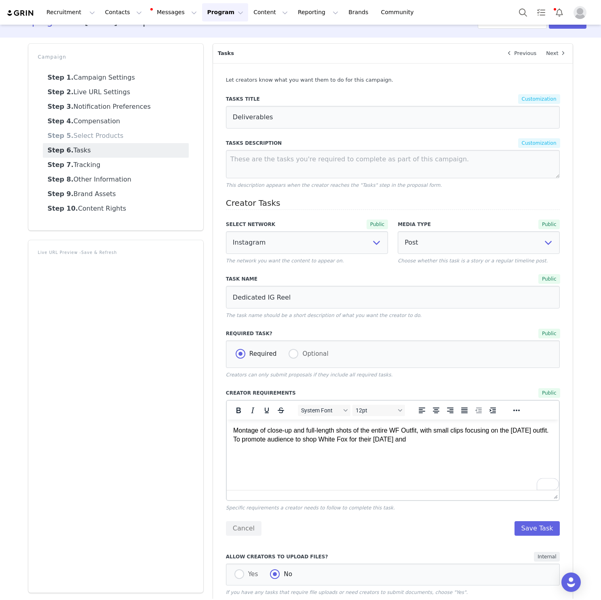
click at [442, 440] on p "Montage of close-up and full-length shots of the entire WF Outfit, with small c…" at bounding box center [393, 435] width 320 height 18
click at [432, 440] on p "Montage of close-up and full-length shots of the entire WF Outfit, with small c…" at bounding box center [393, 435] width 320 height 18
click at [337, 459] on body "Montage of close-up and full-length shots of the entire WF Outfit, with small c…" at bounding box center [393, 450] width 320 height 49
drag, startPoint x: 354, startPoint y: 438, endPoint x: 585, endPoint y: 918, distance: 532.9
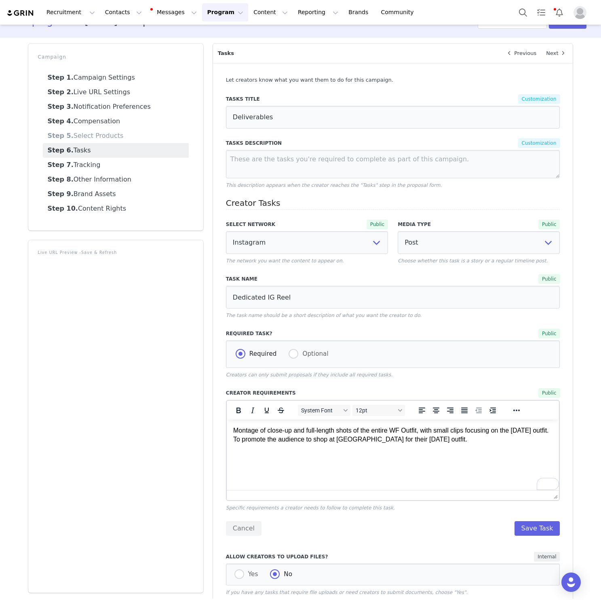
click at [354, 438] on p "Montage of close-up and full-length shots of the entire WF Outfit, with small c…" at bounding box center [393, 435] width 320 height 18
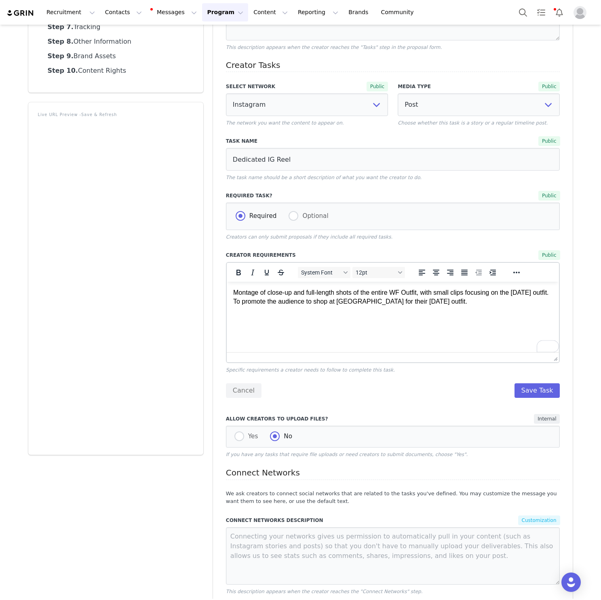
scroll to position [158, 0]
click at [302, 216] on span "Optional" at bounding box center [313, 215] width 30 height 7
click at [298, 216] on input "Optional" at bounding box center [293, 216] width 10 height 11
radio input "true"
radio input "false"
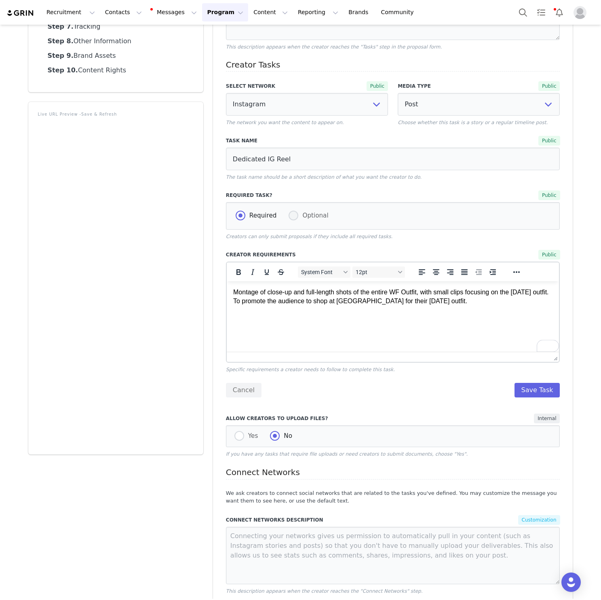
radio input "true"
click at [229, 438] on div "Yes No" at bounding box center [393, 436] width 334 height 22
click at [235, 437] on span at bounding box center [239, 436] width 10 height 10
click at [235, 437] on input "Yes" at bounding box center [239, 436] width 10 height 11
radio input "true"
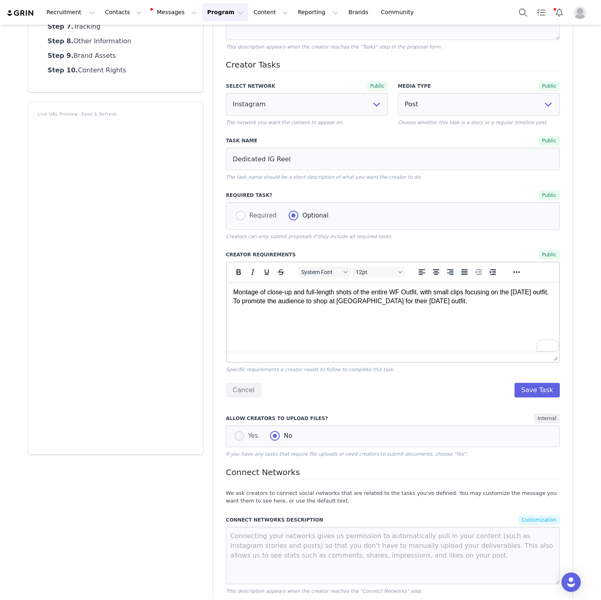
radio input "false"
click at [524, 385] on button "Save Task" at bounding box center [537, 390] width 46 height 15
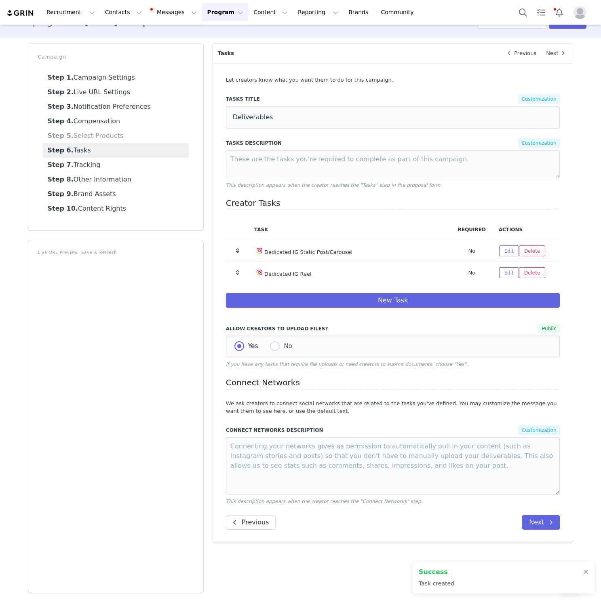
scroll to position [19, 0]
click at [391, 295] on button "New Task" at bounding box center [393, 300] width 334 height 15
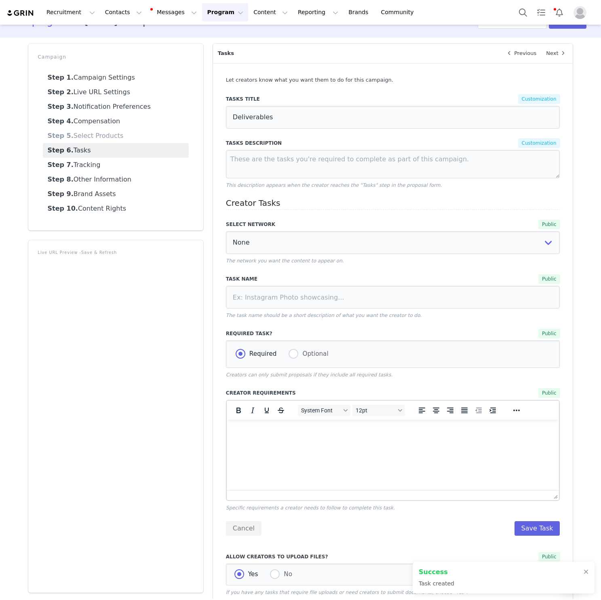
scroll to position [0, 0]
click at [532, 267] on div "Select Network Public None YouTube Twitter Instagram Facebook Twitch TikTok Pin…" at bounding box center [393, 242] width 344 height 55
click at [531, 248] on select "None YouTube Twitter Instagram Facebook Twitch TikTok Pinterest" at bounding box center [393, 242] width 334 height 23
select select "9"
click at [226, 231] on select "None YouTube Twitter Instagram Facebook Twitch TikTok Pinterest" at bounding box center [393, 242] width 334 height 23
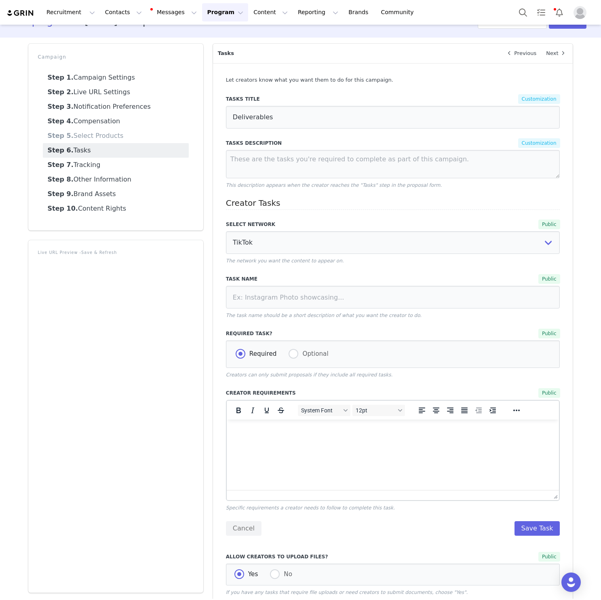
click at [302, 335] on label "Required Task?" at bounding box center [314, 333] width 177 height 7
click at [301, 349] on label "Optional" at bounding box center [308, 354] width 40 height 11
click at [298, 349] on input "Optional" at bounding box center [293, 354] width 10 height 11
radio input "true"
radio input "false"
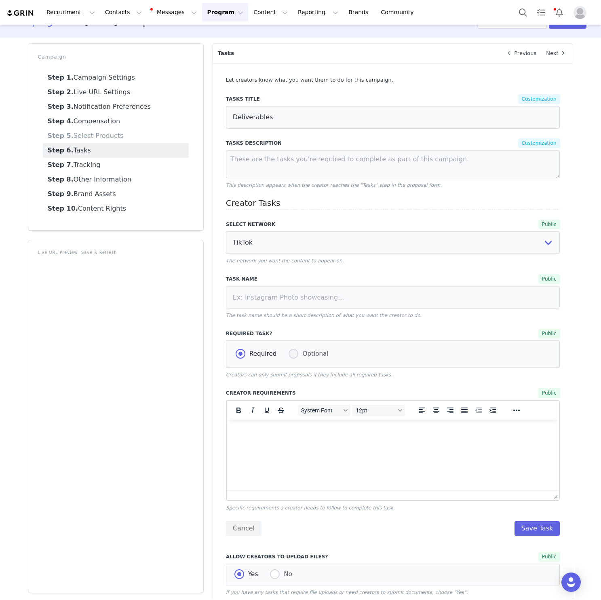
radio input "true"
click at [385, 441] on html at bounding box center [392, 430] width 333 height 22
click at [382, 438] on html at bounding box center [392, 430] width 333 height 22
click at [310, 436] on html at bounding box center [392, 430] width 333 height 22
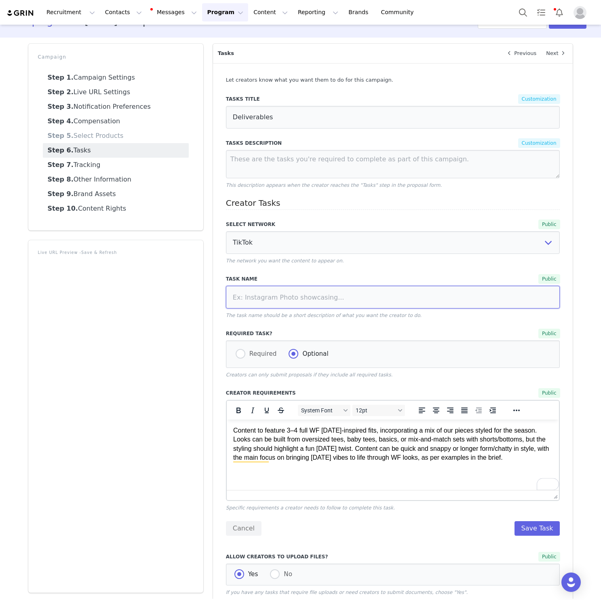
click at [317, 293] on input at bounding box center [393, 297] width 334 height 23
click at [340, 289] on input at bounding box center [393, 297] width 334 height 23
paste input "Dedicated Tiktok Haul"
type input "Dedicated Tiktok Haul"
click at [291, 440] on p "Content to feature 3–4 full WF Halloween-inspired fits, incorporating a mix of …" at bounding box center [393, 444] width 320 height 36
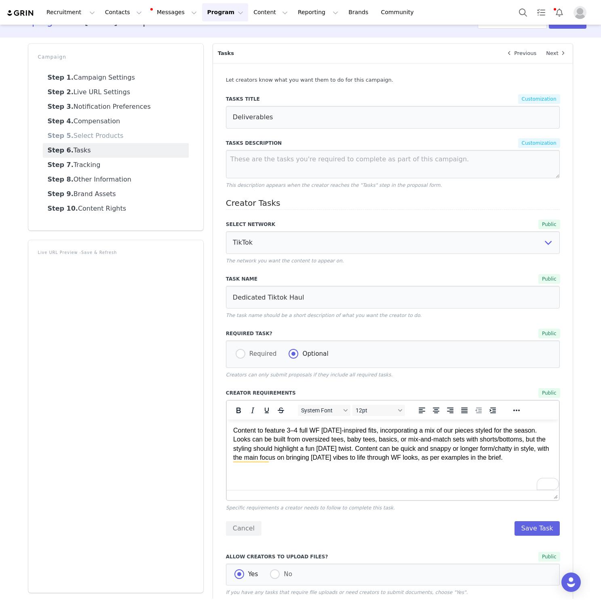
click at [340, 438] on p "Content to feature 3–4 full WF Halloween-inspired fits, incorporating a mix of …" at bounding box center [393, 444] width 320 height 36
drag, startPoint x: 340, startPoint y: 438, endPoint x: 265, endPoint y: 446, distance: 74.8
click at [265, 446] on p "Content to feature 3–4 full WF Halloween-inspired fits, incorporating a mix of …" at bounding box center [393, 444] width 320 height 36
click at [504, 441] on p "Content to feature 3–4 full WF Halloween-inspired fits, incorporating a mix of …" at bounding box center [393, 444] width 320 height 36
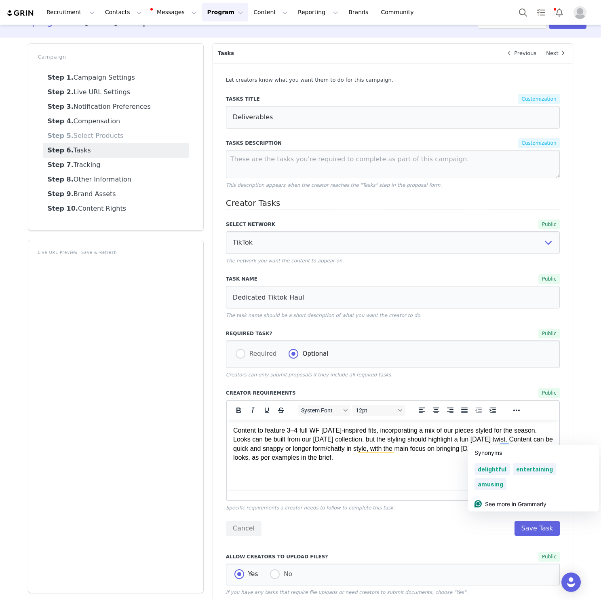
click at [524, 439] on p "Content to feature 3–4 full WF Halloween-inspired fits, incorporating a mix of …" at bounding box center [393, 444] width 320 height 36
click at [421, 467] on html "Content to feature 3–4 full WF Halloween-inspired fits, incorporating a mix of …" at bounding box center [392, 443] width 333 height 49
click at [264, 461] on p "Content to feature 3–4 full WF Halloween-inspired fits, incorporating a mix of …" at bounding box center [393, 444] width 320 height 36
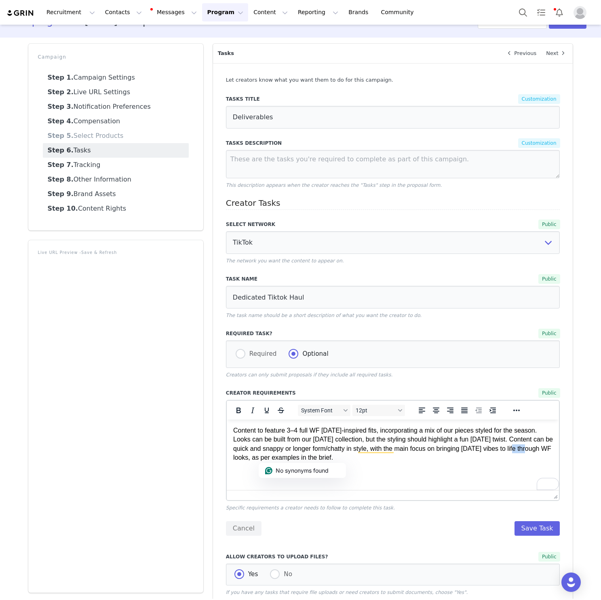
click at [324, 462] on html "Content to feature 3–4 full WF Halloween-inspired fits, incorporating a mix of …" at bounding box center [392, 443] width 333 height 49
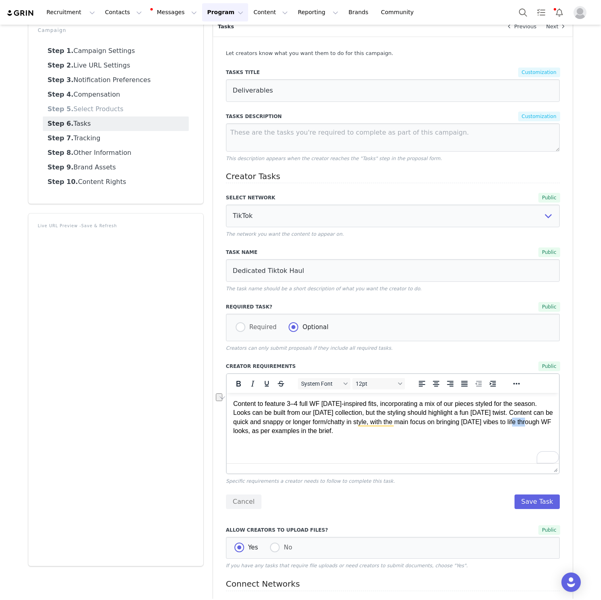
scroll to position [63, 0]
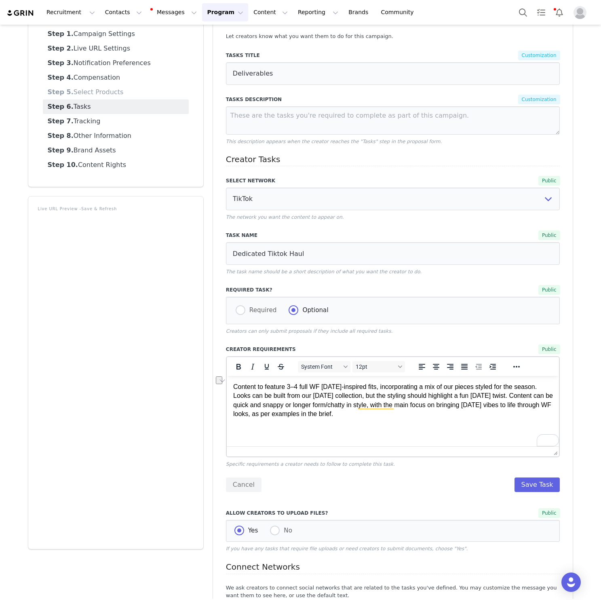
click at [341, 425] on html "Content to feature 3–4 full WF Halloween-inspired fits, incorporating a mix of …" at bounding box center [392, 400] width 333 height 49
click at [411, 421] on html "Content to feature 3–4 full WF Halloween-inspired fits, incorporating a mix of …" at bounding box center [392, 400] width 333 height 49
click at [239, 402] on p "Content to feature 3–4 full WF Halloween-inspired fits, incorporating a mix of …" at bounding box center [393, 400] width 320 height 36
click at [529, 400] on p "Content to feature 3–4 full WF Halloween-inspired fits, incorporating a mix of …" at bounding box center [393, 400] width 320 height 36
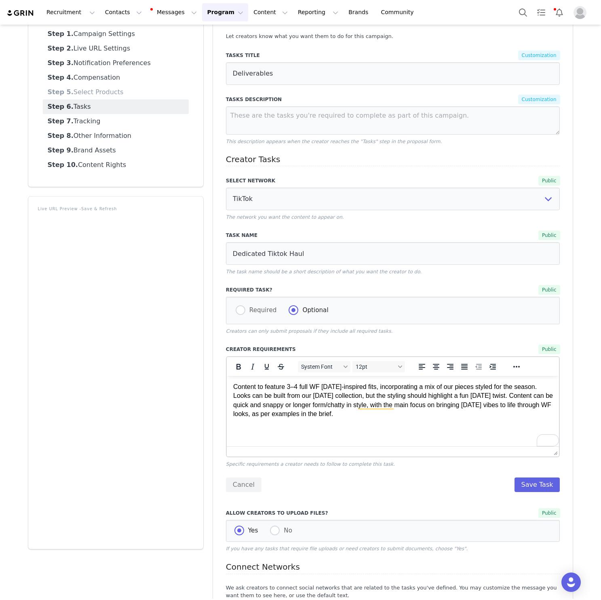
click at [494, 397] on p "Content to feature 3–4 full WF Halloween-inspired fits, incorporating a mix of …" at bounding box center [393, 400] width 320 height 36
click at [434, 398] on p "Content to feature 3–4 full WF Halloween-inspired fits, incorporating a mix of …" at bounding box center [393, 400] width 320 height 36
drag, startPoint x: 434, startPoint y: 398, endPoint x: 240, endPoint y: 408, distance: 195.0
click at [240, 408] on p "Content to feature 3–4 full WF Halloween-inspired fits, incorporating a mix of …" at bounding box center [393, 400] width 320 height 36
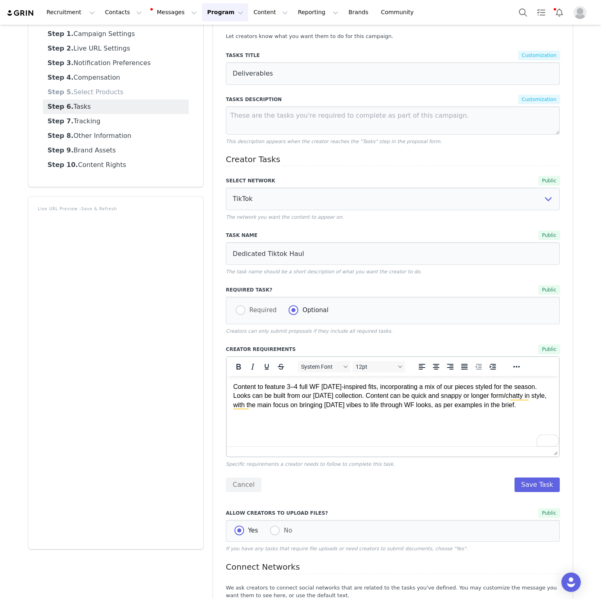
click at [412, 401] on p "Content to feature 3–4 full WF Halloween-inspired fits, incorporating a mix of …" at bounding box center [393, 395] width 320 height 27
click at [496, 406] on p "Content to feature 3–4 full WF Halloween-inspired fits, incorporating a mix of …" at bounding box center [393, 395] width 320 height 27
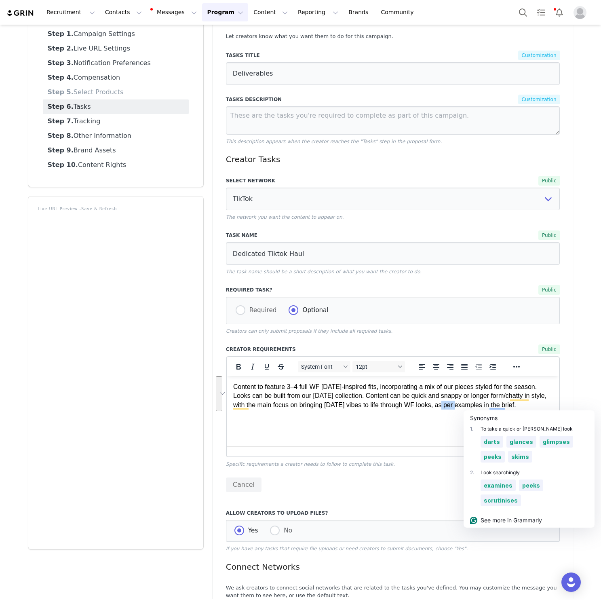
click at [482, 401] on p "Content to feature 3–4 full WF Halloween-inspired fits, incorporating a mix of …" at bounding box center [393, 395] width 320 height 27
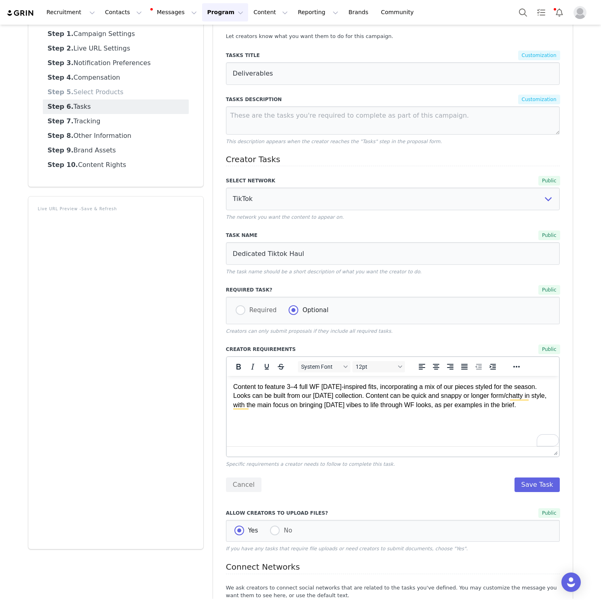
click at [425, 416] on html "Content to feature 3–4 full WF Halloween-inspired fits, incorporating a mix of …" at bounding box center [392, 396] width 333 height 40
click at [415, 402] on p "Content to feature 3–4 full WF Halloween-inspired fits, incorporating a mix of …" at bounding box center [393, 395] width 320 height 27
click at [547, 485] on button "Save Task" at bounding box center [537, 484] width 46 height 15
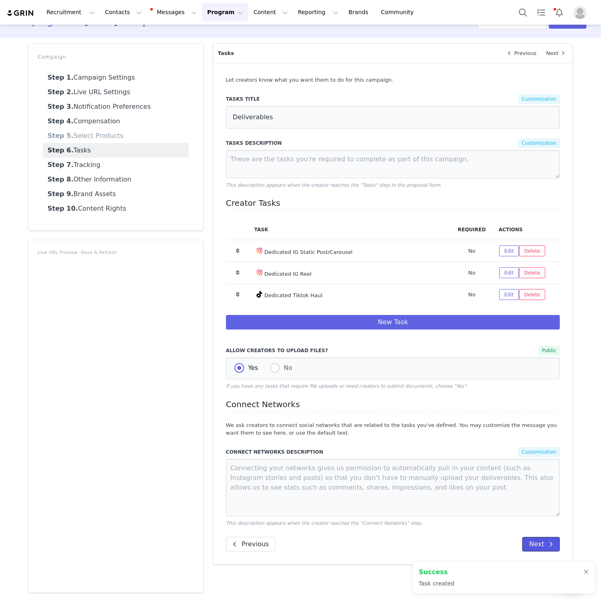
click at [545, 545] on button "Next" at bounding box center [541, 544] width 38 height 15
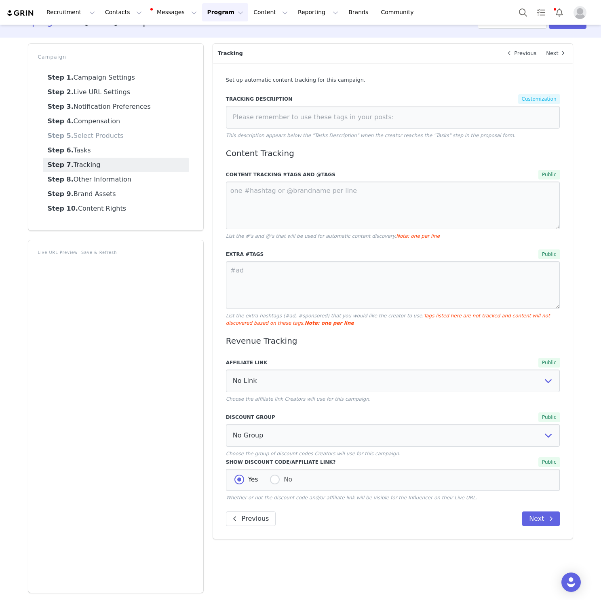
click at [244, 526] on div "Set up automatic content tracking for this campaign. Tracking Description Custo…" at bounding box center [393, 301] width 360 height 476
click at [245, 522] on button "Previous" at bounding box center [251, 518] width 50 height 15
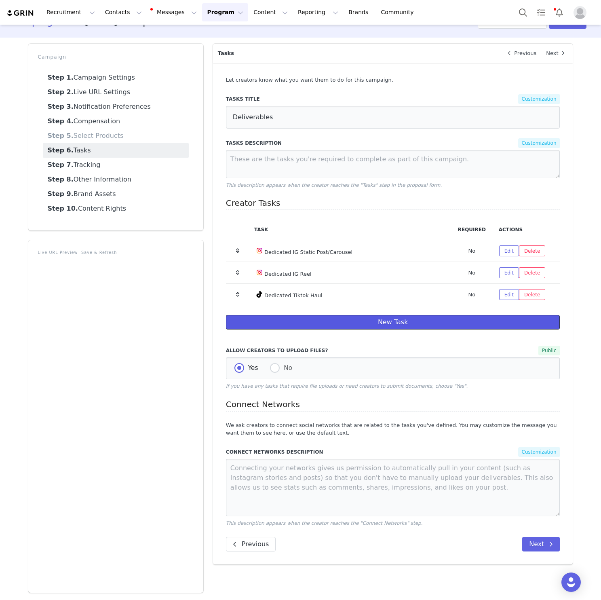
click at [359, 320] on button "New Task" at bounding box center [393, 322] width 334 height 15
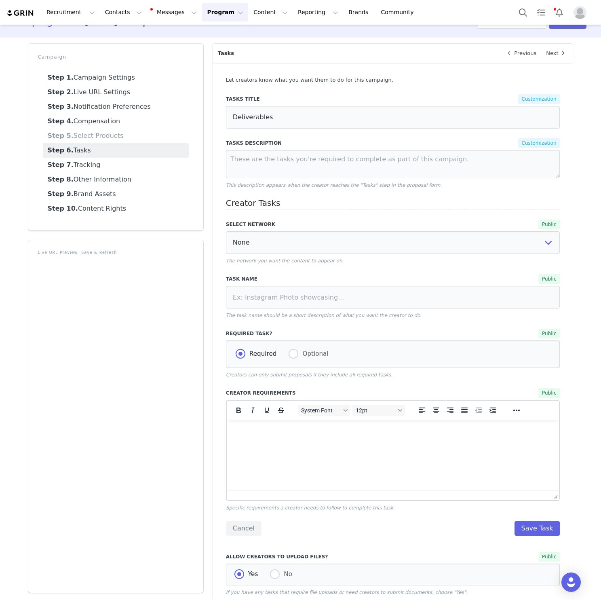
scroll to position [0, 0]
click at [357, 298] on input at bounding box center [393, 297] width 334 height 23
click at [354, 299] on input at bounding box center [393, 297] width 334 height 23
paste input "Integrated Tiktok"
type input "Integrated Tiktok"
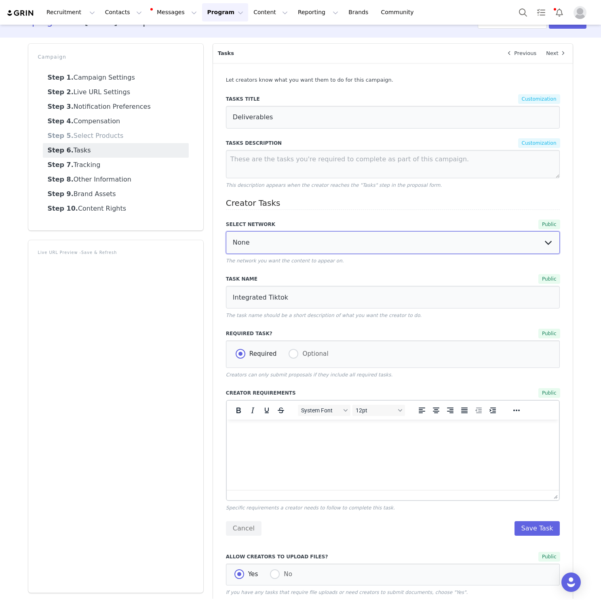
click at [445, 246] on select "None YouTube Twitter Instagram Facebook Twitch TikTok Pinterest" at bounding box center [393, 242] width 334 height 23
select select "9"
click at [226, 231] on select "None YouTube Twitter Instagram Facebook Twitch TikTok Pinterest" at bounding box center [393, 242] width 334 height 23
click at [372, 434] on p "Rich Text Area. Press ALT-0 for help." at bounding box center [393, 430] width 320 height 9
click at [515, 437] on html at bounding box center [392, 430] width 333 height 22
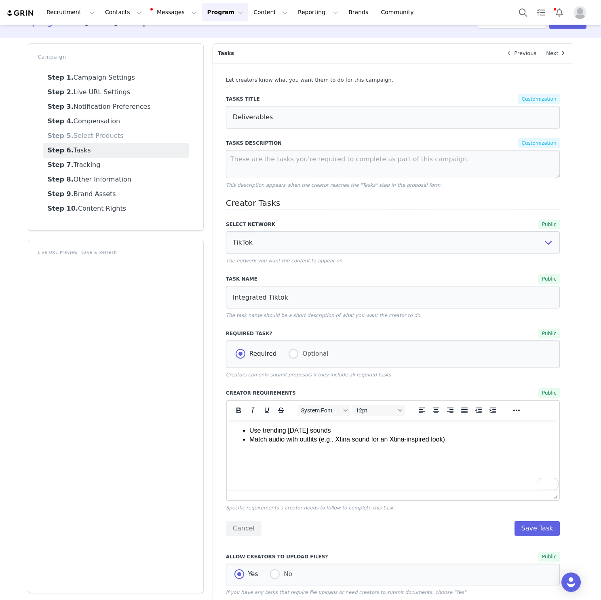
click at [239, 446] on html "Use trending Halloween sounds Match audio with outfits (e.g., Xtina sound for a…" at bounding box center [392, 434] width 333 height 31
click at [249, 442] on li "Match audio with outfits (e.g., Xtina sound for an Xtina-inspired look)" at bounding box center [400, 439] width 303 height 9
click at [248, 439] on ul "Use trending Halloween sounds Match audio with outfits (e.g., Xtina sound for a…" at bounding box center [393, 435] width 320 height 18
click at [250, 432] on span "Use trending Halloween sounds, M" at bounding box center [294, 430] width 91 height 7
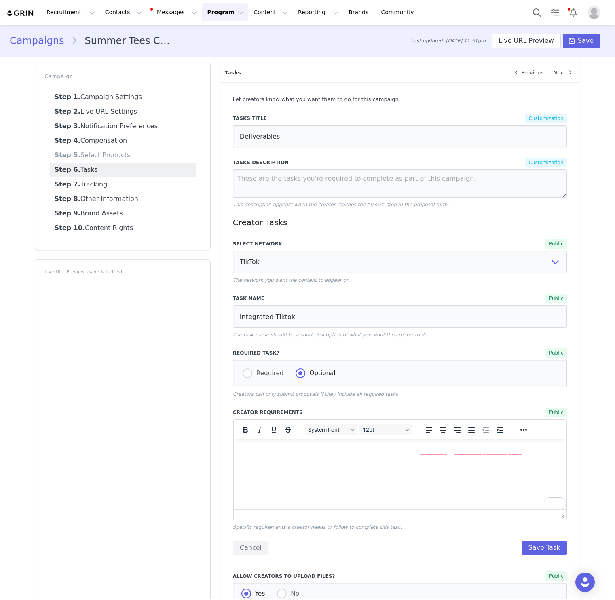
select select "9"
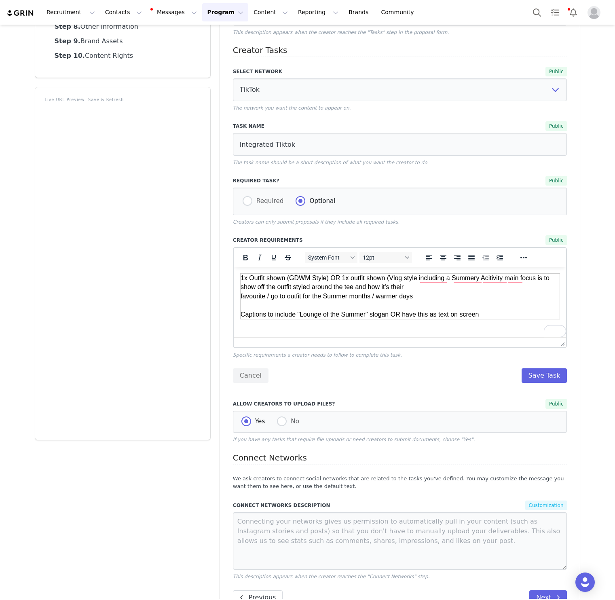
scroll to position [198, 0]
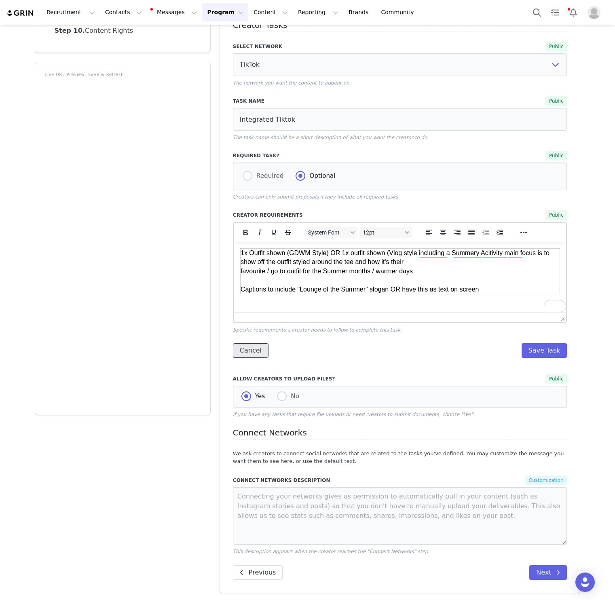
click at [244, 351] on button "Cancel" at bounding box center [251, 350] width 36 height 15
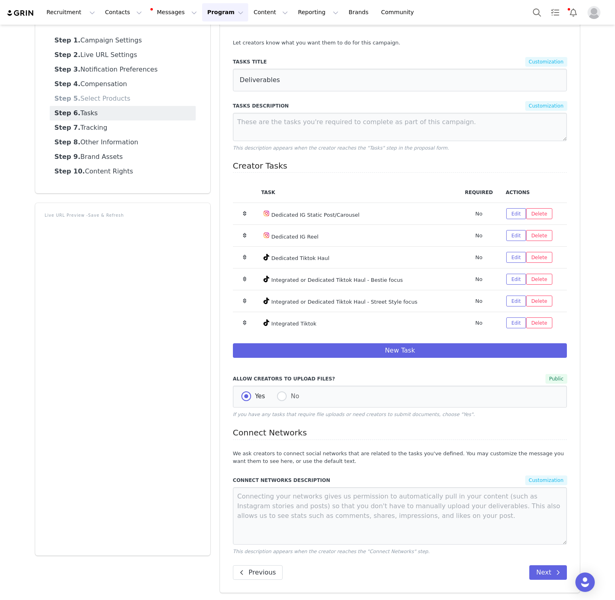
scroll to position [57, 0]
click at [277, 302] on span "Integrated or Dedicated Tiktok Haul - Street Style focus" at bounding box center [344, 302] width 146 height 6
click at [552, 564] on div "Let creators know what you want them to do for this campaign. Tasks Title Custo…" at bounding box center [400, 309] width 360 height 566
click at [547, 570] on button "Next" at bounding box center [548, 572] width 38 height 15
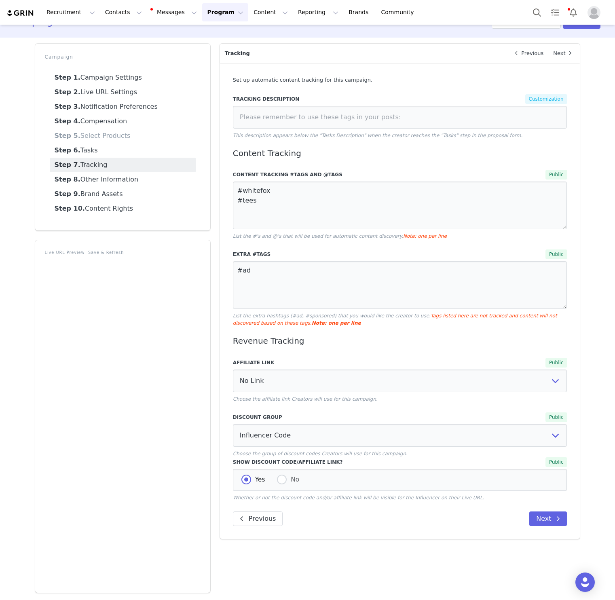
scroll to position [19, 0]
click at [554, 522] on span at bounding box center [558, 519] width 10 height 10
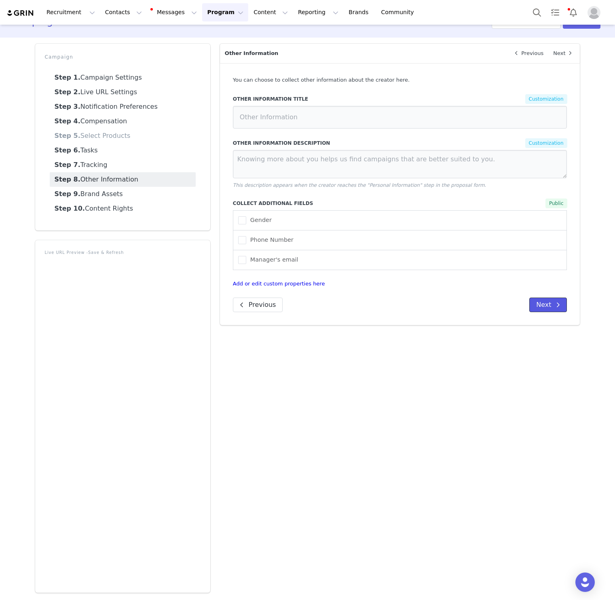
click at [545, 306] on button "Next" at bounding box center [548, 304] width 38 height 15
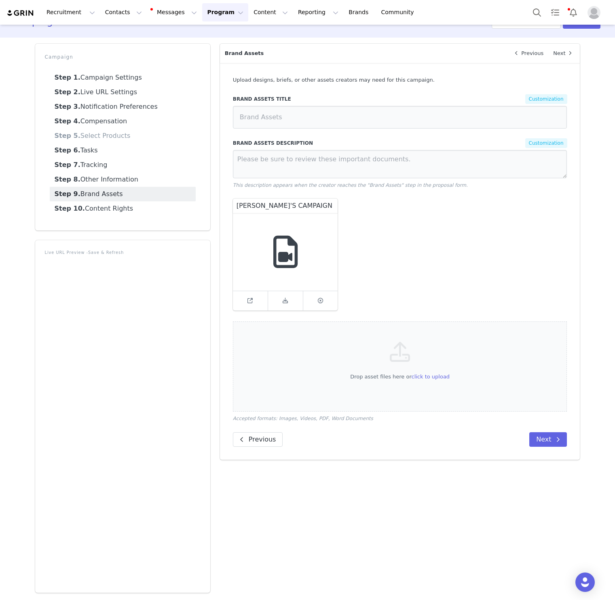
click at [254, 209] on input "[PERSON_NAME]'S CAMPAIGN - Wearing vs Styling.mp4" at bounding box center [285, 205] width 105 height 15
click at [251, 299] on icon at bounding box center [249, 300] width 5 height 5
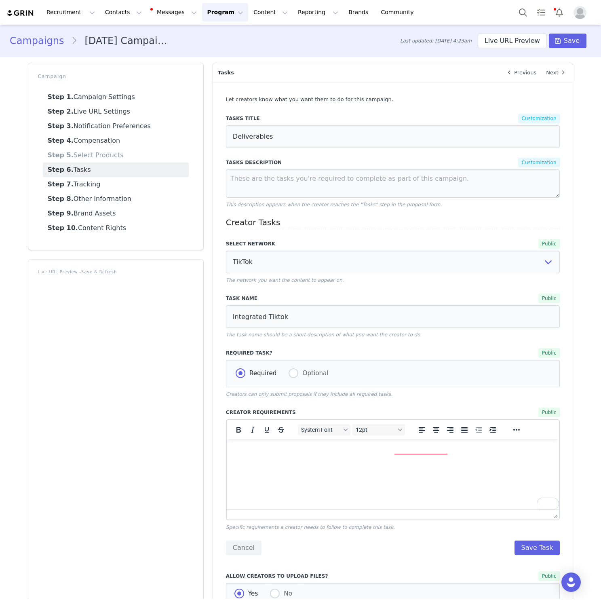
select select "9"
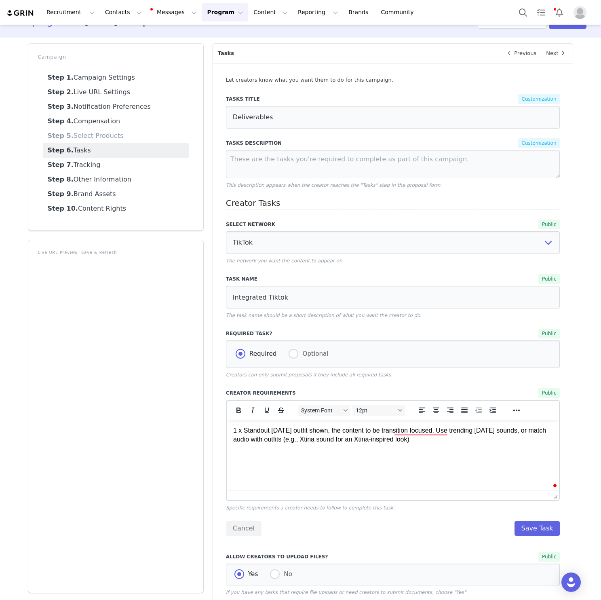
click at [381, 451] on html "1 x Standout [DATE] outfit shown, the content to be transition focused. Use tre…" at bounding box center [392, 434] width 333 height 31
click at [330, 442] on span "atch audio with outfits (e.g., Xtina sound for an Xtina-inspired look)" at bounding box center [389, 435] width 313 height 16
click at [472, 440] on p "1 x Standout Halloween outfit shown, the content to be transition-focused. Use …" at bounding box center [393, 435] width 320 height 18
click at [537, 526] on button "Save Task" at bounding box center [537, 528] width 46 height 15
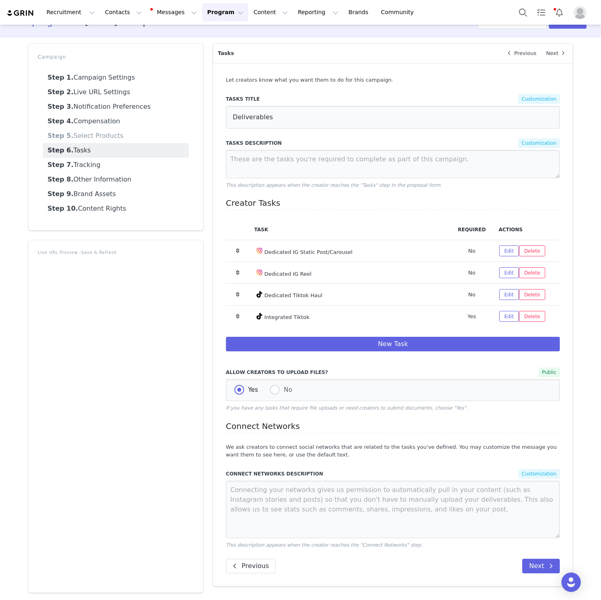
click at [344, 451] on p "We ask creators to connect social networks that are related to the tasks you've…" at bounding box center [393, 451] width 334 height 16
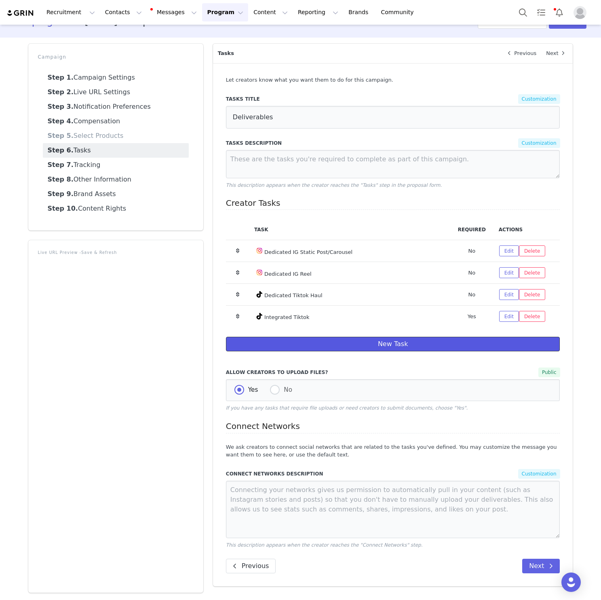
click at [490, 342] on button "New Task" at bounding box center [393, 344] width 334 height 15
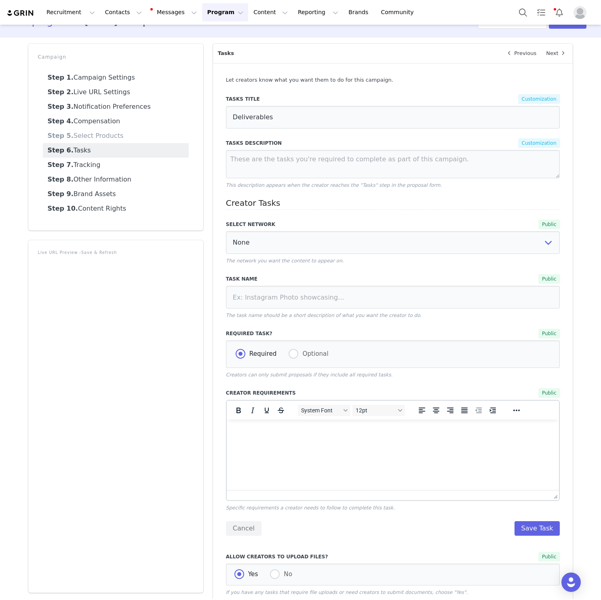
scroll to position [0, 0]
click at [326, 236] on select "None YouTube Twitter Instagram Facebook Twitch TikTok Pinterest" at bounding box center [393, 242] width 334 height 23
select select "9"
click at [226, 231] on select "None YouTube Twitter Instagram Facebook Twitch TikTok Pinterest" at bounding box center [393, 242] width 334 height 23
click at [325, 307] on input at bounding box center [393, 297] width 334 height 23
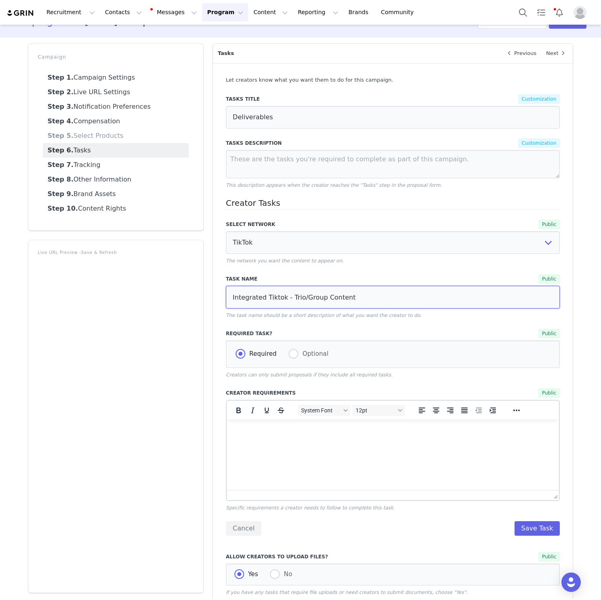
click at [303, 291] on input "Integrated Tiktok - Trio/Group Content" at bounding box center [393, 297] width 334 height 23
type input "Integrated Tiktok - Trio/Group Content"
drag, startPoint x: 294, startPoint y: 495, endPoint x: 67, endPoint y: 56, distance: 493.9
click at [294, 495] on div at bounding box center [393, 495] width 333 height 10
click at [298, 354] on span "Optional" at bounding box center [313, 353] width 30 height 7
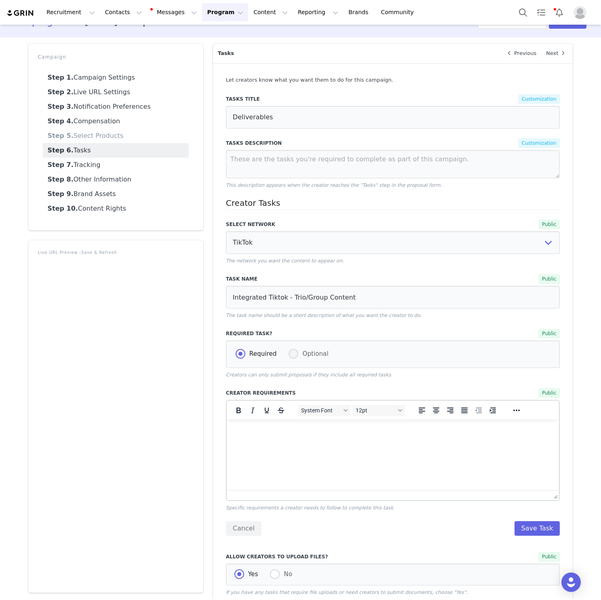
click at [297, 354] on input "Optional" at bounding box center [293, 354] width 10 height 11
radio input "true"
radio input "false"
radio input "true"
click at [317, 441] on html at bounding box center [392, 430] width 333 height 22
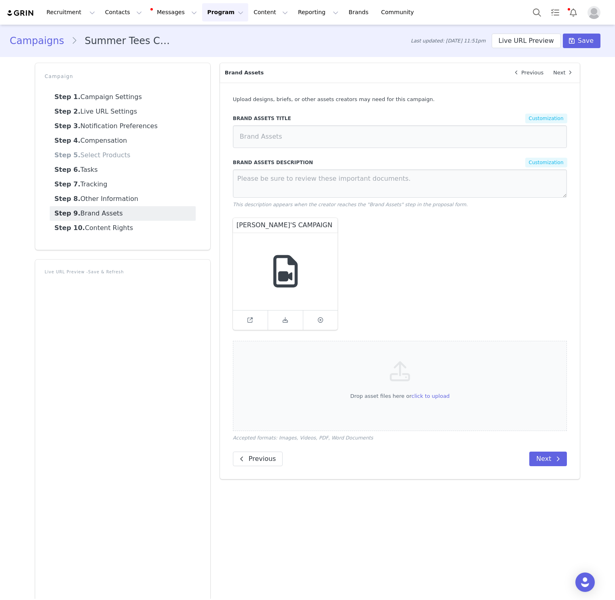
scroll to position [19, 0]
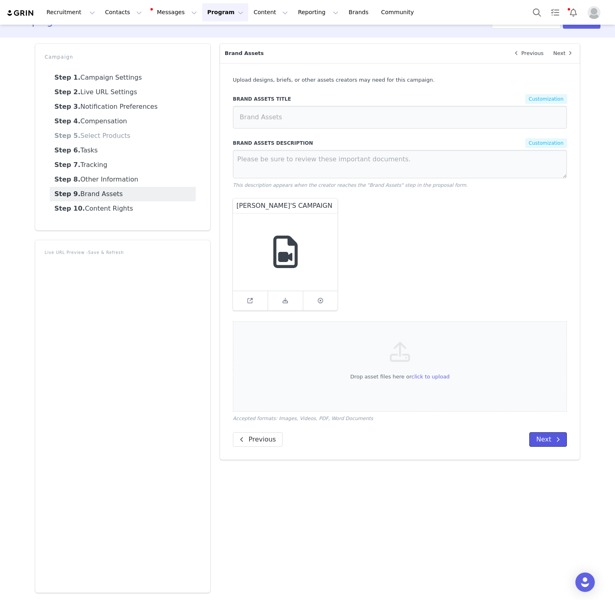
click at [550, 444] on button "Next" at bounding box center [548, 439] width 38 height 15
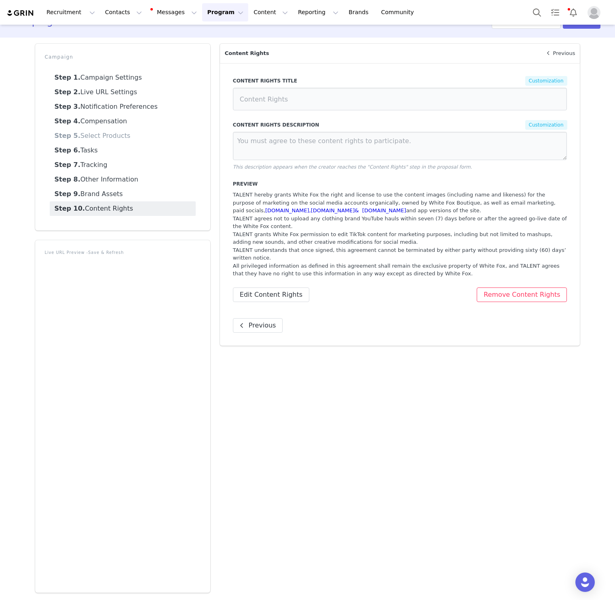
click at [452, 272] on p "All privileged information as defined in this agreement shall remain the exclus…" at bounding box center [400, 270] width 334 height 16
drag, startPoint x: 452, startPoint y: 272, endPoint x: 231, endPoint y: 194, distance: 233.7
click at [230, 195] on div "Content Rights Content Rights Title Customization Content Rights Description Cu…" at bounding box center [400, 204] width 360 height 282
copy div "Preview"
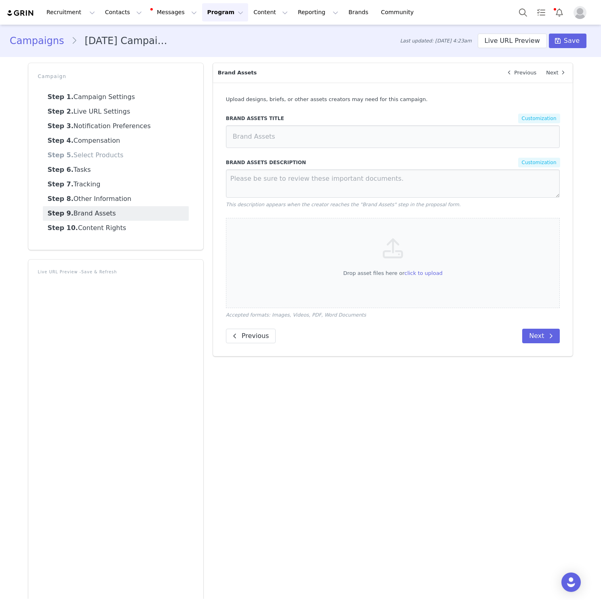
scroll to position [19, 0]
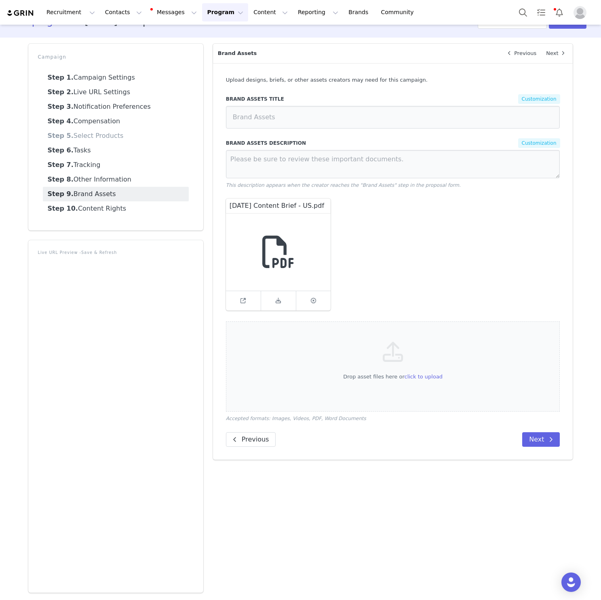
click at [423, 267] on div "[DATE] Content Brief - US.pdf" at bounding box center [393, 255] width 344 height 122
click at [432, 265] on div "[DATE] Content Brief - US.pdf" at bounding box center [393, 255] width 344 height 122
click at [474, 532] on div "Campaign Settings Next Brand Public White Fox Boutique USA White Fox Boutique A…" at bounding box center [393, 318] width 370 height 558
click at [565, 491] on div "Campaign Settings Next Brand Public White Fox Boutique USA White Fox Boutique A…" at bounding box center [393, 318] width 370 height 558
click at [545, 440] on button "Next" at bounding box center [541, 439] width 38 height 15
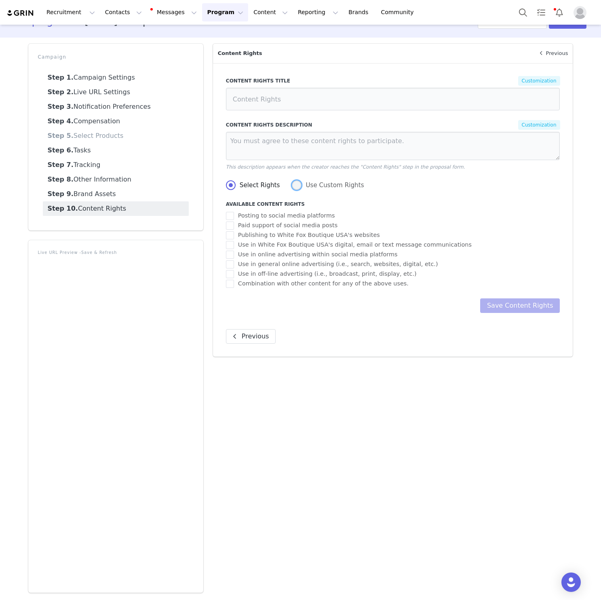
click at [301, 183] on span "Use Custom Rights" at bounding box center [332, 184] width 62 height 7
click at [301, 183] on input "Use Custom Rights" at bounding box center [297, 185] width 10 height 11
radio input "true"
radio input "false"
radio input "true"
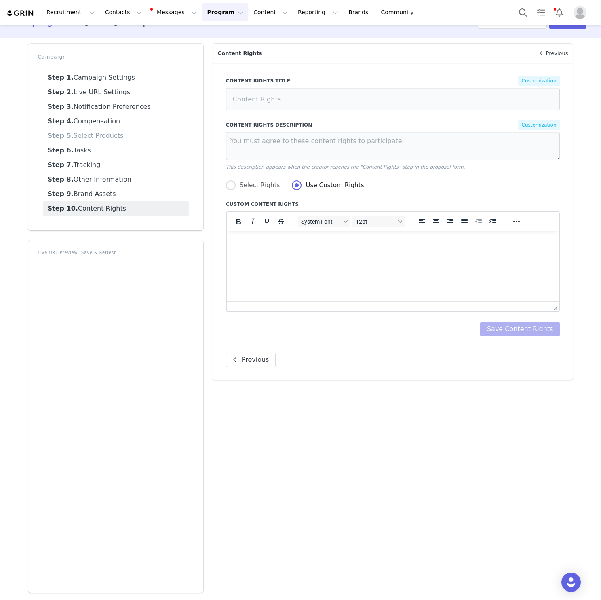
scroll to position [0, 0]
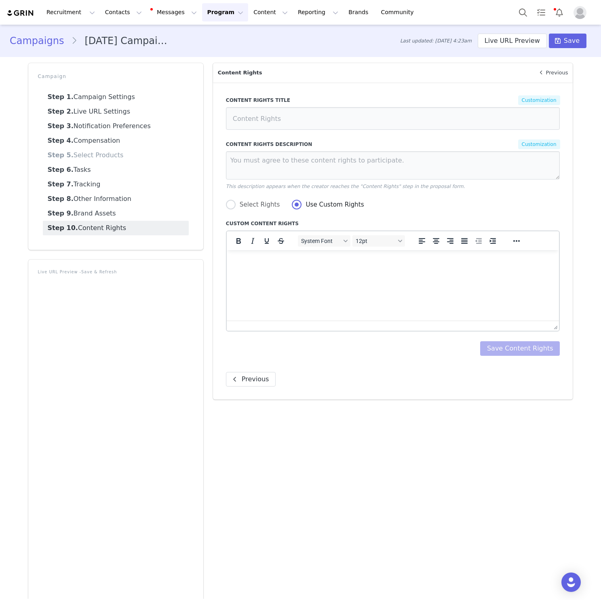
scroll to position [19, 0]
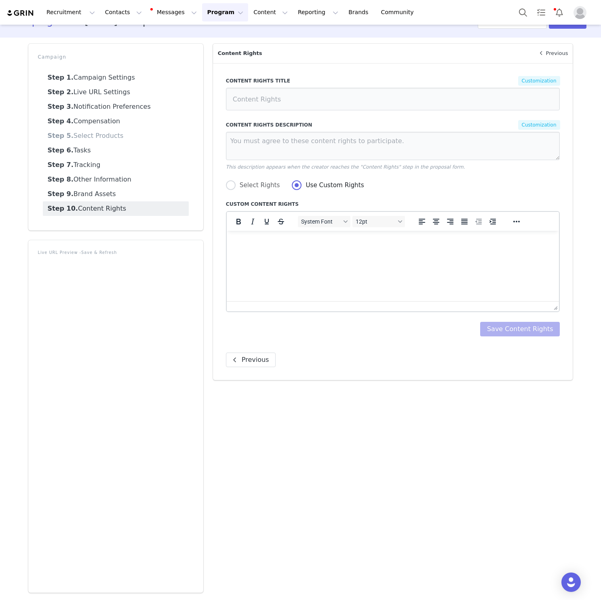
click at [465, 253] on html at bounding box center [392, 242] width 333 height 22
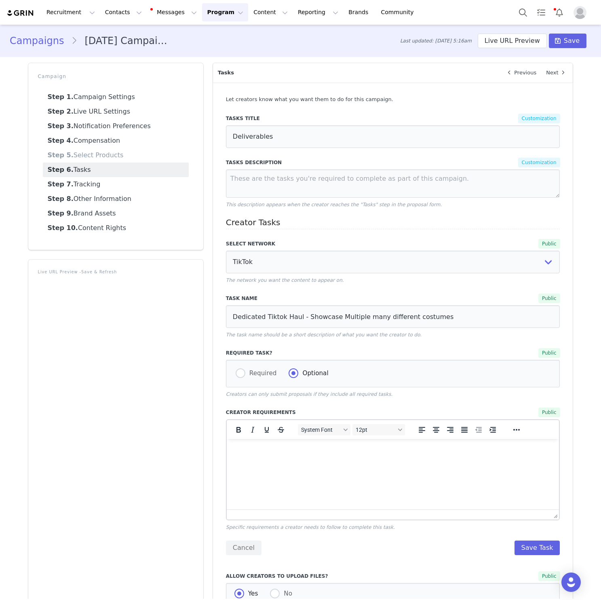
select select "9"
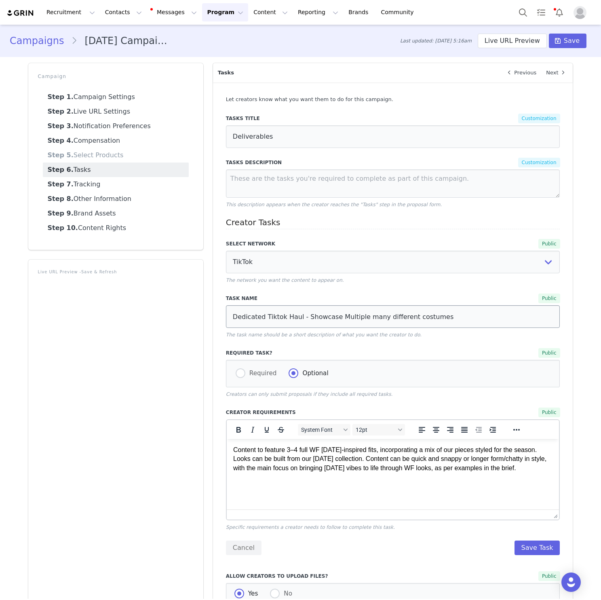
click at [367, 305] on input "Dedicated Tiktok Haul - Showcase Multiple many different costumes" at bounding box center [393, 316] width 334 height 23
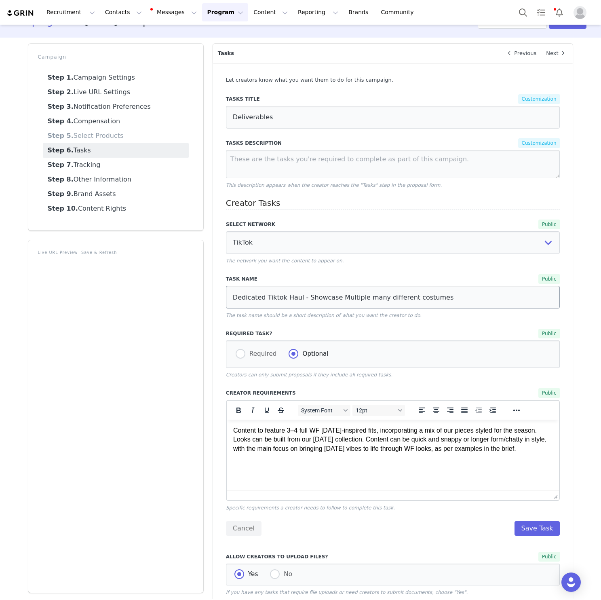
drag, startPoint x: 367, startPoint y: 297, endPoint x: 387, endPoint y: 297, distance: 19.4
click at [387, 297] on input "Dedicated Tiktok Haul - Showcase Multiple many different costumes" at bounding box center [393, 297] width 334 height 23
type input "Dedicated Tiktok Haul - Showcase Multiple Costumes"
click at [413, 337] on div "Public" at bounding box center [481, 333] width 158 height 10
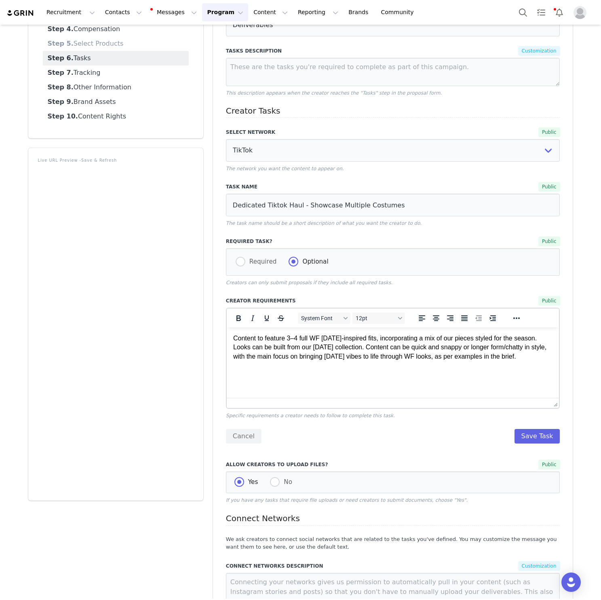
scroll to position [148, 0]
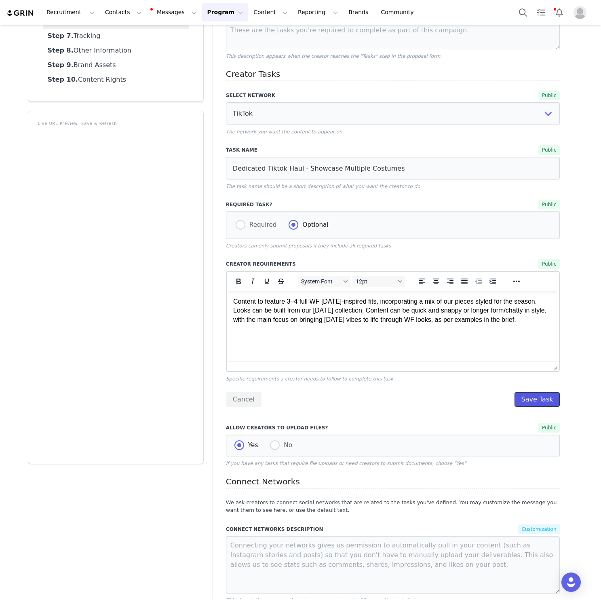
click at [534, 404] on button "Save Task" at bounding box center [537, 399] width 46 height 15
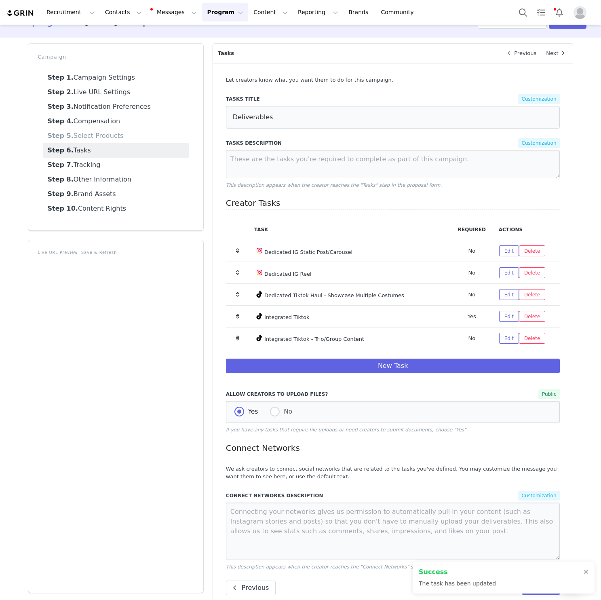
scroll to position [35, 0]
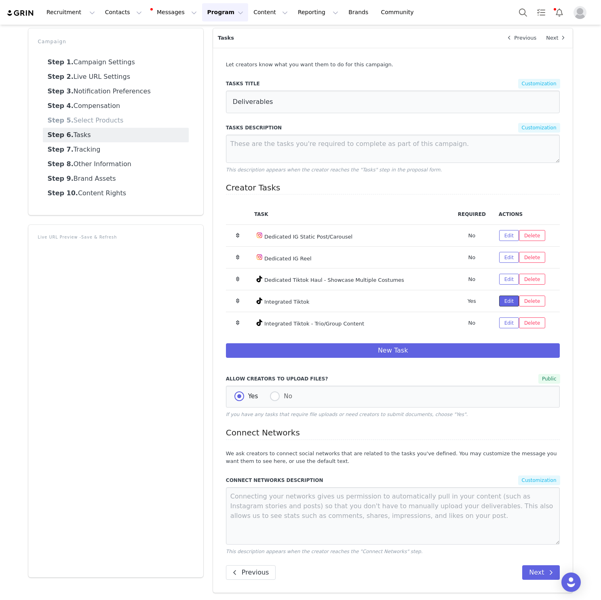
click at [505, 299] on button "Edit" at bounding box center [509, 300] width 20 height 11
select select "9"
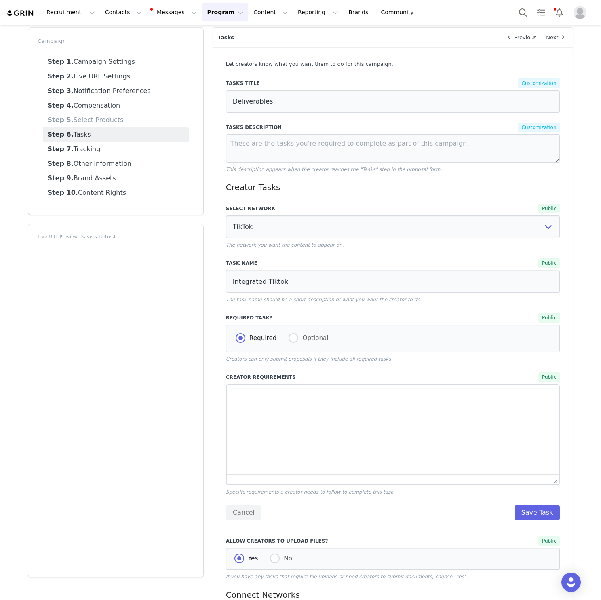
click at [376, 379] on label "Creator Requirements" at bounding box center [314, 376] width 177 height 7
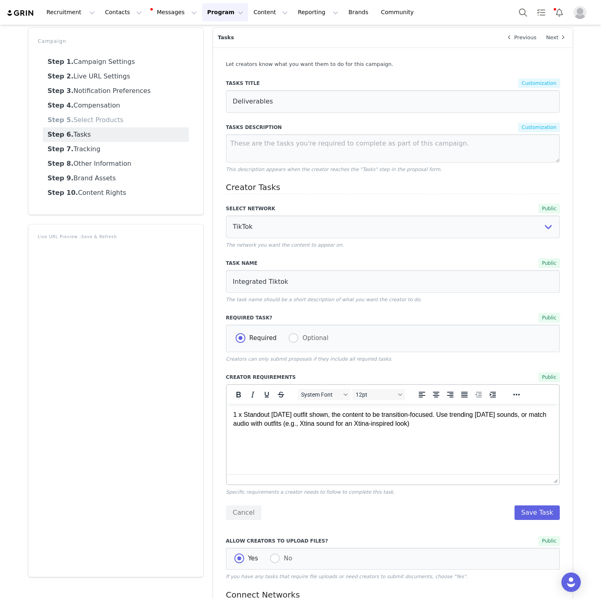
scroll to position [0, 0]
click at [457, 424] on p "1 x Standout Halloween outfit shown, the content to be transition-focused. Use …" at bounding box center [393, 419] width 320 height 18
click at [246, 515] on button "Cancel" at bounding box center [244, 512] width 36 height 15
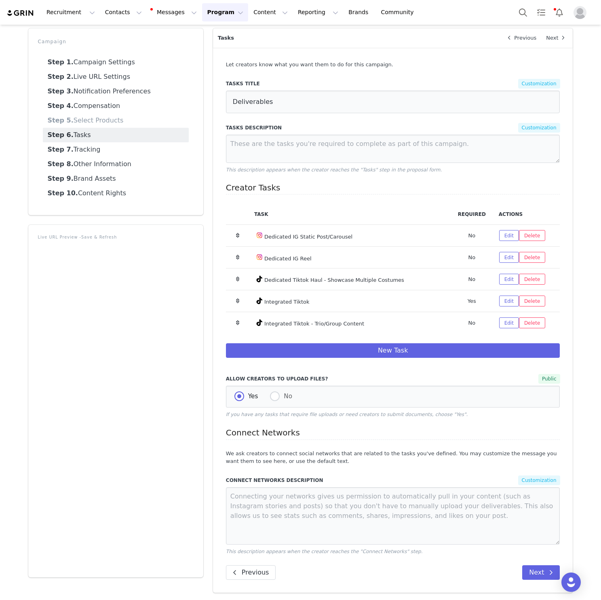
scroll to position [35, 0]
click at [436, 469] on div "Let creators know what you want them to do for this campaign. Tasks Title Custo…" at bounding box center [393, 308] width 334 height 494
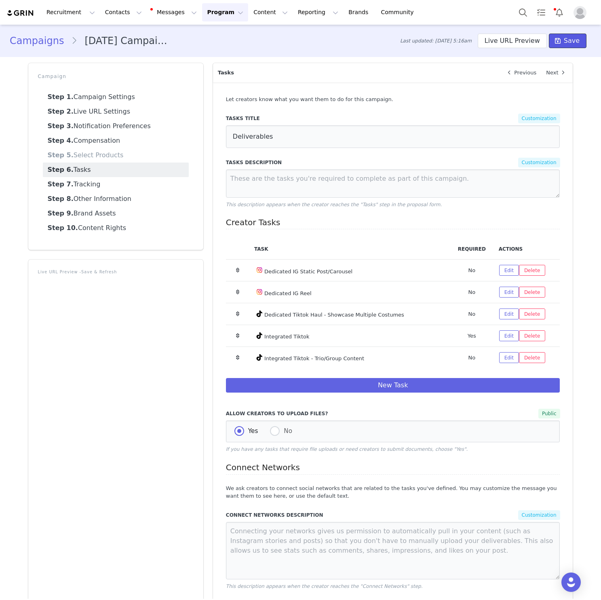
click at [572, 40] on span "Save" at bounding box center [572, 41] width 16 height 10
click at [508, 41] on button "Live URL Preview" at bounding box center [512, 41] width 69 height 15
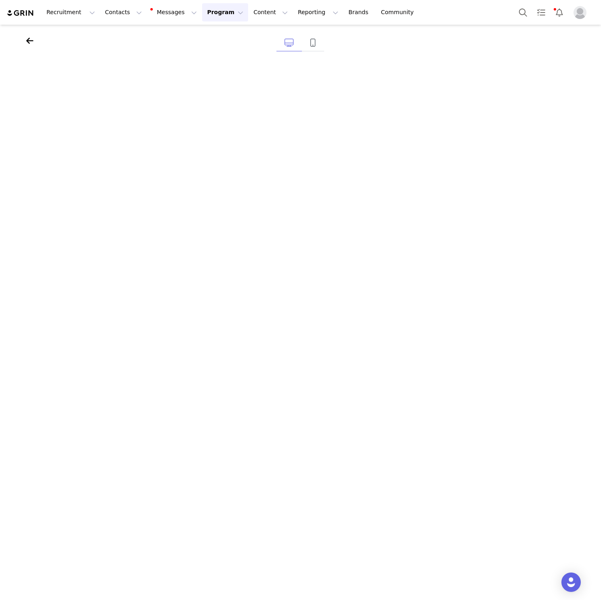
click at [203, 16] on button "Program Program" at bounding box center [225, 12] width 46 height 18
click at [217, 53] on p "Campaigns" at bounding box center [212, 50] width 32 height 8
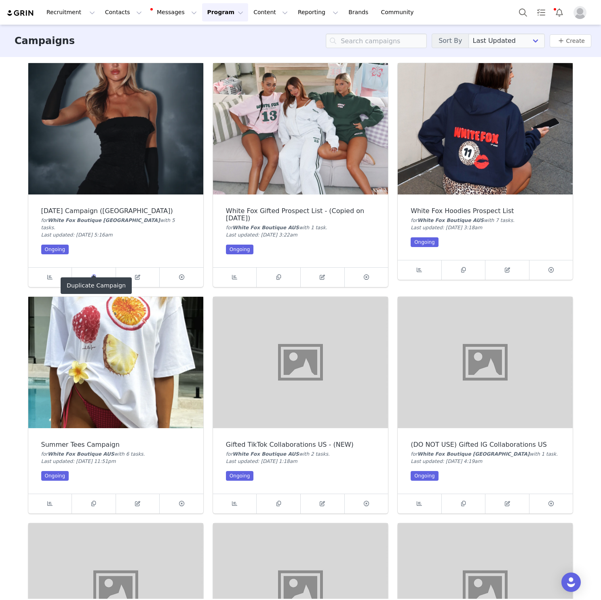
click at [95, 272] on span at bounding box center [94, 277] width 10 height 10
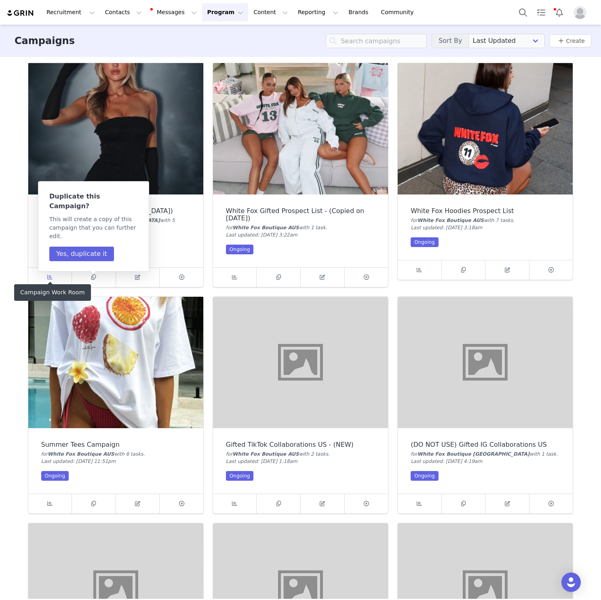
click at [34, 270] on link at bounding box center [50, 276] width 44 height 19
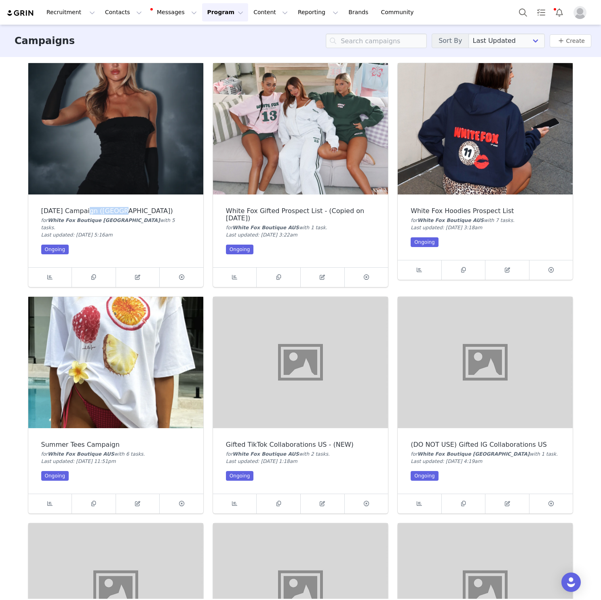
drag, startPoint x: 127, startPoint y: 211, endPoint x: 86, endPoint y: 207, distance: 41.4
click at [86, 207] on div "Halloween Campaign (US)" at bounding box center [115, 210] width 149 height 7
click at [138, 118] on img at bounding box center [115, 128] width 175 height 131
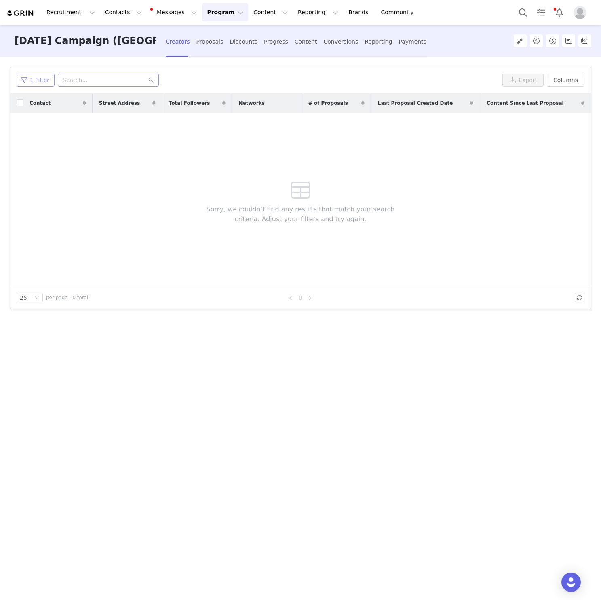
click at [36, 77] on button "1 Filter" at bounding box center [36, 80] width 38 height 13
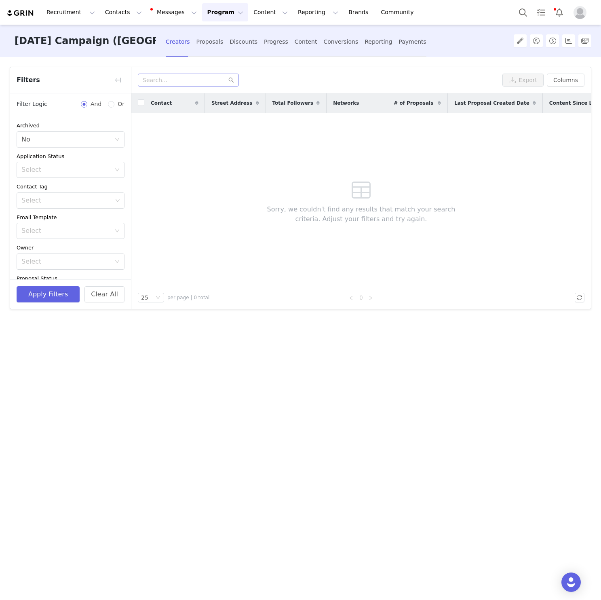
click at [36, 77] on div "Filters" at bounding box center [70, 80] width 121 height 26
click at [100, 296] on button "Clear All" at bounding box center [104, 294] width 40 height 16
drag, startPoint x: 230, startPoint y: 348, endPoint x: 203, endPoint y: 318, distance: 40.9
click at [227, 347] on div "Filters Filter Logic And Or Archived Select Application Status Select Contact T…" at bounding box center [300, 327] width 601 height 541
click at [115, 81] on button "button" at bounding box center [118, 80] width 13 height 13
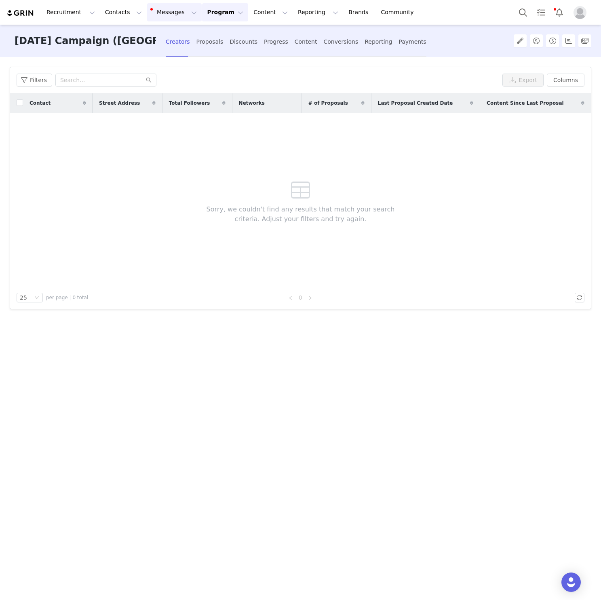
click at [176, 16] on button "Messages Messages" at bounding box center [174, 12] width 55 height 18
click at [216, 8] on button "Program Program" at bounding box center [225, 12] width 46 height 18
click at [213, 30] on link "Activations" at bounding box center [221, 35] width 64 height 15
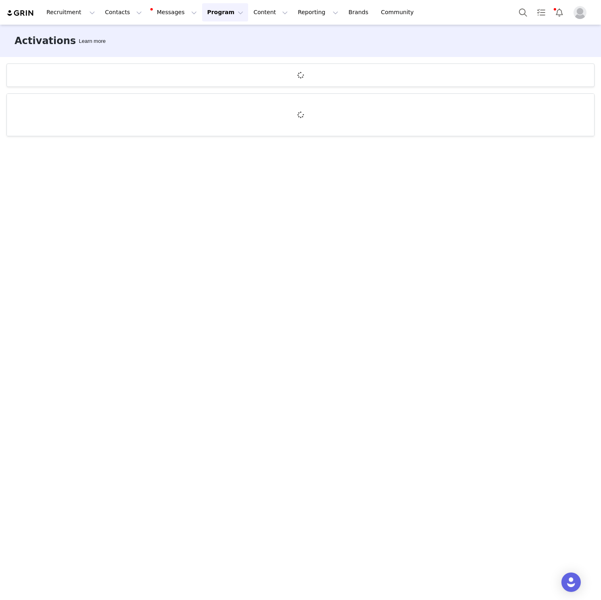
click at [226, 10] on button "Program Program" at bounding box center [225, 12] width 46 height 18
click at [221, 52] on p "Campaigns" at bounding box center [212, 50] width 32 height 8
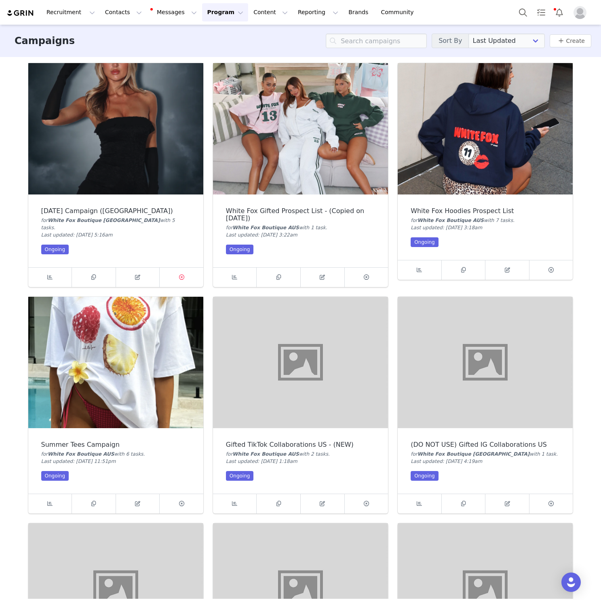
click at [177, 274] on span at bounding box center [182, 277] width 10 height 10
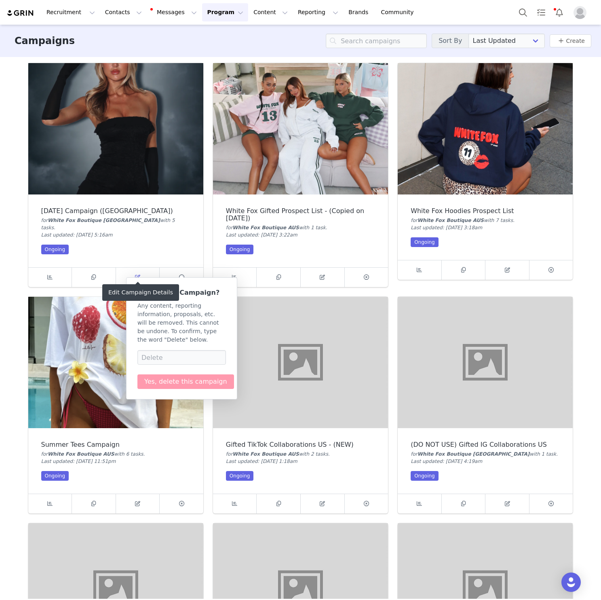
click at [141, 272] on span at bounding box center [138, 277] width 10 height 10
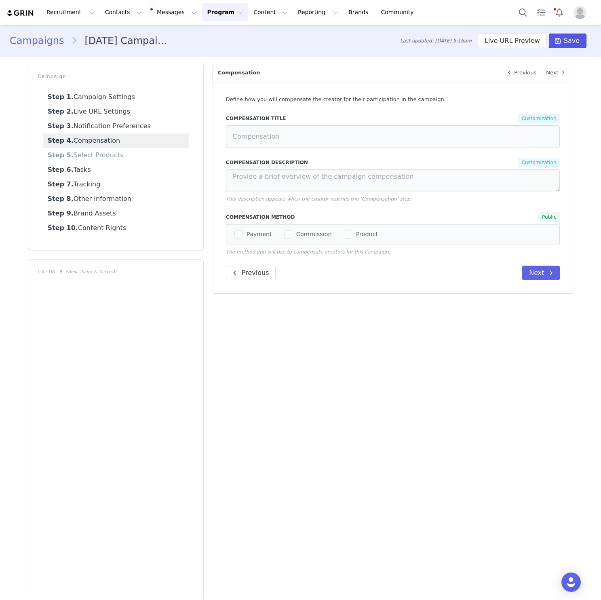
click at [572, 42] on span "Save" at bounding box center [572, 41] width 16 height 10
click at [529, 39] on button "Live URL Preview" at bounding box center [512, 41] width 69 height 15
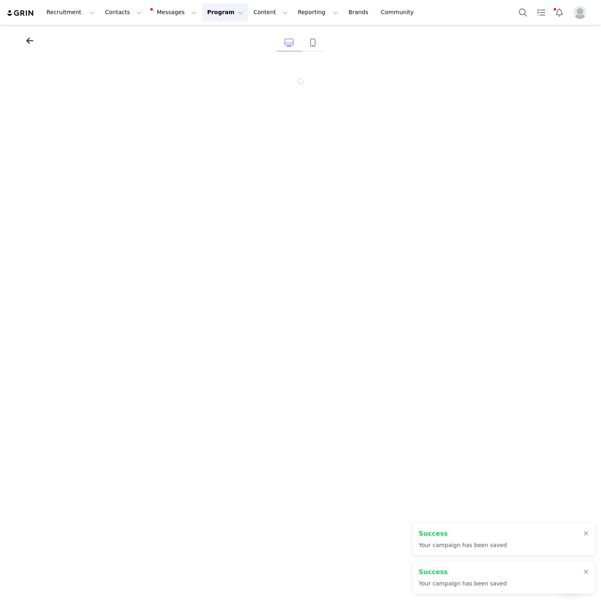
click at [31, 38] on icon at bounding box center [29, 41] width 7 height 8
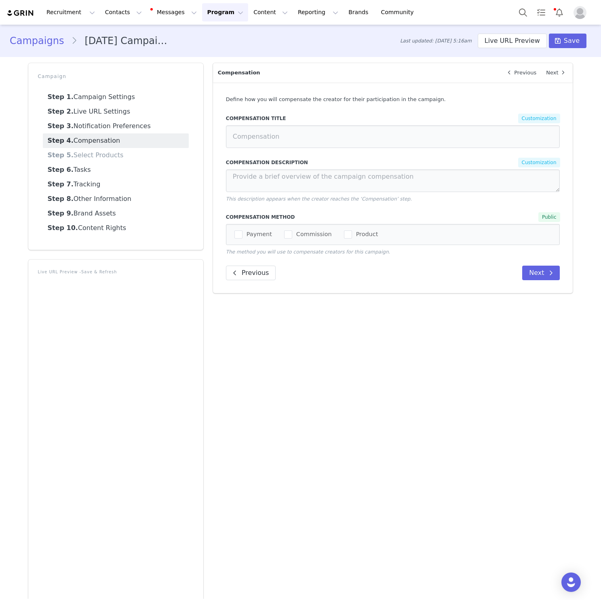
click at [338, 313] on div "Campaign Settings Next Brand Public White Fox Boutique USA White Fox Boutique A…" at bounding box center [393, 337] width 370 height 558
click at [111, 105] on link "Step 2. Live URL Settings" at bounding box center [116, 111] width 146 height 15
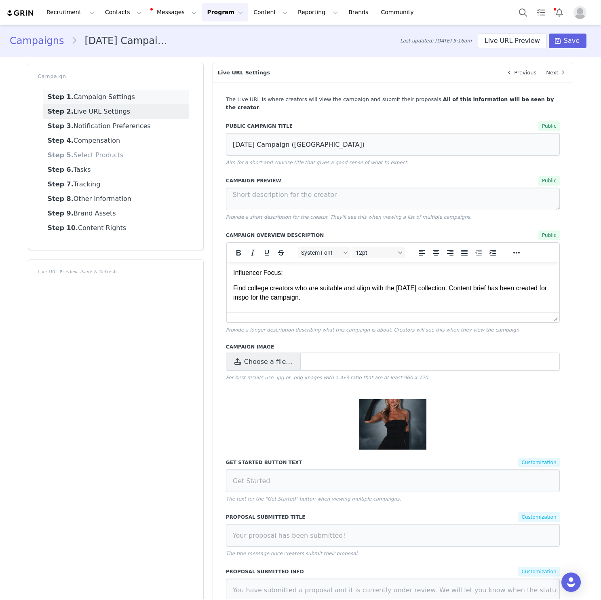
click at [111, 99] on link "Step 1. Campaign Settings" at bounding box center [116, 97] width 146 height 15
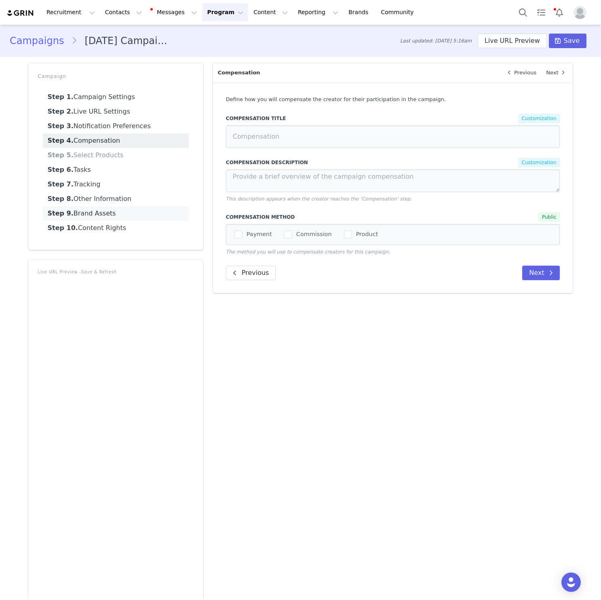
click at [91, 206] on link "Step 8. Other Information" at bounding box center [116, 199] width 146 height 15
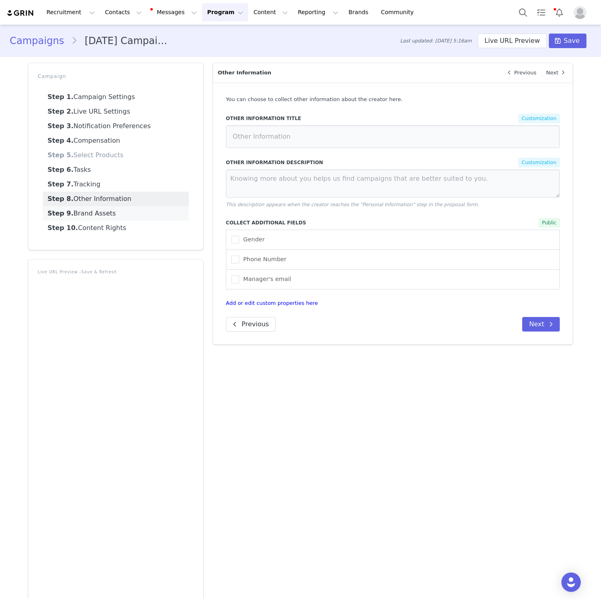
click at [91, 213] on link "Step 9. Brand Assets" at bounding box center [116, 213] width 146 height 15
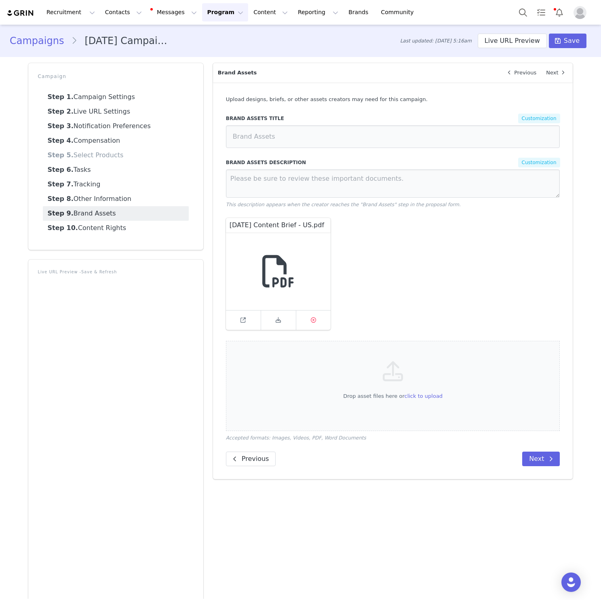
click at [314, 320] on icon at bounding box center [313, 319] width 5 height 5
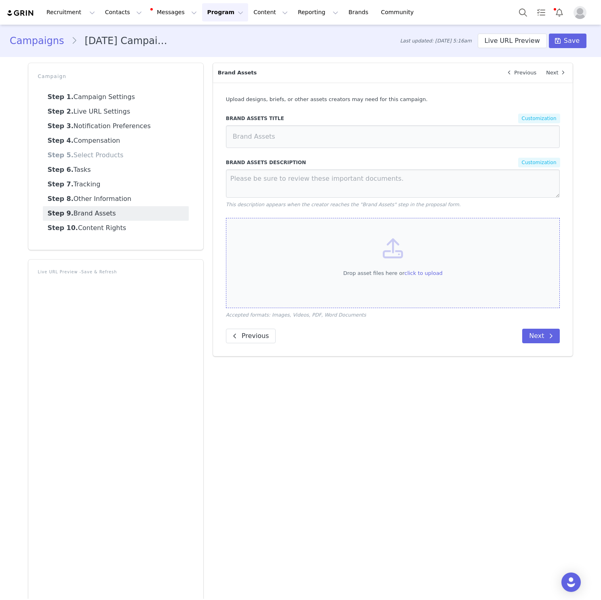
click at [422, 271] on span "click to upload" at bounding box center [423, 273] width 38 height 6
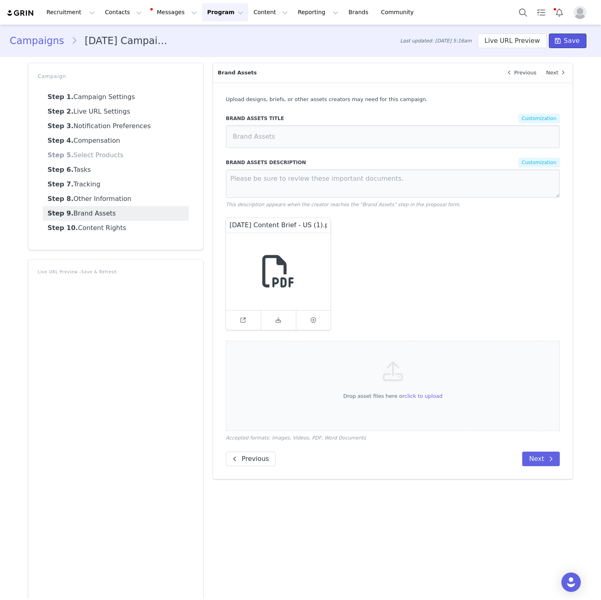
click at [570, 43] on span "Save" at bounding box center [572, 41] width 16 height 10
click at [571, 43] on span "Save" at bounding box center [572, 41] width 16 height 10
